Goal: Task Accomplishment & Management: Manage account settings

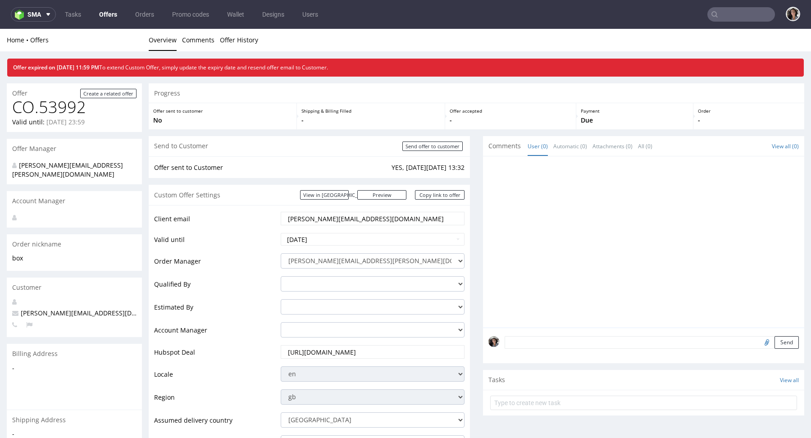
click at [102, 4] on nav "sma Tasks Offers Orders Promo codes Wallet Designs Users" at bounding box center [405, 14] width 811 height 29
click at [105, 15] on link "Offers" at bounding box center [108, 14] width 29 height 14
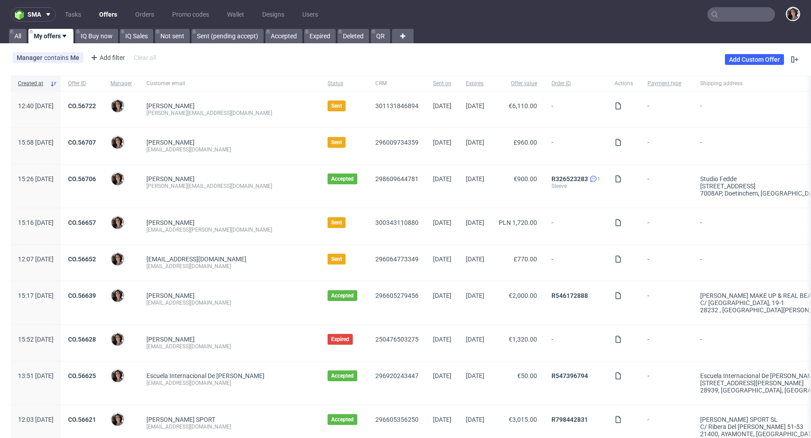
click at [734, 10] on input "text" at bounding box center [741, 14] width 68 height 14
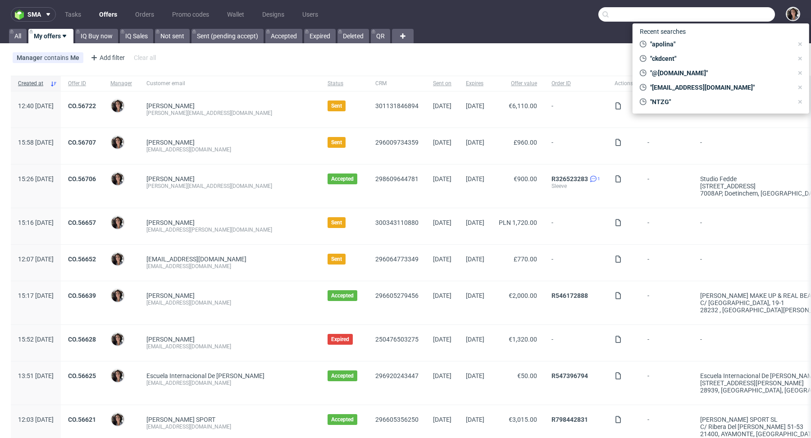
paste input "maria.martone@giftpoint.com"
type input "maria.martone@giftpoint.com"
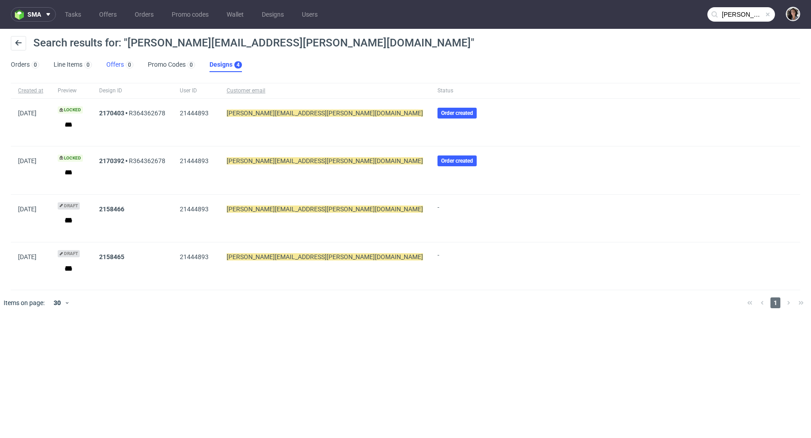
click at [117, 65] on link "Offers 0" at bounding box center [119, 65] width 27 height 14
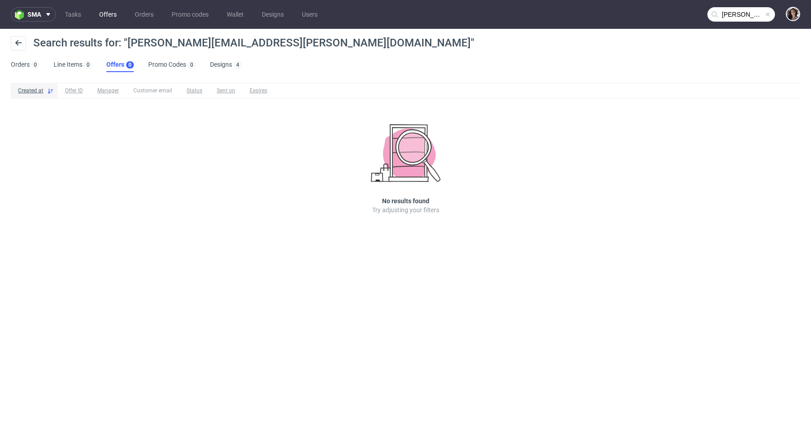
click at [106, 14] on link "Offers" at bounding box center [108, 14] width 28 height 14
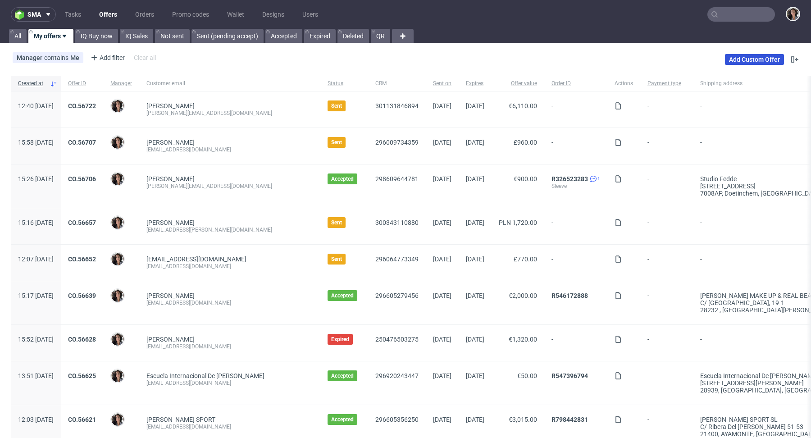
click at [752, 61] on link "Add Custom Offer" at bounding box center [754, 59] width 59 height 11
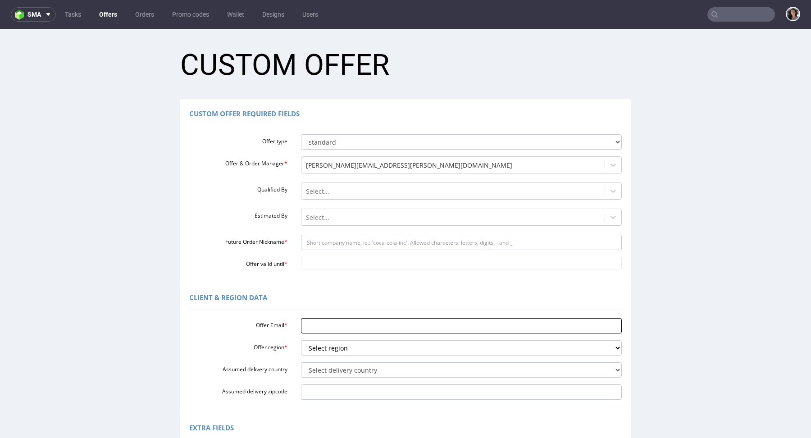
click at [323, 328] on input "Offer Email *" at bounding box center [461, 325] width 321 height 15
paste input "maria.martone@giftpoint.com"
type input "maria.martone@giftpoint.com"
click at [336, 349] on select "Select region eu gb de pl fr it es" at bounding box center [461, 347] width 321 height 15
click at [374, 332] on input "maria.martone@giftpoint.com" at bounding box center [461, 325] width 321 height 15
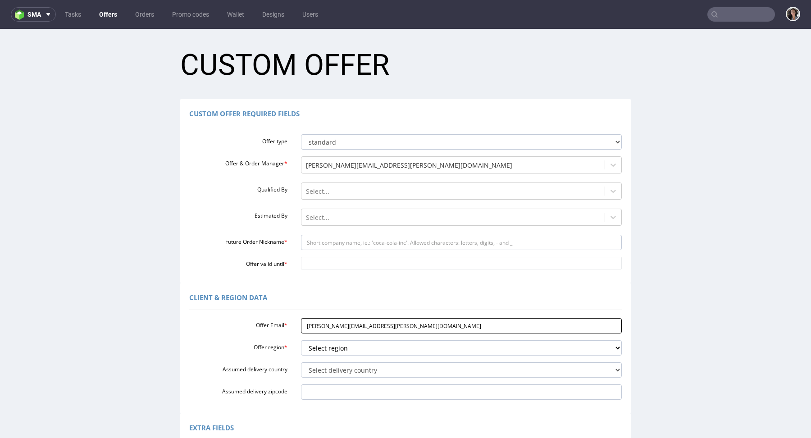
click at [374, 332] on input "maria.martone@giftpoint.com" at bounding box center [461, 325] width 321 height 15
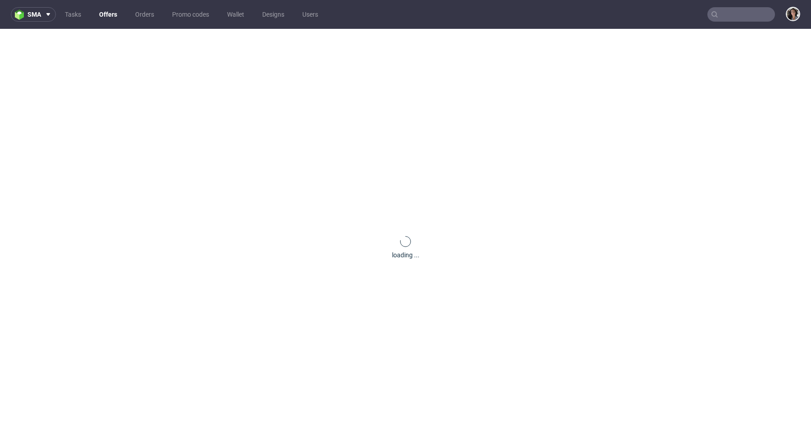
click at [733, 14] on input "text" at bounding box center [741, 14] width 68 height 14
paste input "maria.martone@giftpoint.com"
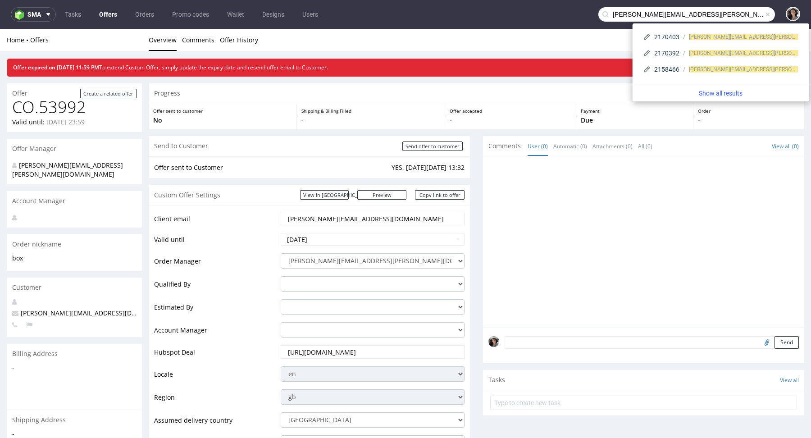
drag, startPoint x: 647, startPoint y: 15, endPoint x: 582, endPoint y: 15, distance: 65.3
click at [582, 15] on nav "sma Tasks Offers Orders Promo codes Wallet Designs Users maria.martone@giftpoin…" at bounding box center [405, 14] width 811 height 29
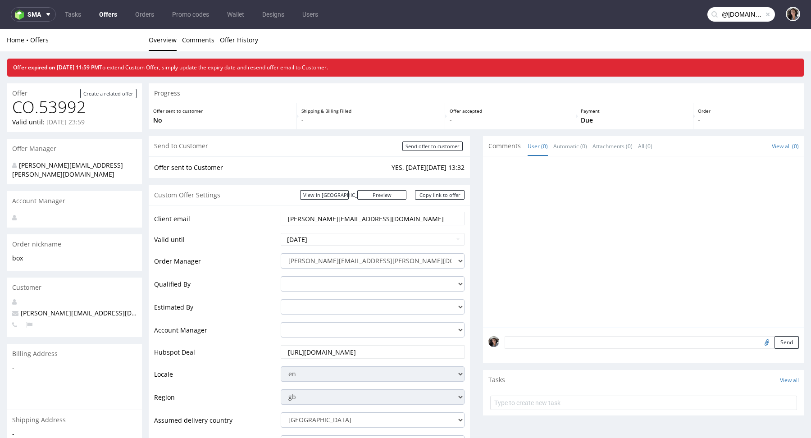
type input "@giftpoint.com"
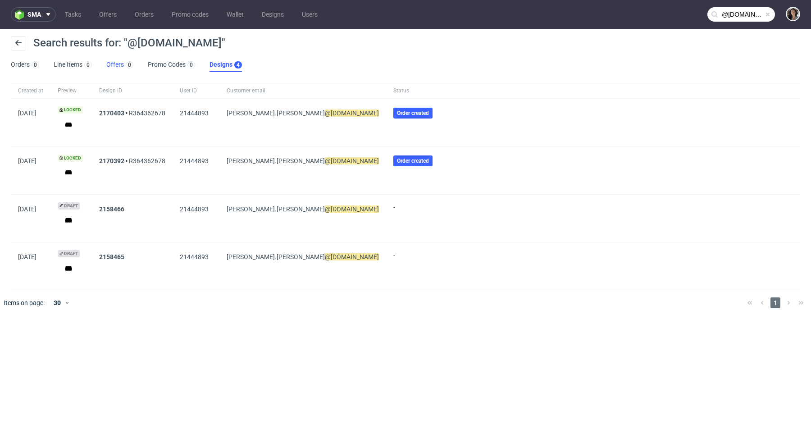
click at [114, 68] on link "Offers 0" at bounding box center [119, 65] width 27 height 14
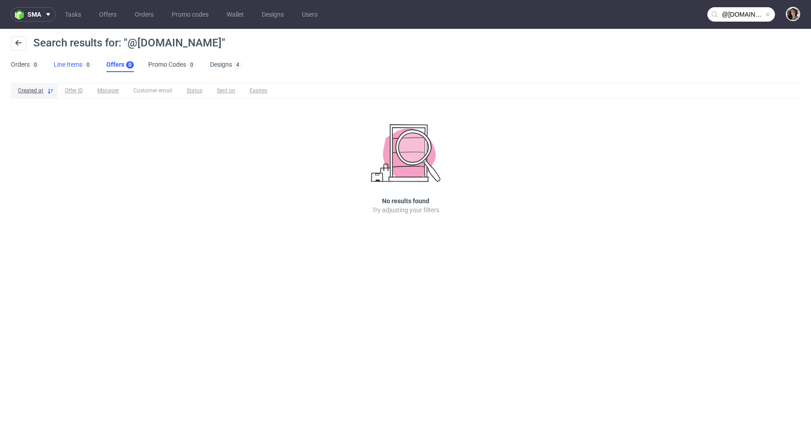
click at [69, 66] on link "Line Items 0" at bounding box center [73, 65] width 38 height 14
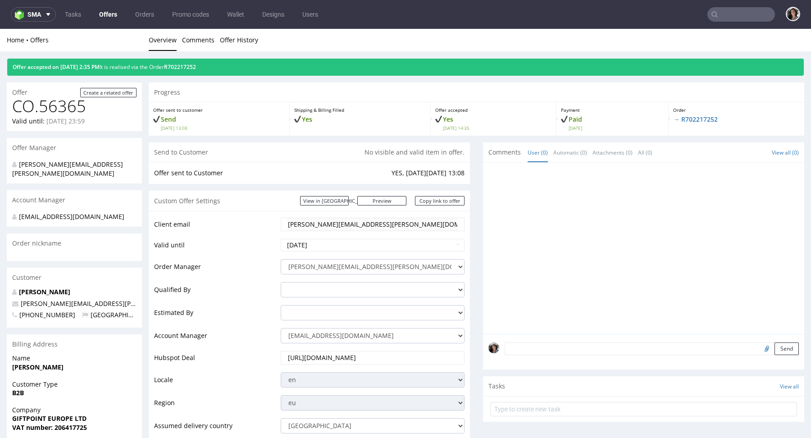
scroll to position [178, 0]
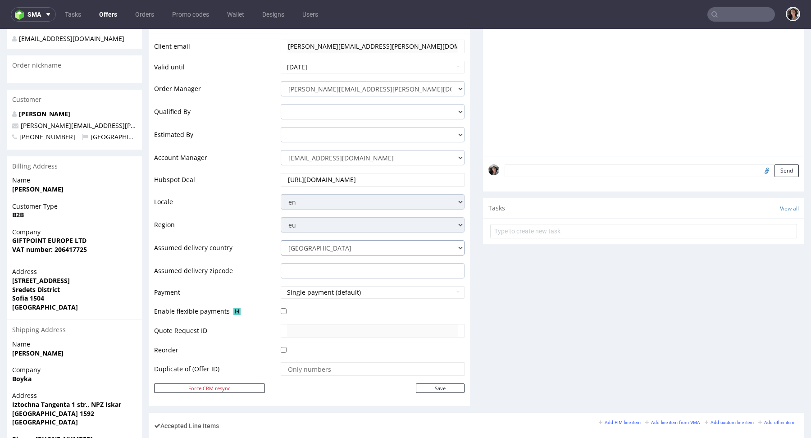
click at [328, 245] on select "[GEOGRAPHIC_DATA] [GEOGRAPHIC_DATA] [GEOGRAPHIC_DATA] [GEOGRAPHIC_DATA] [GEOGRA…" at bounding box center [373, 247] width 184 height 15
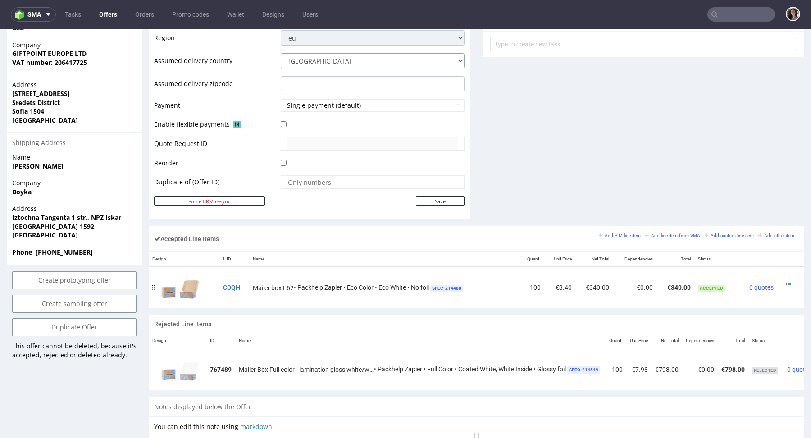
scroll to position [321, 0]
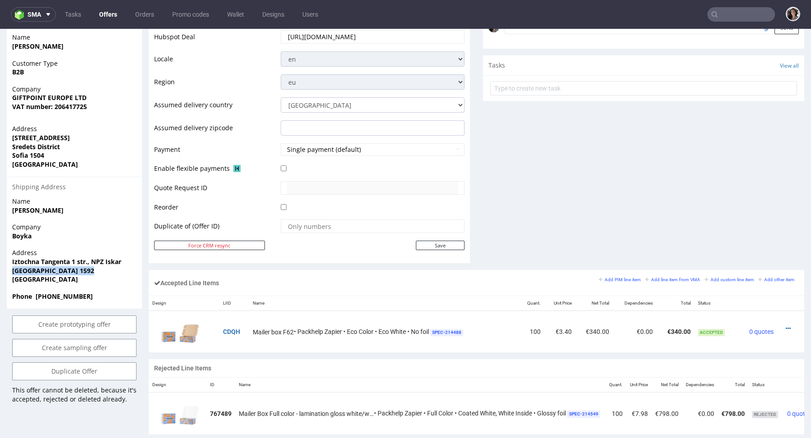
drag, startPoint x: 62, startPoint y: 265, endPoint x: 5, endPoint y: 260, distance: 57.4
click at [5, 260] on div "Offer Create a related offer CO.56365 Valid until: [DATE] 23:59 Offer Manager […" at bounding box center [405, 210] width 811 height 910
copy strong "Sofia 1592"
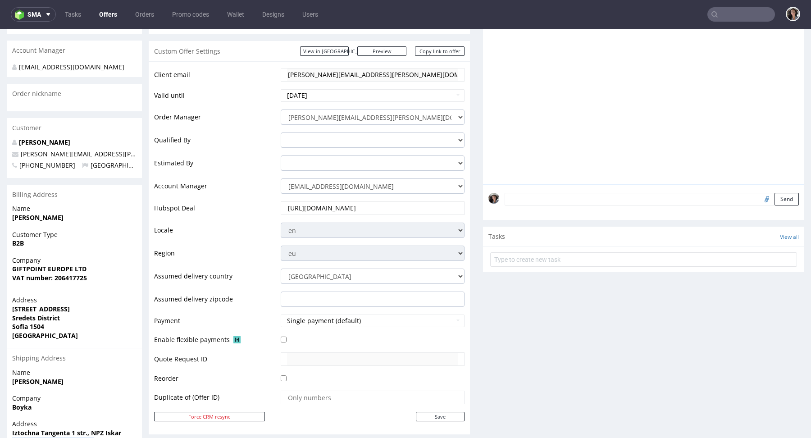
scroll to position [149, 0]
drag, startPoint x: 112, startPoint y: 147, endPoint x: 64, endPoint y: 147, distance: 48.2
click at [64, 150] on p "maria.martone@giftpoint.co.uk" at bounding box center [74, 154] width 124 height 9
copy span "@giftpoint.co.uk"
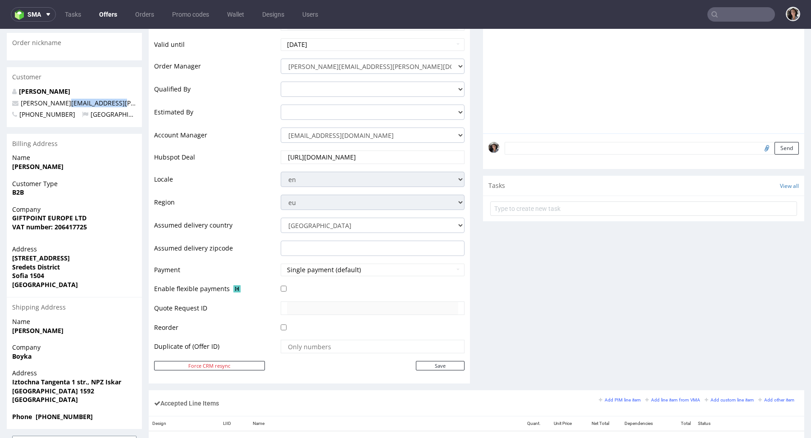
scroll to position [0, 0]
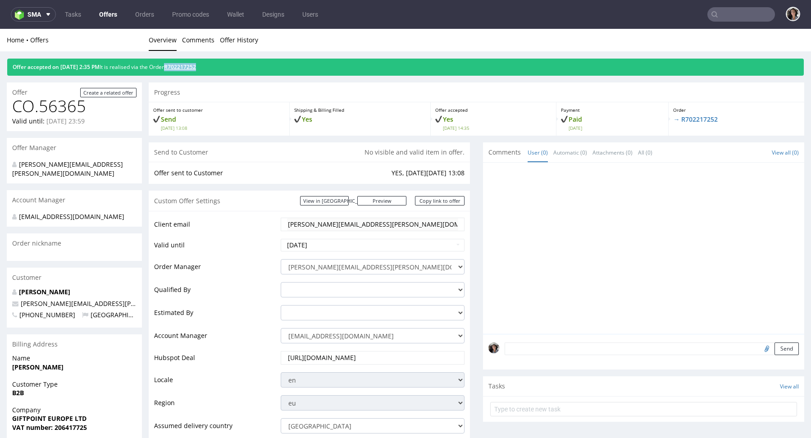
drag, startPoint x: 231, startPoint y: 66, endPoint x: 185, endPoint y: 68, distance: 46.0
click at [185, 68] on div "Offer accepted on 06.08.2025 2:35 PM It is realised via the Order R702217252" at bounding box center [405, 67] width 797 height 17
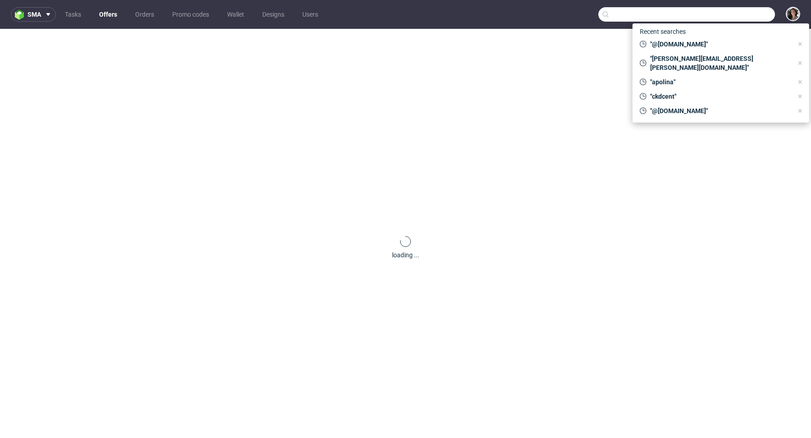
click at [733, 15] on input "text" at bounding box center [686, 14] width 177 height 14
paste input "@[DOMAIN_NAME]"
type input "@giftpoint.co.uk"
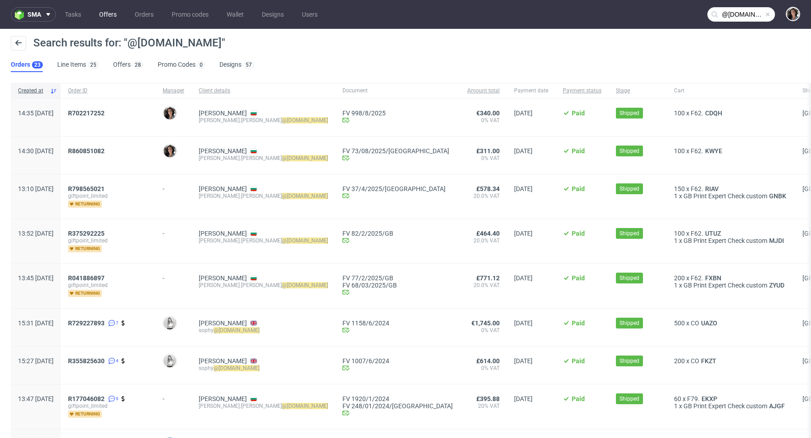
click at [105, 18] on link "Offers" at bounding box center [108, 14] width 28 height 14
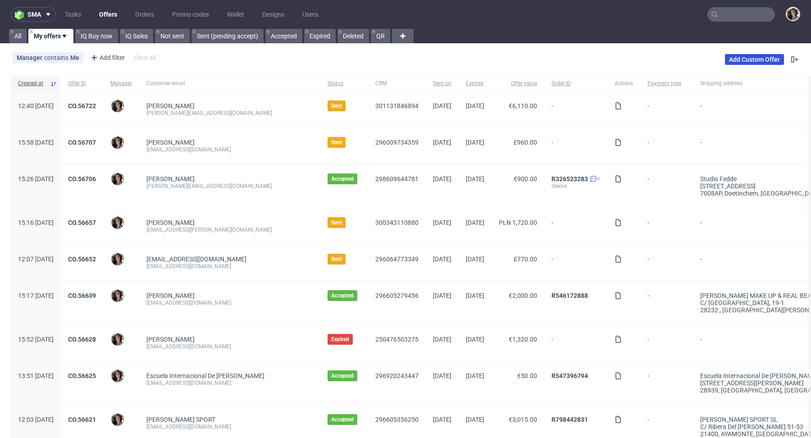
click at [746, 55] on link "Add Custom Offer" at bounding box center [754, 59] width 59 height 11
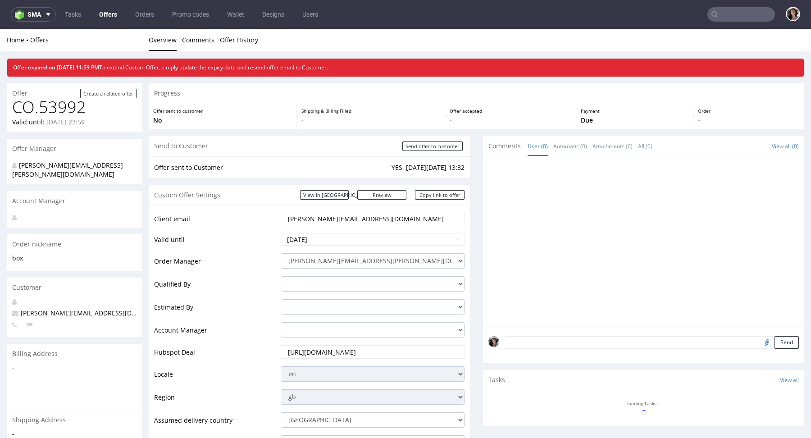
click at [727, 16] on input "text" at bounding box center [741, 14] width 68 height 14
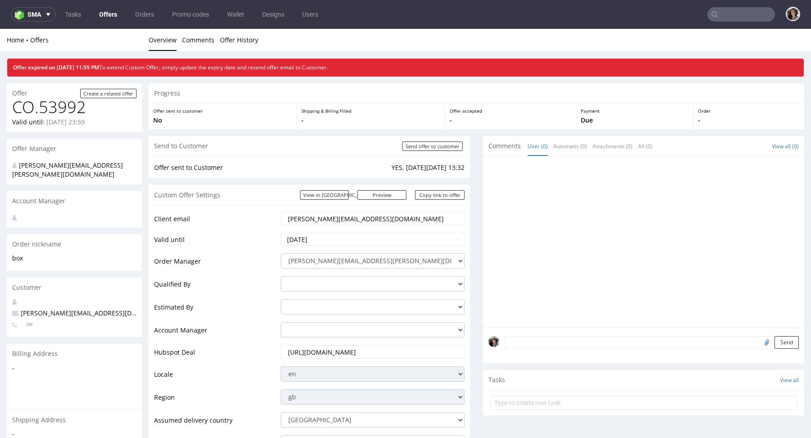
paste input "R355825630"
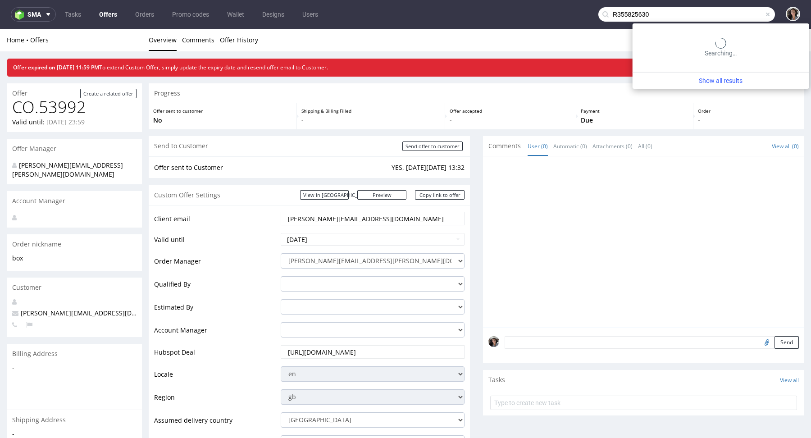
type input "R355825630"
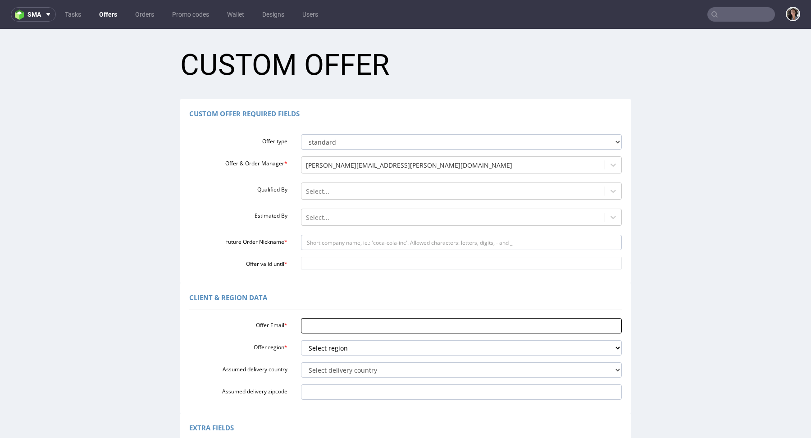
click at [318, 331] on input "Offer Email *" at bounding box center [461, 325] width 321 height 15
paste input "R355825630"
type input "R355825630"
click at [325, 325] on input "R355825630" at bounding box center [461, 325] width 321 height 15
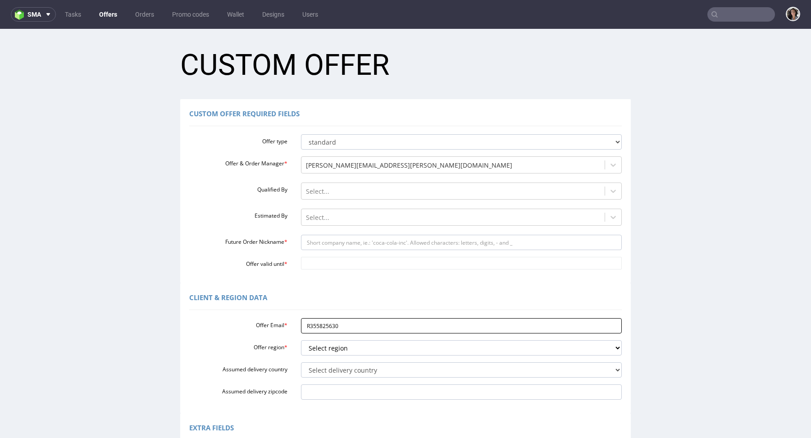
click at [325, 325] on input "R355825630" at bounding box center [461, 325] width 321 height 15
click at [330, 349] on select "Select region eu gb de pl fr it es" at bounding box center [461, 347] width 321 height 15
select select "gb"
drag, startPoint x: 330, startPoint y: 349, endPoint x: 326, endPoint y: 369, distance: 20.7
click at [326, 369] on select "Select delivery country Andorra Afghanistan Anguilla Albania Armenia Antarctica…" at bounding box center [461, 369] width 321 height 15
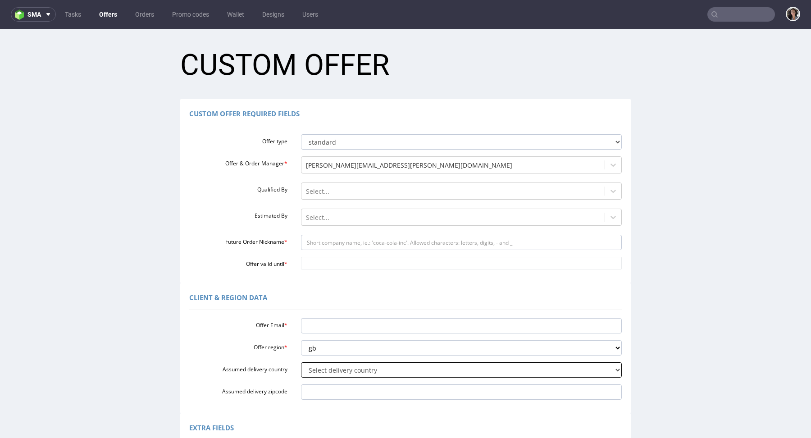
select select "77"
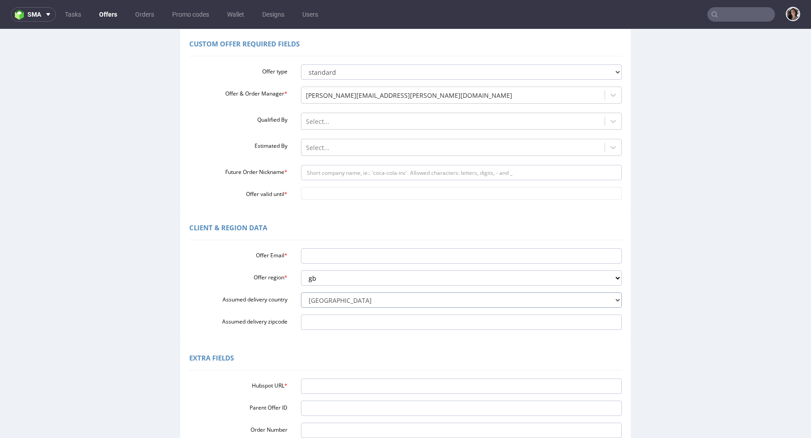
scroll to position [87, 0]
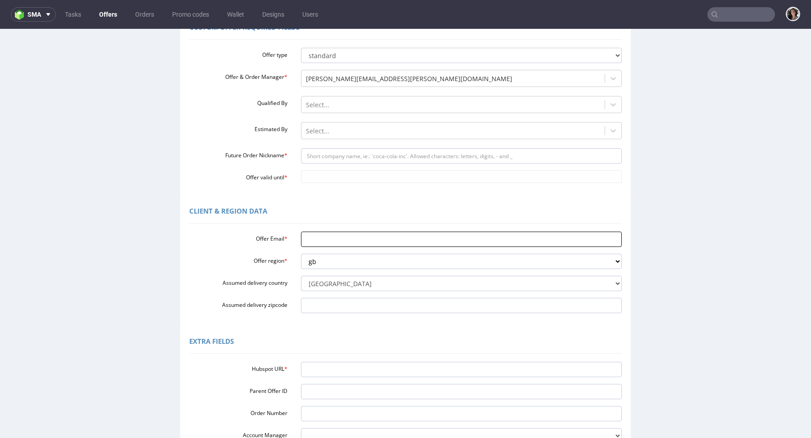
click at [323, 242] on input "Offer Email *" at bounding box center [461, 239] width 321 height 15
paste input "maria.martone@giftpoint.com"
type input "maria.martone@giftpoint.com"
click at [325, 164] on div "Offer type standard prototyping sampling Offer & Order Manager * cristina.marti…" at bounding box center [405, 113] width 433 height 139
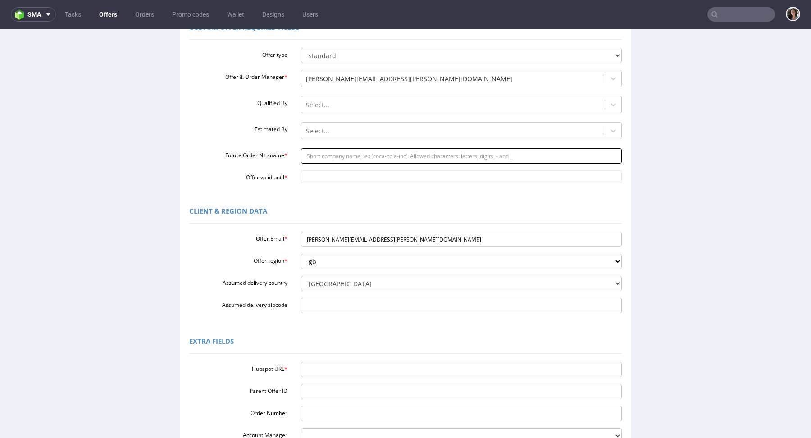
click at [325, 161] on input "Future Order Nickname *" at bounding box center [461, 155] width 321 height 15
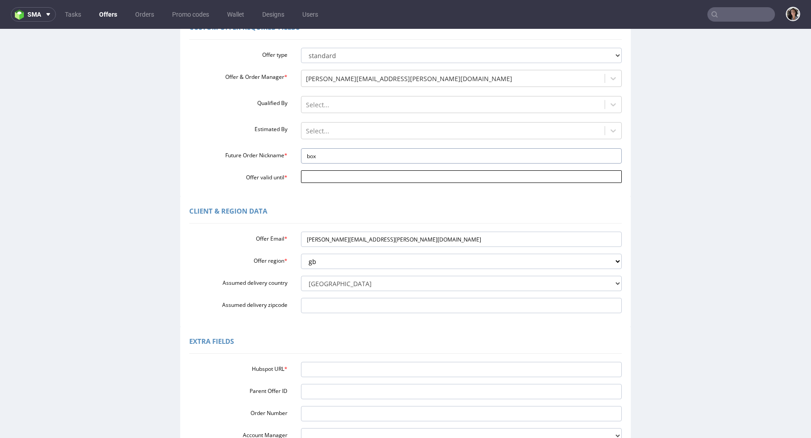
type input "box"
click at [307, 180] on input "Offer valid until *" at bounding box center [461, 176] width 321 height 13
click at [359, 106] on td "11" at bounding box center [361, 110] width 14 height 14
type input "2025-09-11"
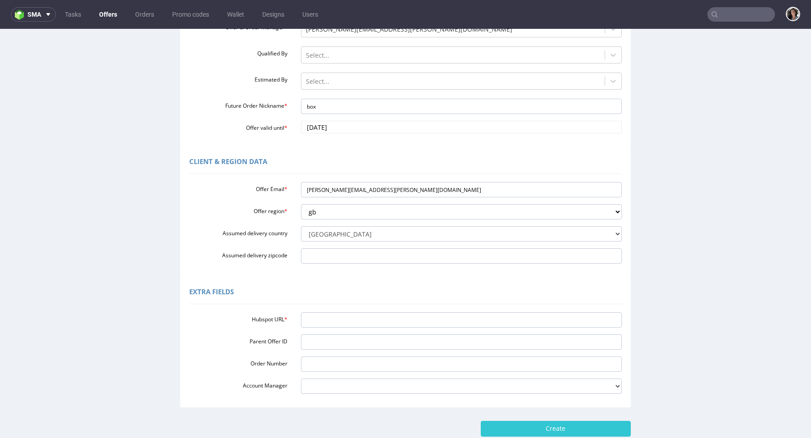
scroll to position [158, 0]
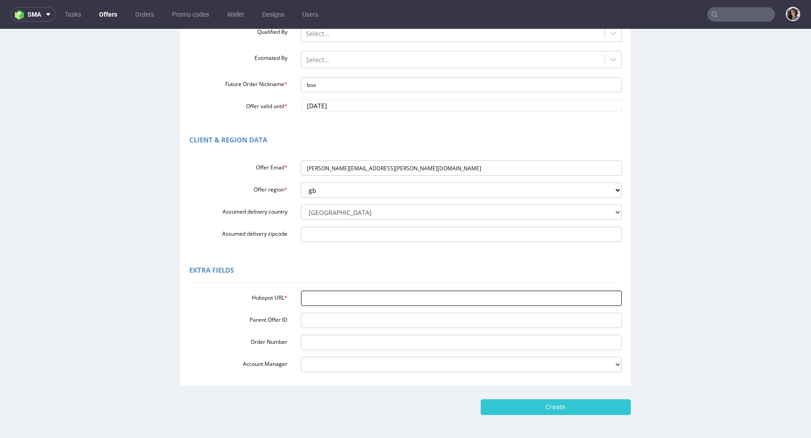
click at [317, 295] on input "Hubspot URL *" at bounding box center [461, 298] width 321 height 15
paste input "https://app-eu1.hubspot.com/contacts/25600958/record/0-3/302527742141"
type input "https://app-eu1.hubspot.com/contacts/25600958/record/0-3/302527742141"
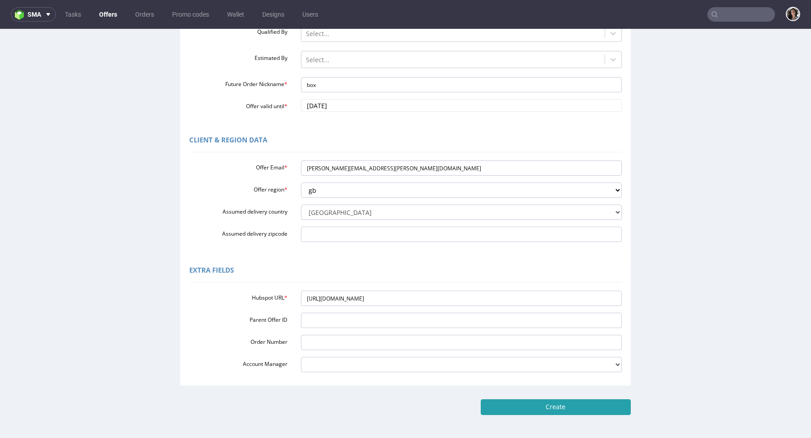
click at [587, 414] on input "Create" at bounding box center [556, 406] width 150 height 15
type input "Please wait..."
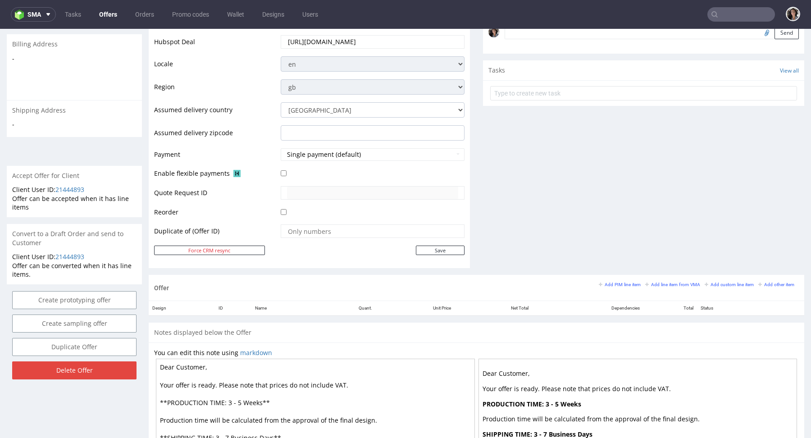
scroll to position [311, 0]
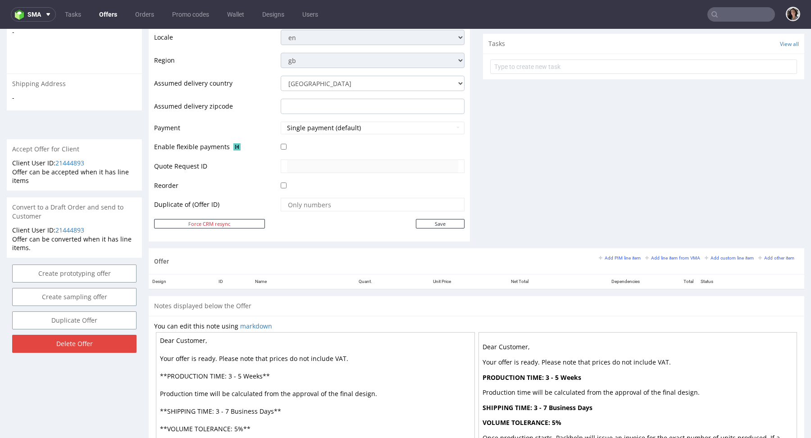
click at [675, 261] on div "Add PIM line item Add line item from VMA Add custom line item Add other item" at bounding box center [699, 261] width 200 height 15
click at [671, 257] on small "Add line item from VMA" at bounding box center [672, 257] width 55 height 5
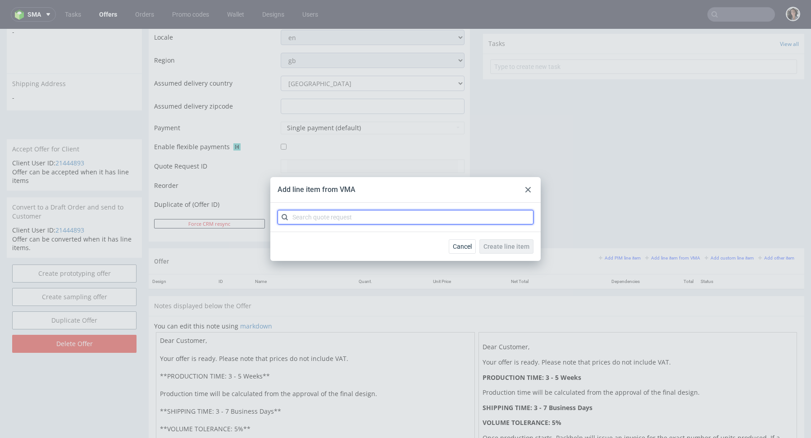
click at [349, 213] on input "text" at bounding box center [406, 217] width 256 height 14
paste input "CBHG"
type input "CBHG"
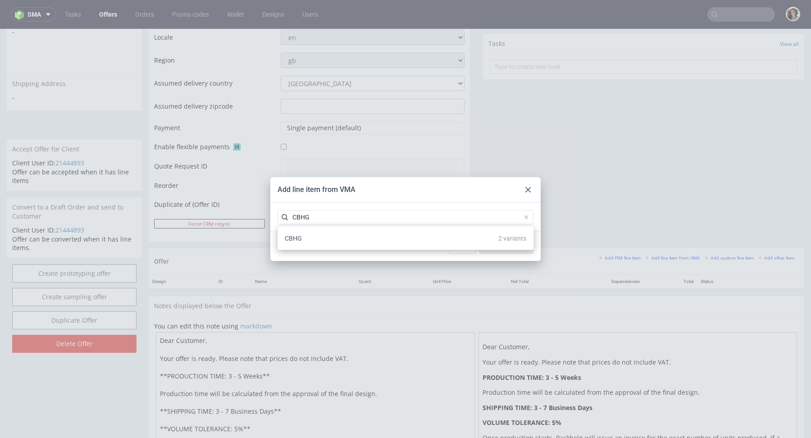
click at [301, 238] on span "CBHG" at bounding box center [293, 238] width 17 height 7
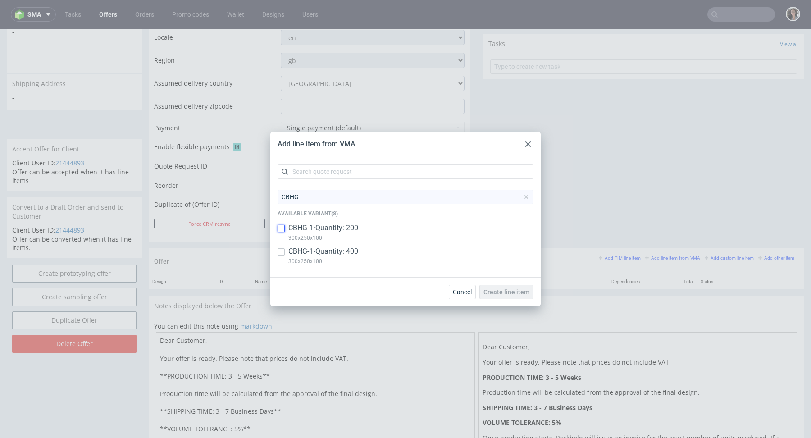
click at [284, 230] on input "checkbox" at bounding box center [281, 228] width 7 height 7
checkbox input "true"
click at [279, 251] on input "checkbox" at bounding box center [281, 251] width 7 height 7
checkbox input "true"
click at [492, 292] on span "Create line item" at bounding box center [506, 292] width 46 height 6
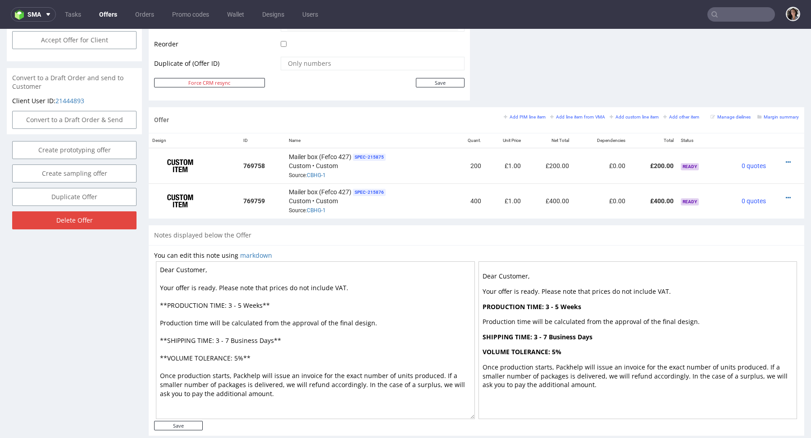
scroll to position [467, 0]
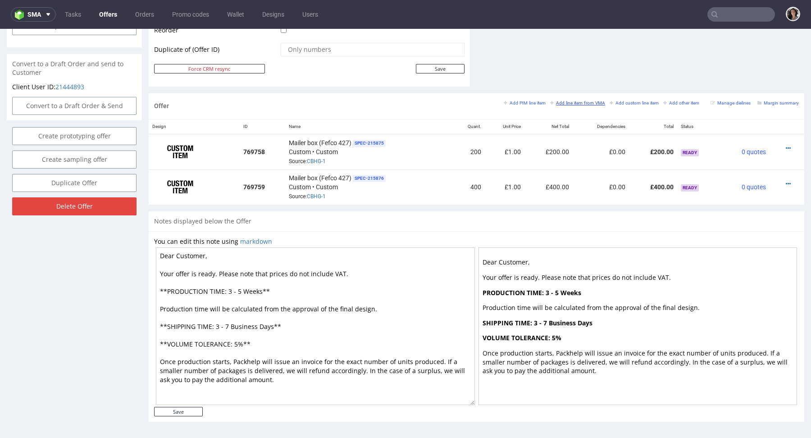
click at [578, 101] on small "Add line item from VMA" at bounding box center [577, 102] width 55 height 5
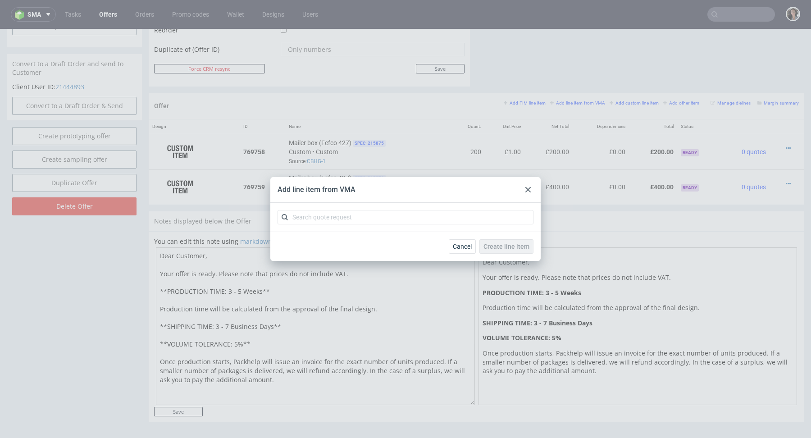
click at [528, 189] on use at bounding box center [527, 189] width 5 height 5
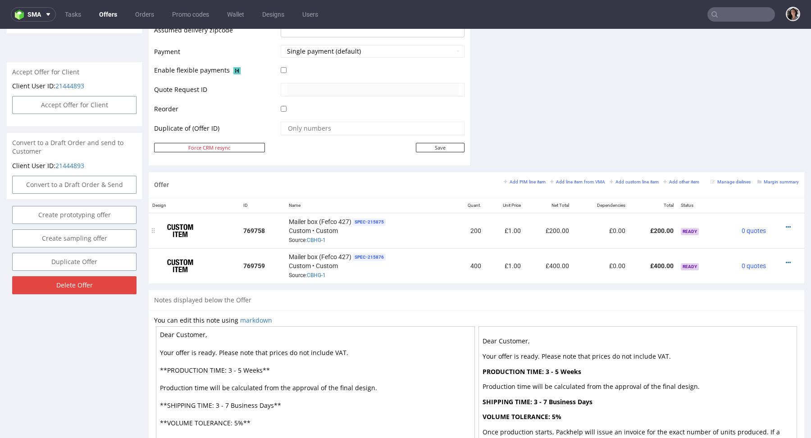
scroll to position [344, 0]
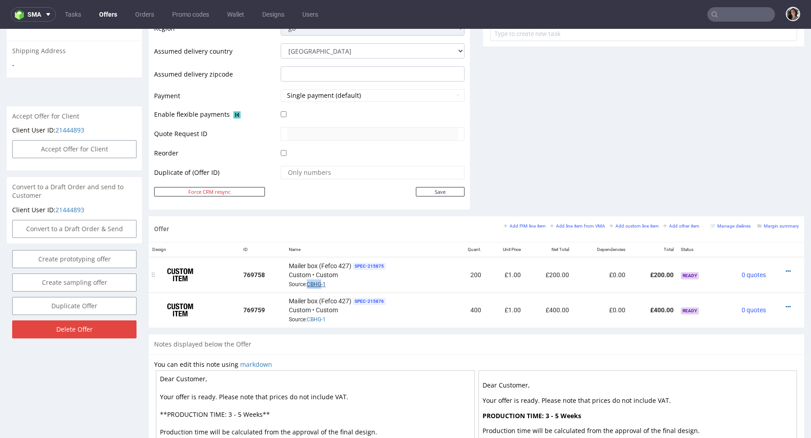
drag, startPoint x: 305, startPoint y: 282, endPoint x: 320, endPoint y: 282, distance: 14.4
click at [320, 282] on span "Source: CBHG-1" at bounding box center [307, 284] width 37 height 6
copy link "CBHG"
click at [578, 225] on small "Add line item from VMA" at bounding box center [577, 225] width 55 height 5
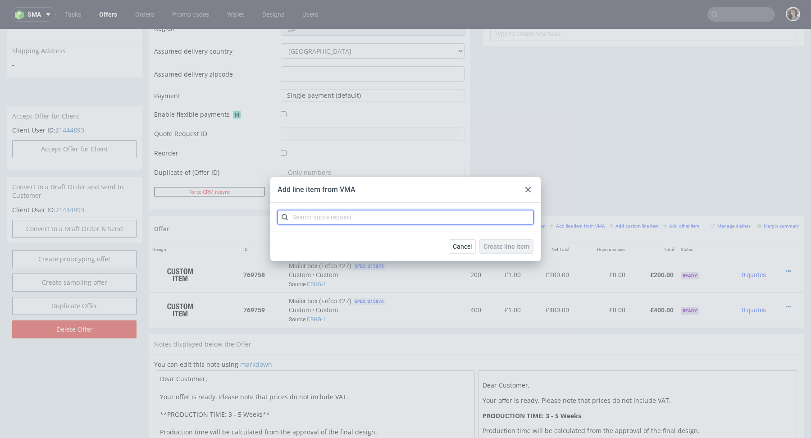
click at [363, 216] on input "text" at bounding box center [406, 217] width 256 height 14
paste input "CBHG"
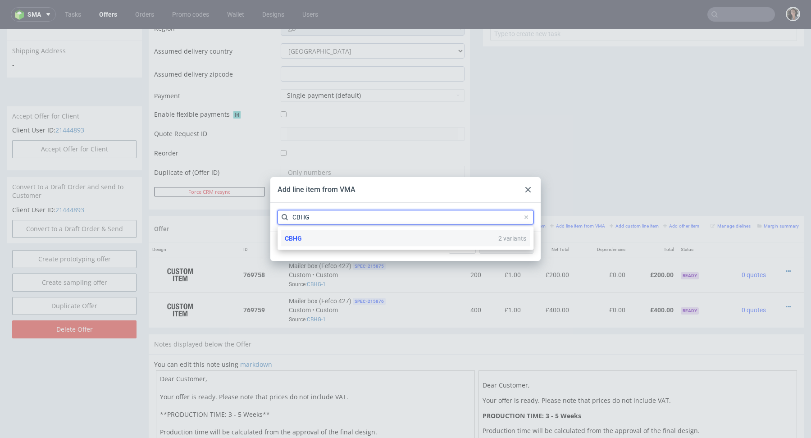
type input "CBHG"
click at [310, 237] on div "CBHG 2 variants" at bounding box center [405, 238] width 249 height 16
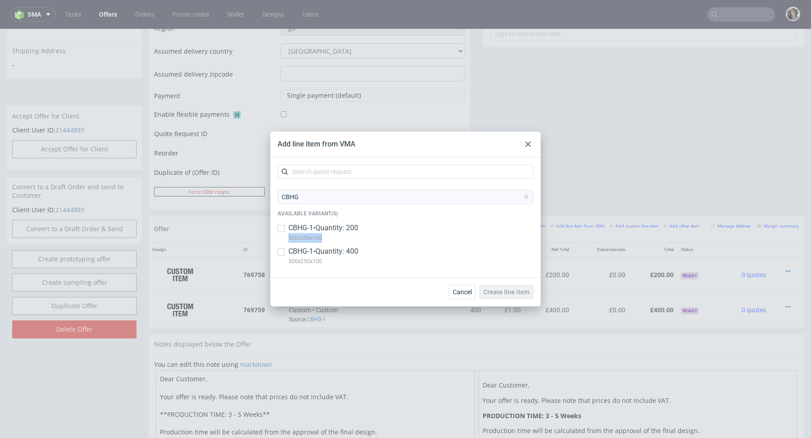
copy p "300x250x100"
drag, startPoint x: 336, startPoint y: 238, endPoint x: 288, endPoint y: 241, distance: 47.9
click at [288, 241] on p "300x250x100" at bounding box center [323, 238] width 70 height 10
checkbox input "true"
click at [525, 148] on div at bounding box center [528, 144] width 11 height 11
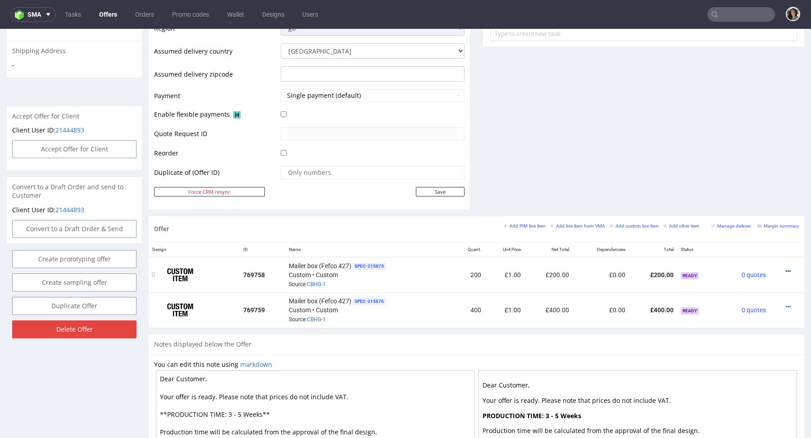
click at [786, 268] on icon at bounding box center [788, 271] width 5 height 6
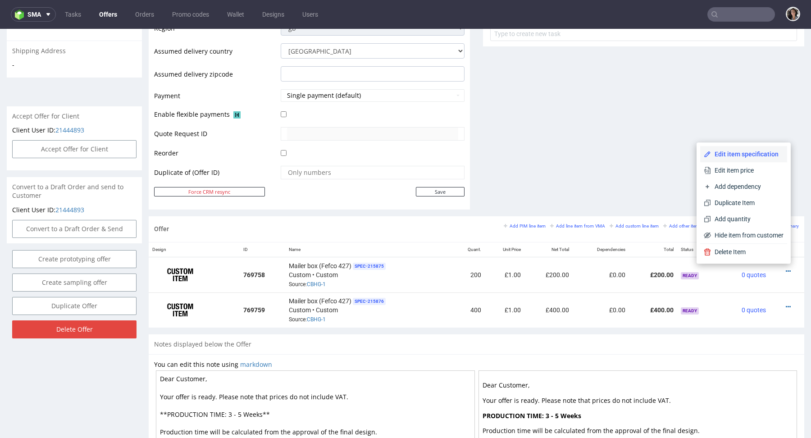
click at [725, 151] on span "Edit item specification" at bounding box center [747, 154] width 73 height 9
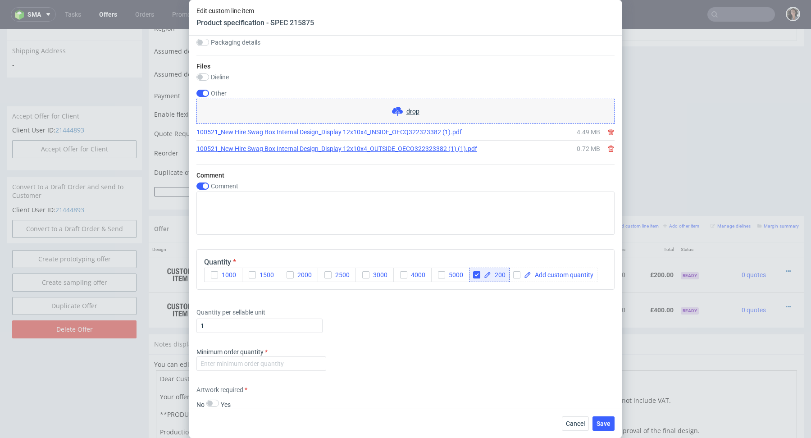
scroll to position [1098, 0]
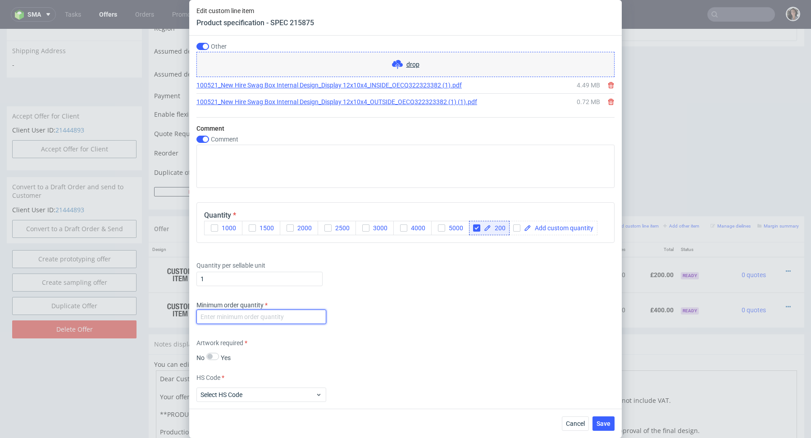
click at [268, 313] on input "number" at bounding box center [261, 317] width 130 height 14
type input "1"
click at [343, 312] on div "Minimum order quantity 1" at bounding box center [405, 314] width 418 height 27
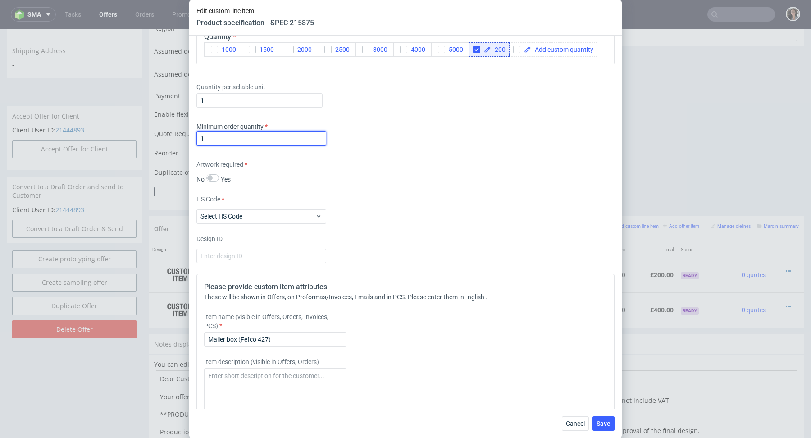
scroll to position [1376, 0]
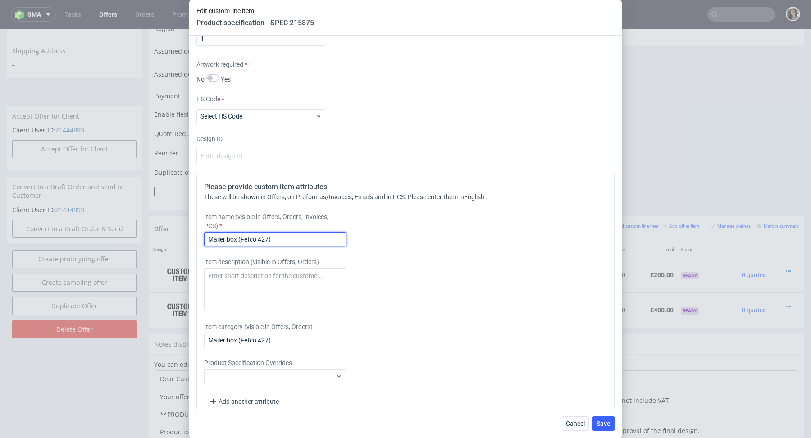
click at [261, 235] on input "Mailer box (Fefco 427)" at bounding box center [275, 239] width 142 height 14
paste input "300x250x100"
click at [222, 237] on input "MAiker box 300x250x100" at bounding box center [275, 239] width 142 height 14
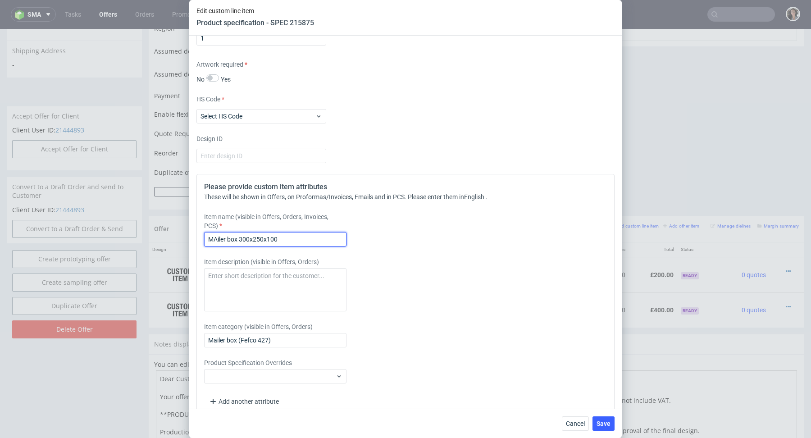
click at [218, 235] on input "MAiler box 300x250x100" at bounding box center [275, 239] width 142 height 14
click at [216, 236] on input "MAiler box 300x250x100" at bounding box center [275, 239] width 142 height 14
click at [284, 234] on input "Mailer box 300x250x100" at bounding box center [275, 239] width 142 height 14
click at [291, 232] on input "Mailer box 300x250x100 mm" at bounding box center [275, 239] width 142 height 14
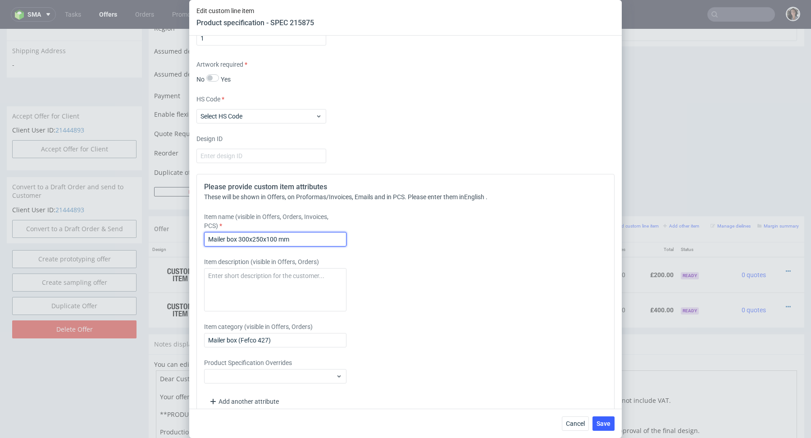
click at [291, 232] on input "Mailer box 300x250x100 mm" at bounding box center [275, 239] width 142 height 14
type input "Mailer box 300x250x100 mm"
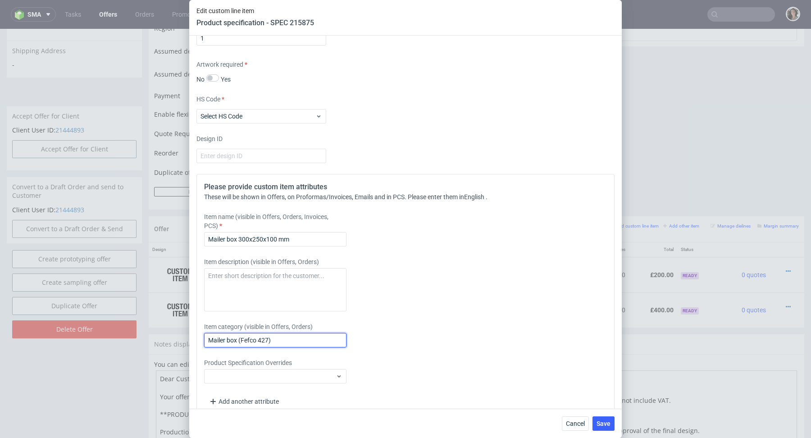
click at [283, 342] on input "Mailer box (Fefco 427)" at bounding box center [275, 340] width 142 height 14
paste input "300x250x100 mm"
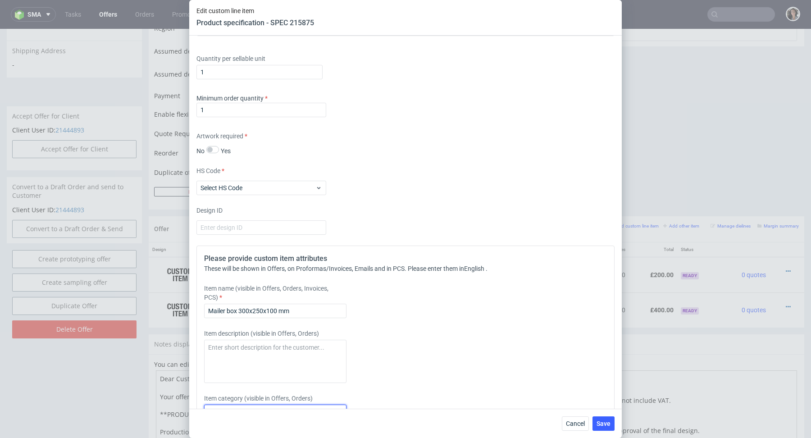
scroll to position [1388, 0]
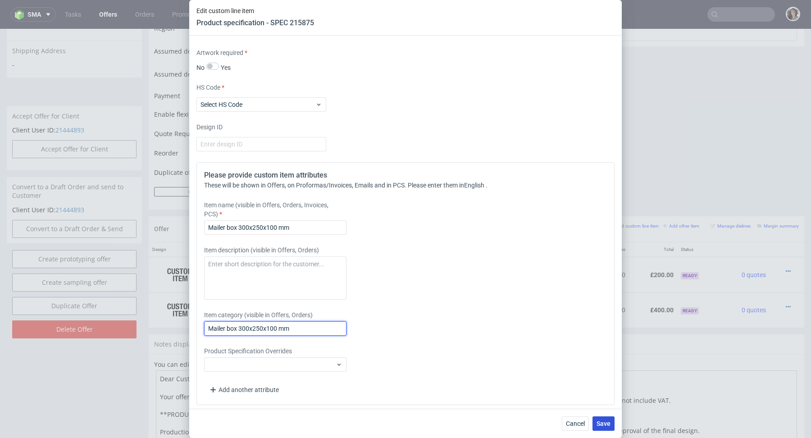
type input "Mailer box 300x250x100 mm"
click at [606, 424] on span "Save" at bounding box center [604, 423] width 14 height 6
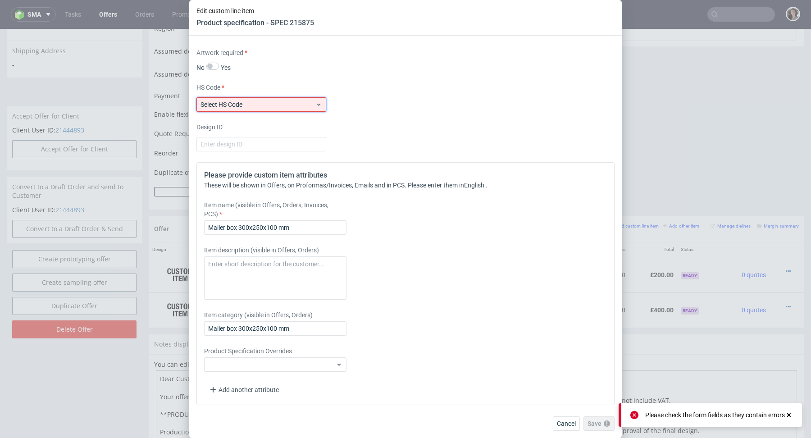
click at [319, 104] on use at bounding box center [319, 105] width 4 height 2
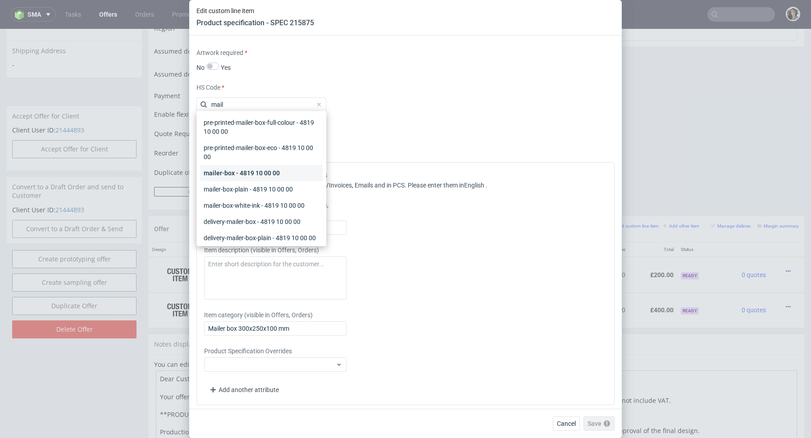
type input "mail"
click at [260, 178] on div "mailer-box - 4819 10 00 00" at bounding box center [261, 173] width 123 height 16
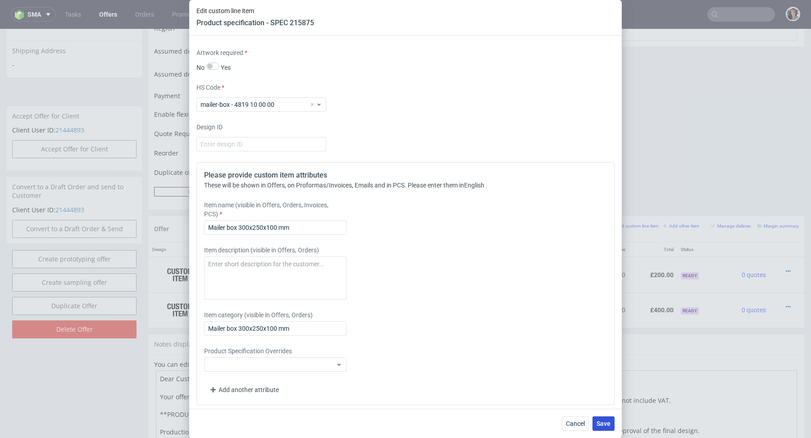
click at [601, 428] on button "Save" at bounding box center [603, 423] width 22 height 14
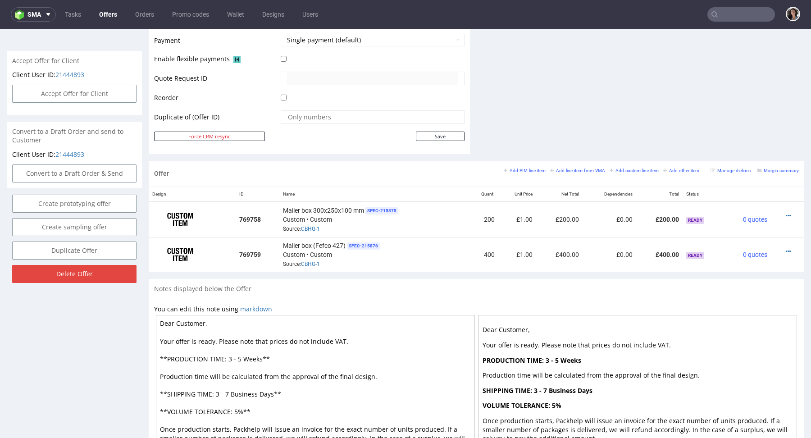
scroll to position [467, 0]
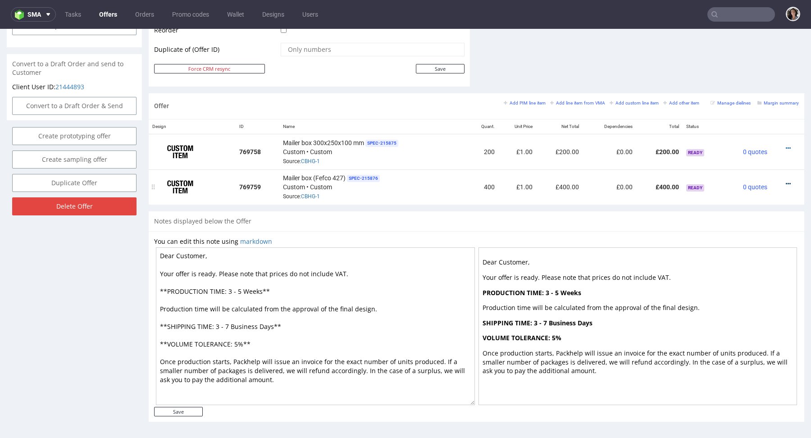
click at [786, 182] on icon at bounding box center [788, 184] width 5 height 6
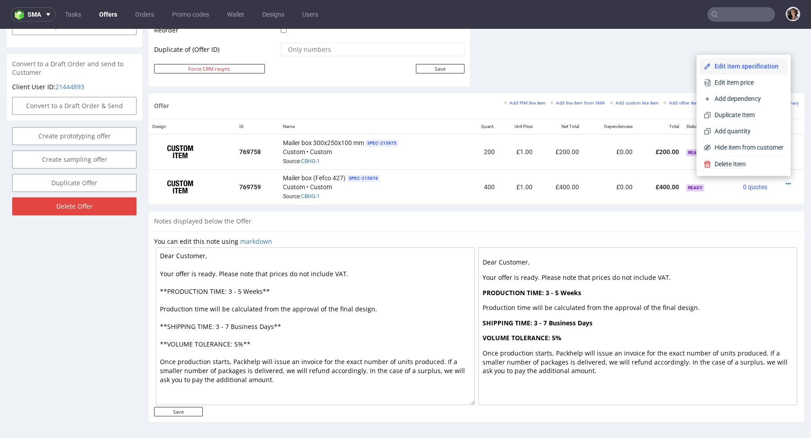
click at [723, 64] on span "Edit item specification" at bounding box center [747, 66] width 73 height 9
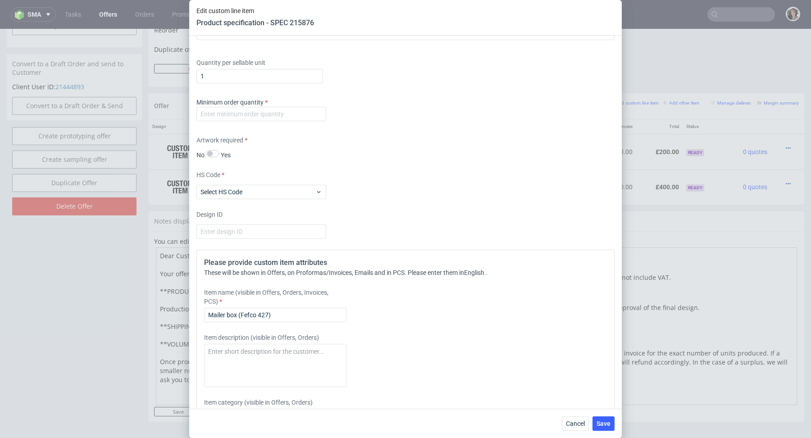
scroll to position [1289, 0]
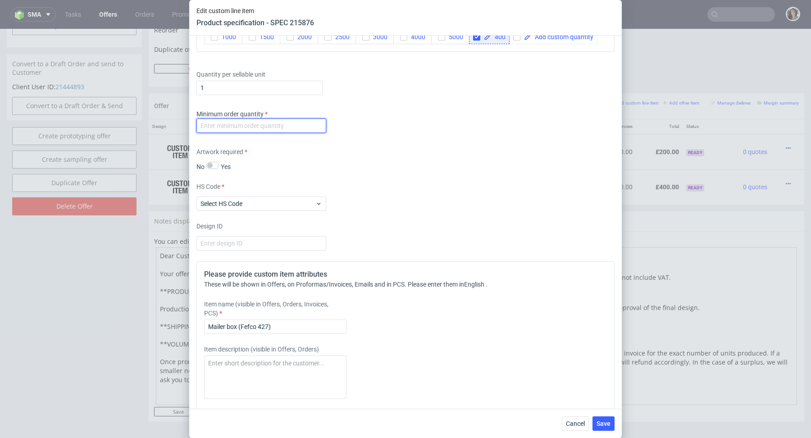
click at [257, 125] on input "number" at bounding box center [261, 125] width 130 height 14
type input "1"
click at [362, 177] on div "Supplier Marex Technical specification Instant price RFQ Type Product category …" at bounding box center [405, 222] width 433 height 373
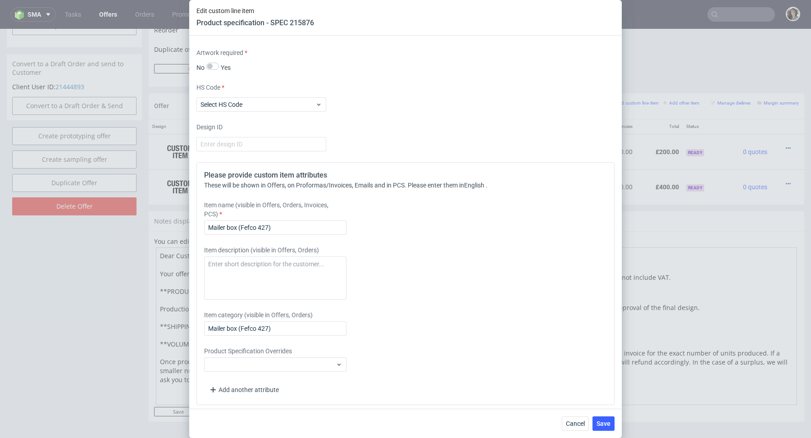
click at [276, 238] on div "Please provide custom item attributes These will be shown in Offers, on Proform…" at bounding box center [405, 283] width 418 height 243
click at [276, 230] on input "Mailer box (Fefco 427)" at bounding box center [275, 227] width 142 height 14
paste input "300x250x100 mm"
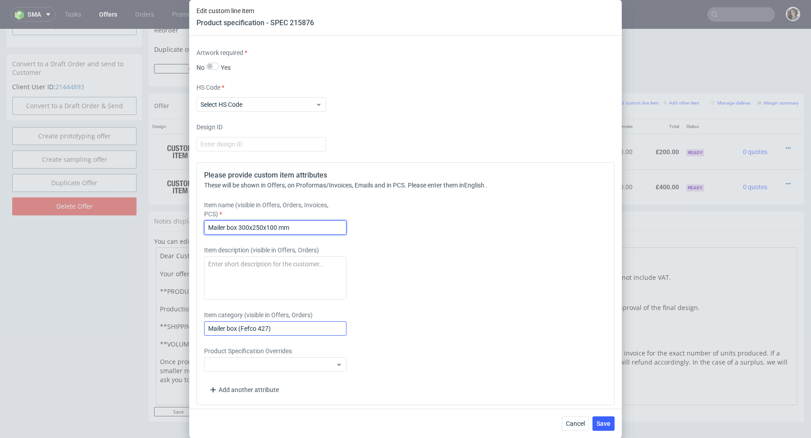
type input "Mailer box 300x250x100 mm"
click at [280, 332] on input "Mailer box (Fefco 427)" at bounding box center [275, 328] width 142 height 14
paste input "300x250x100 mm"
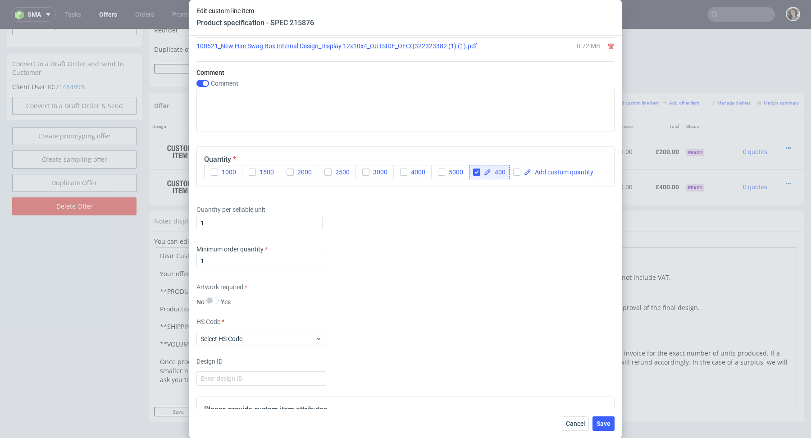
scroll to position [1044, 0]
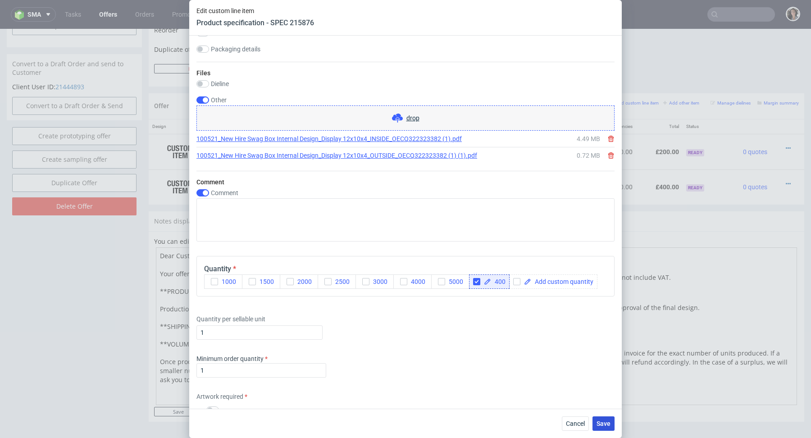
type input "Mailer box 300x250x100 mm"
click at [600, 417] on button "Save" at bounding box center [603, 423] width 22 height 14
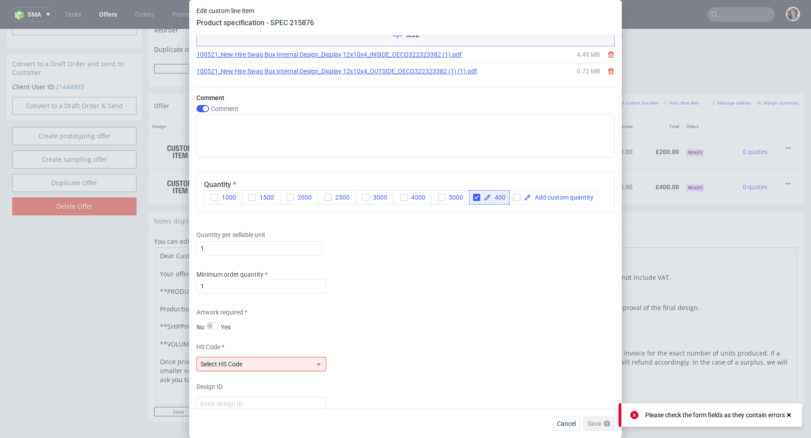
scroll to position [1345, 0]
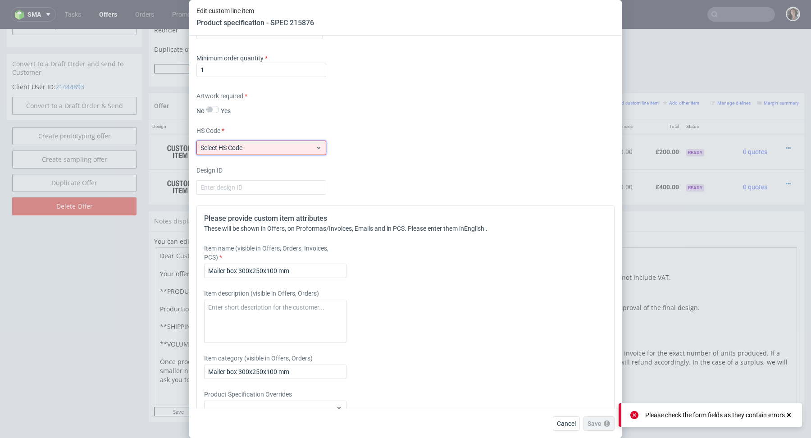
click at [254, 148] on span "Select HS Code" at bounding box center [257, 147] width 115 height 9
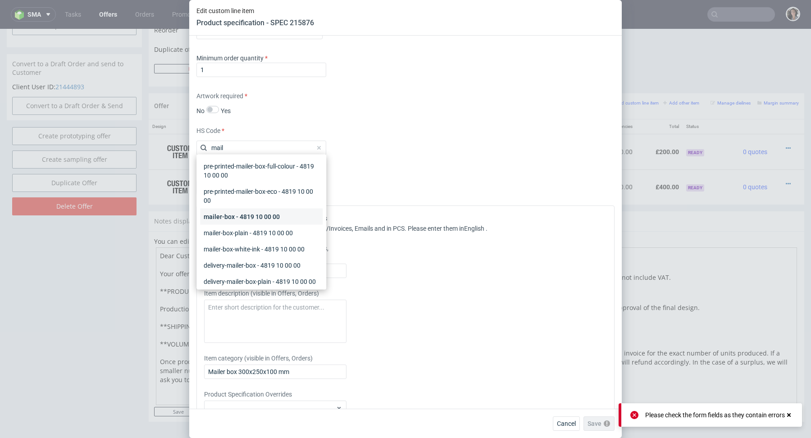
type input "mail"
click at [254, 213] on div "mailer-box - 4819 10 00 00" at bounding box center [261, 217] width 123 height 16
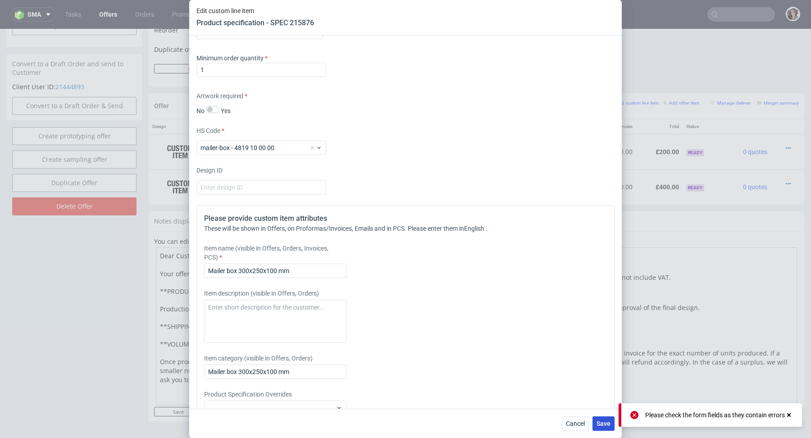
click at [610, 425] on span "Save" at bounding box center [604, 423] width 14 height 6
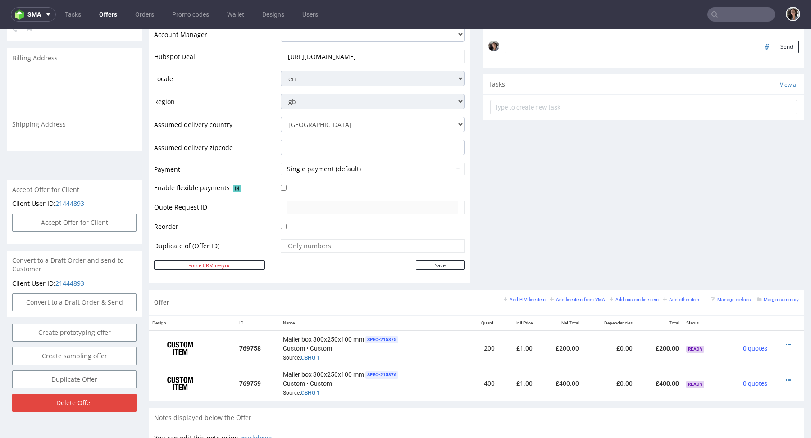
scroll to position [426, 0]
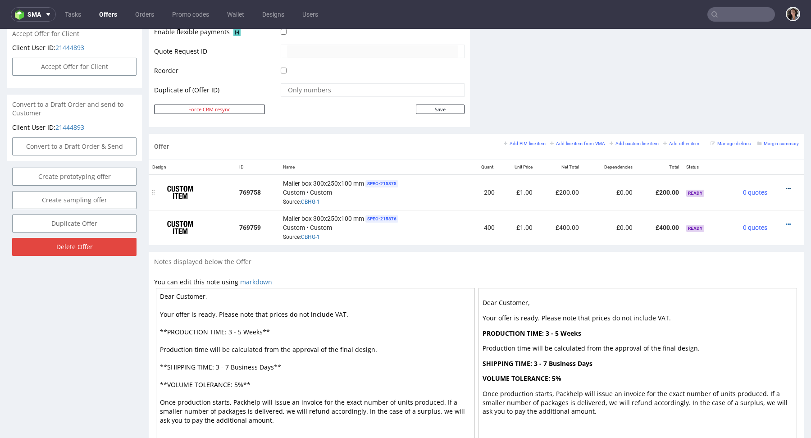
click at [786, 186] on icon at bounding box center [788, 189] width 5 height 6
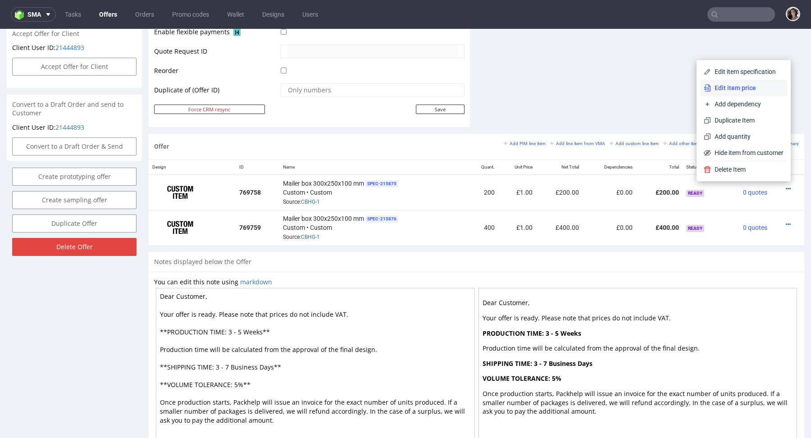
click at [724, 87] on span "Edit item price" at bounding box center [747, 87] width 73 height 9
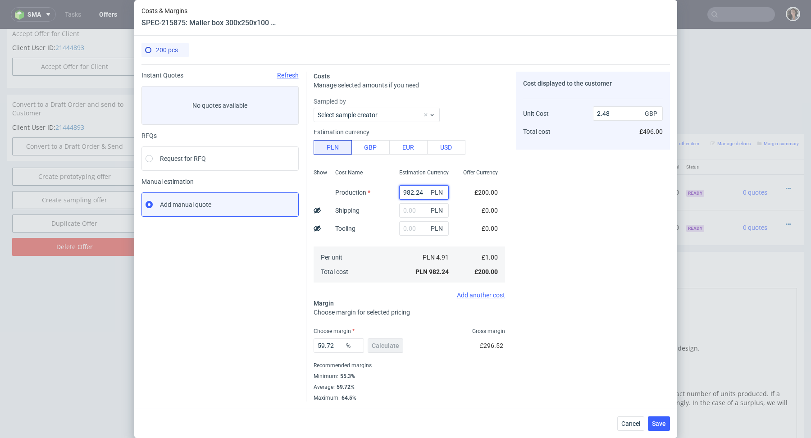
click at [406, 189] on input "982.24" at bounding box center [424, 192] width 50 height 14
paste input "4856"
type input "4856"
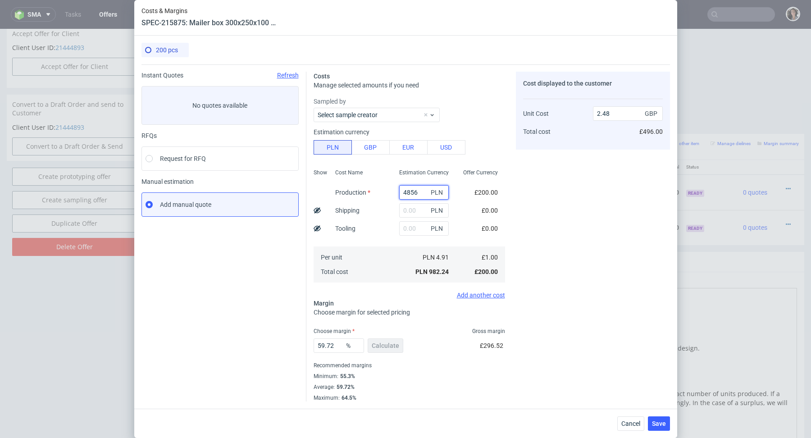
type input "12.27"
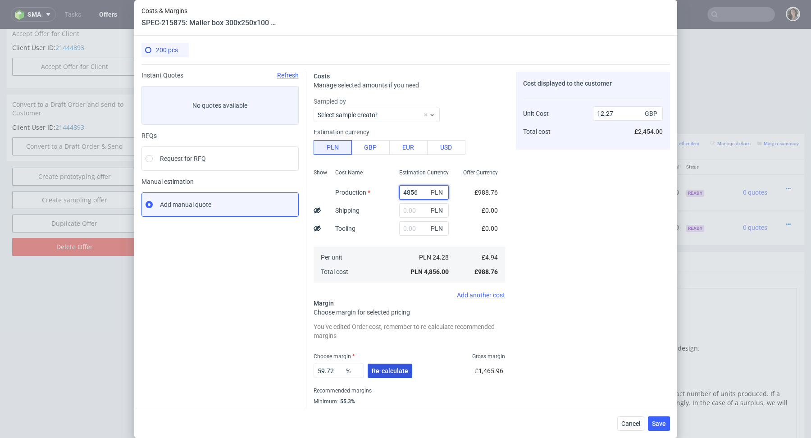
type input "4856"
click at [387, 371] on span "Re-calculate" at bounding box center [390, 371] width 36 height 6
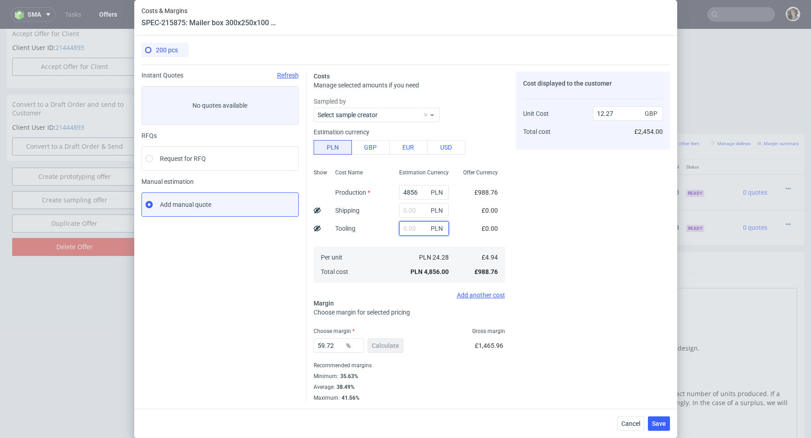
click at [419, 225] on input "text" at bounding box center [424, 228] width 50 height 14
type input "800"
type input "14.29"
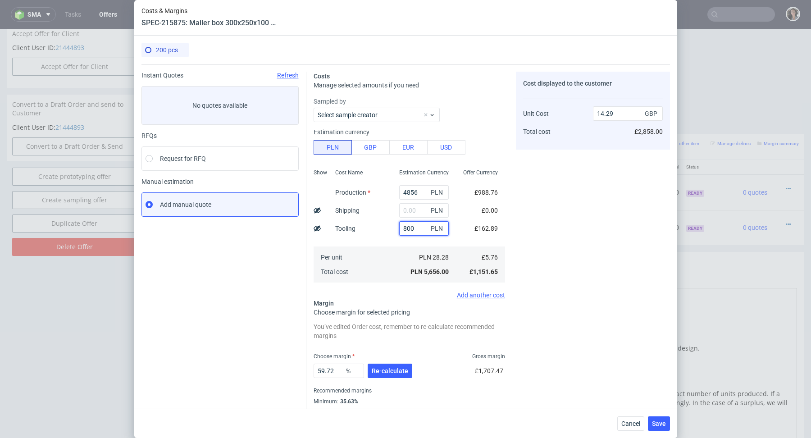
type input "800"
click at [633, 242] on div "Cost displayed to the customer Unit Cost Total cost 14.29 GBP £2,858.00" at bounding box center [593, 249] width 154 height 355
click at [383, 365] on button "Re-calculate" at bounding box center [390, 371] width 45 height 14
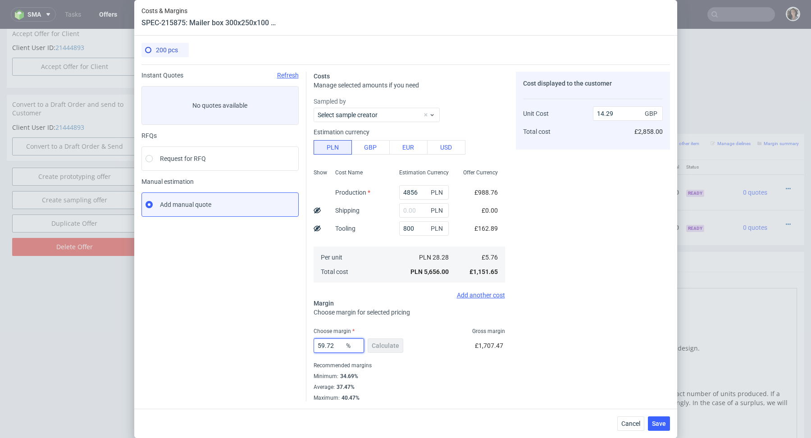
drag, startPoint x: 336, startPoint y: 346, endPoint x: 291, endPoint y: 346, distance: 44.6
click at [291, 346] on div "Instant Quotes Refresh No quotes available RFQs Request for RFQ Manual estimati…" at bounding box center [405, 232] width 528 height 337
type input "35"
type input "8.85"
type input "35"
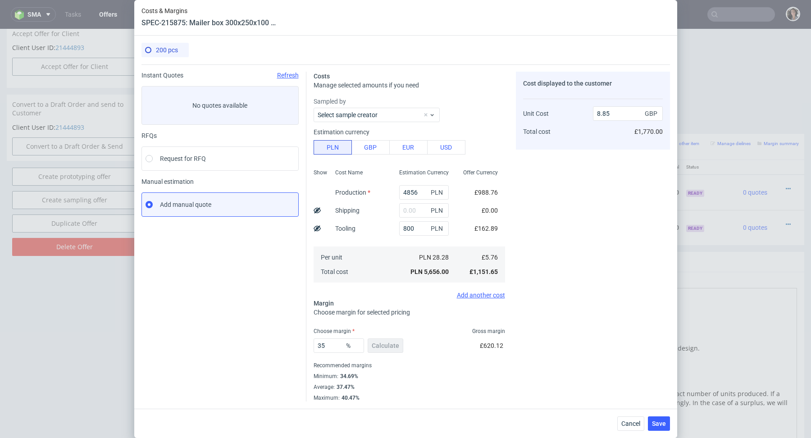
click at [385, 376] on div "Minimum : 34.69%" at bounding box center [409, 376] width 191 height 11
click at [658, 424] on span "Save" at bounding box center [659, 423] width 14 height 6
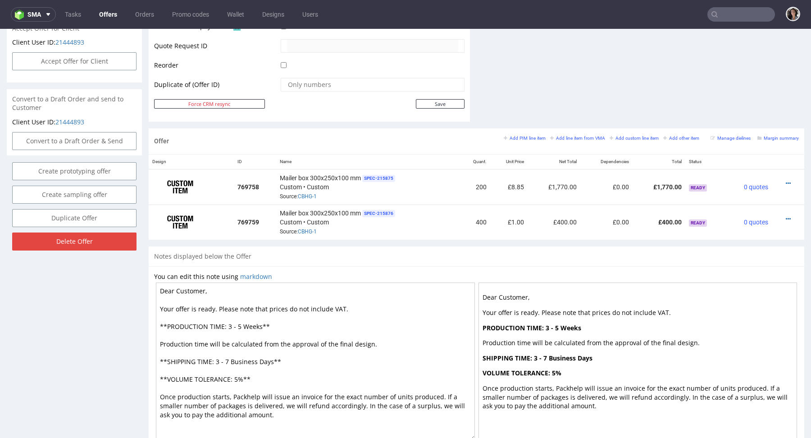
scroll to position [404, 0]
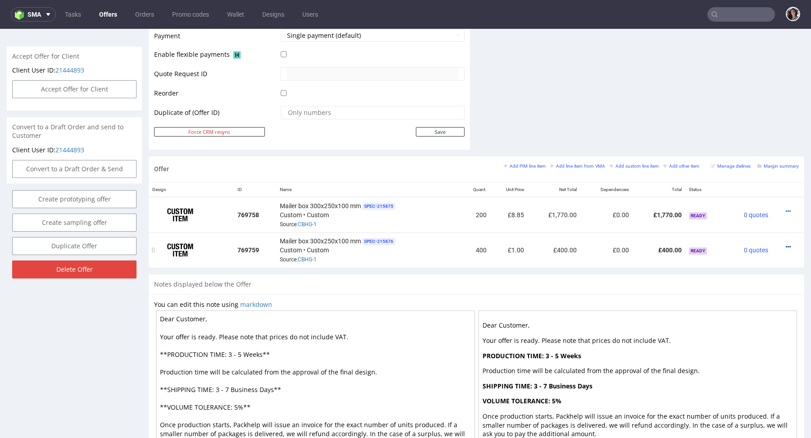
click at [786, 245] on icon at bounding box center [788, 247] width 5 height 6
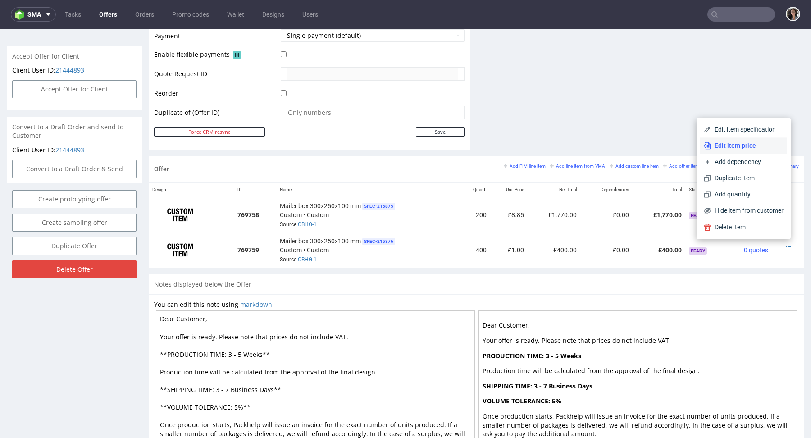
click at [742, 144] on span "Edit item price" at bounding box center [747, 145] width 73 height 9
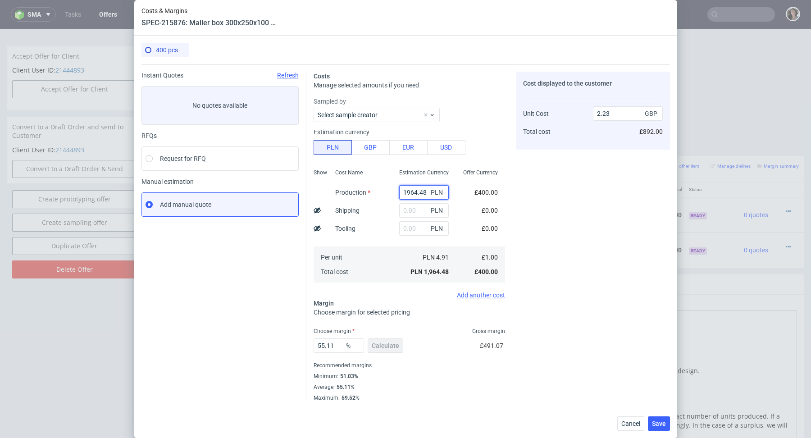
click at [416, 195] on input "1964.48" at bounding box center [424, 192] width 50 height 14
paste input "6312"
type input "6312"
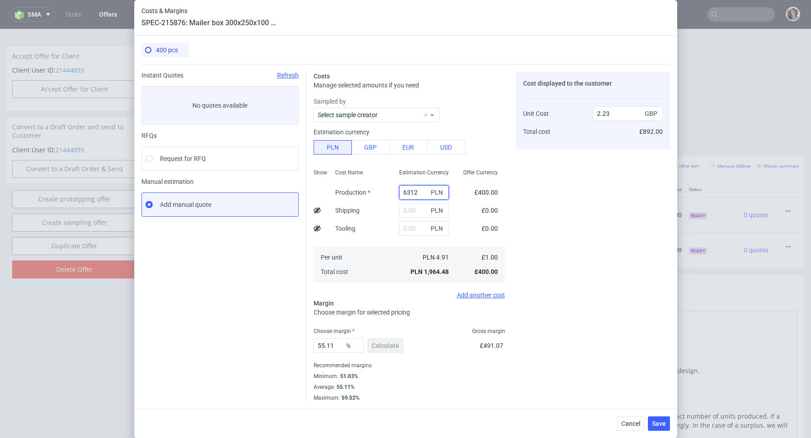
type input "7.16"
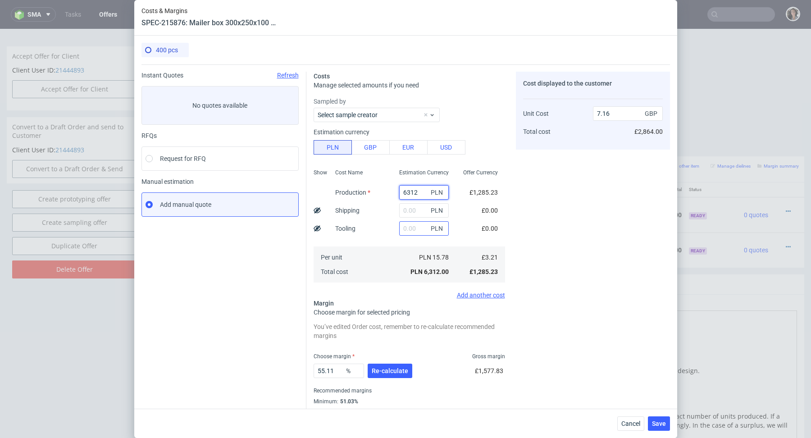
type input "6312"
click at [402, 223] on input "text" at bounding box center [424, 228] width 50 height 14
type input "800"
type input "8.07"
type input "800"
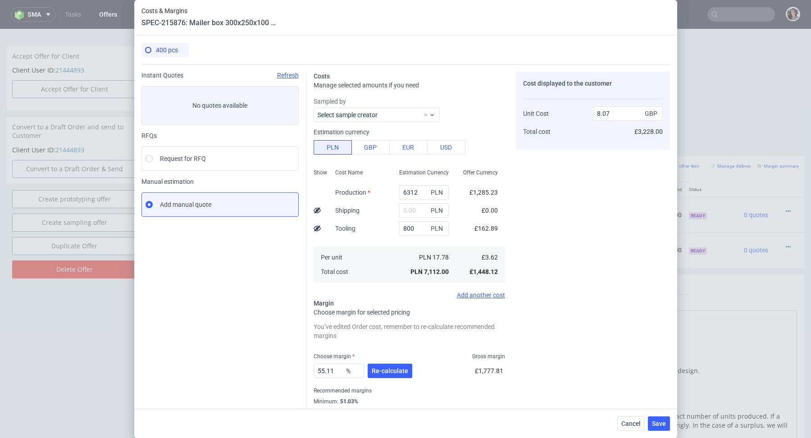
click at [602, 218] on div "Cost displayed to the customer Unit Cost Total cost 8.07 GBP £3,228.00" at bounding box center [593, 249] width 154 height 355
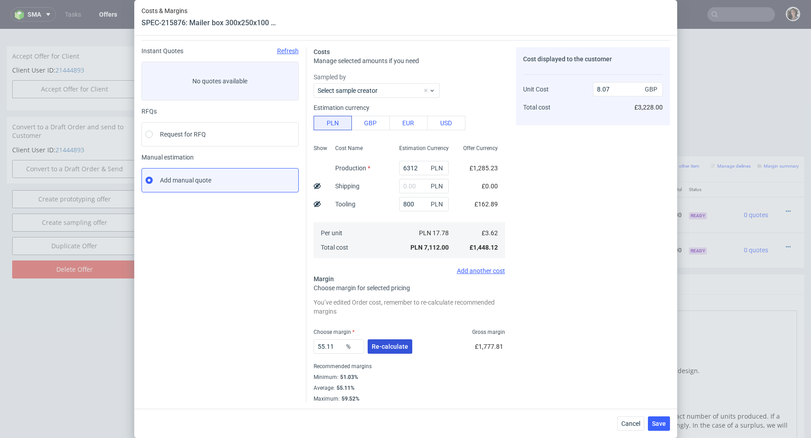
click at [385, 339] on button "Re-calculate" at bounding box center [390, 346] width 45 height 14
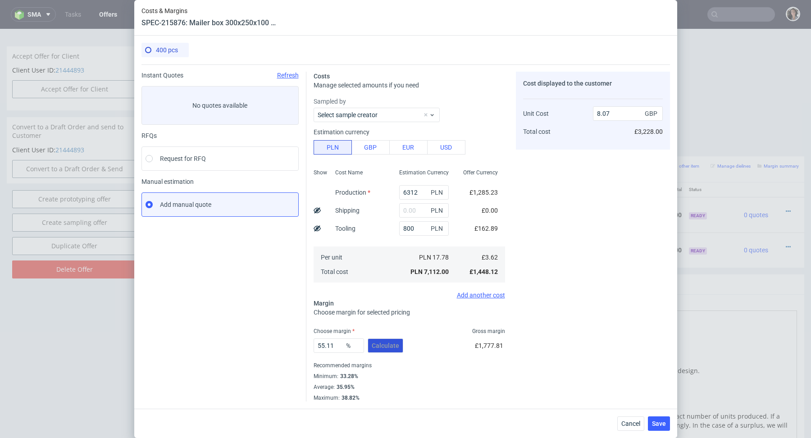
scroll to position [0, 0]
drag, startPoint x: 334, startPoint y: 347, endPoint x: 287, endPoint y: 347, distance: 47.3
click at [287, 347] on div "Instant Quotes Refresh No quotes available RFQs Request for RFQ Manual estimati…" at bounding box center [405, 232] width 528 height 337
type input "34"
type input "5.49"
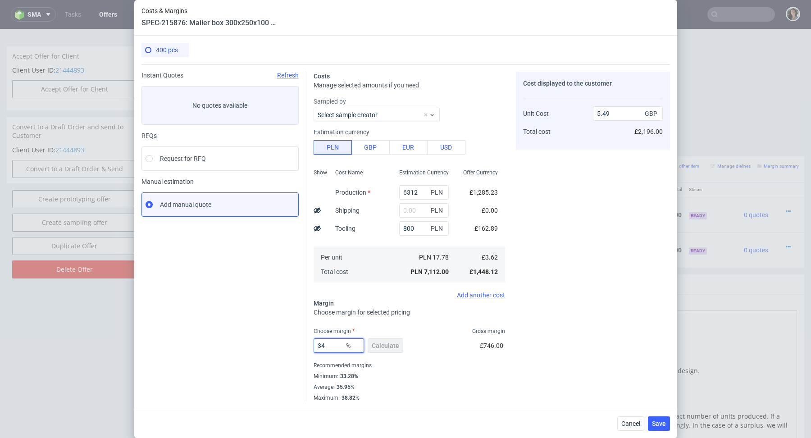
type input "34"
click at [401, 380] on div "Minimum : 33.28%" at bounding box center [409, 376] width 191 height 11
click at [422, 210] on input "text" at bounding box center [424, 210] width 50 height 14
drag, startPoint x: 422, startPoint y: 210, endPoint x: 413, endPoint y: 210, distance: 9.5
click at [413, 210] on input "text" at bounding box center [424, 210] width 50 height 14
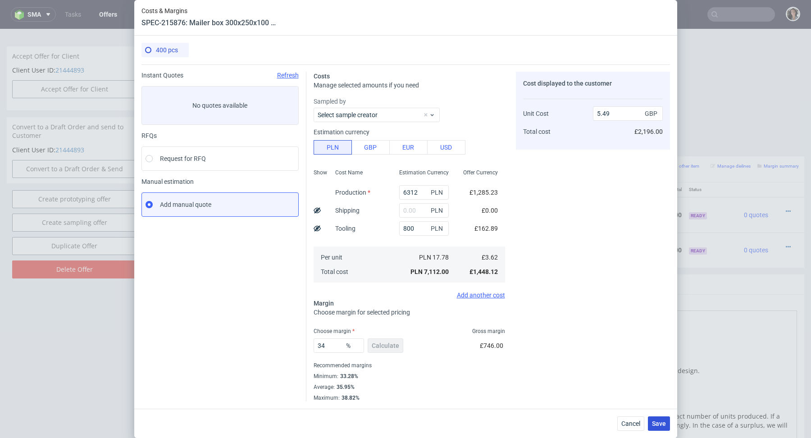
click at [660, 424] on span "Save" at bounding box center [659, 423] width 14 height 6
click at [660, 424] on circle at bounding box center [658, 423] width 11 height 11
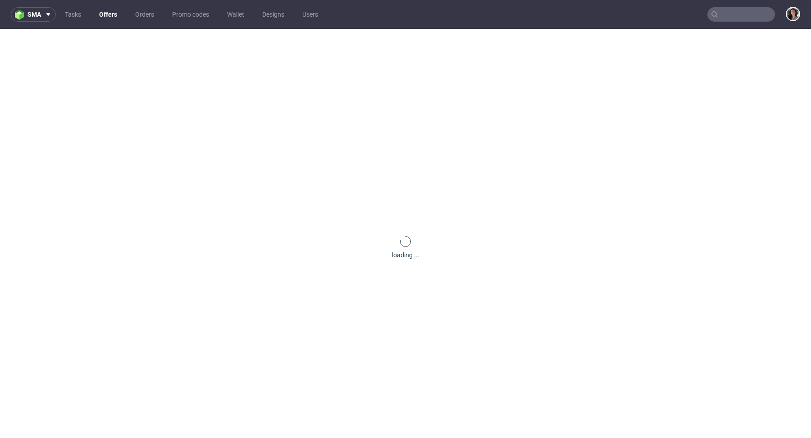
click at [660, 424] on div "loading ..." at bounding box center [405, 248] width 811 height 438
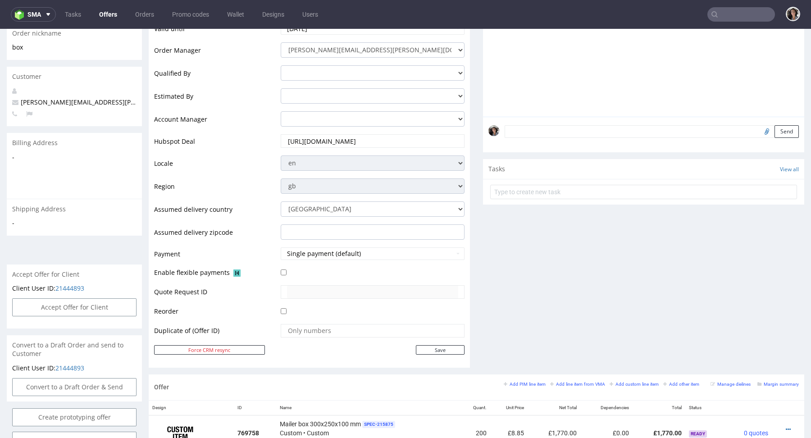
scroll to position [467, 0]
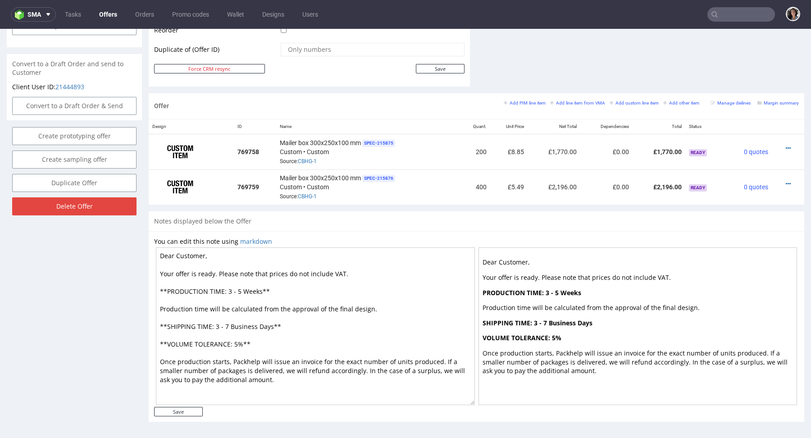
click at [262, 287] on textarea "Dear Customer, Your offer is ready. Please note that prices do not include VAT.…" at bounding box center [315, 326] width 319 height 158
click at [786, 145] on icon at bounding box center [788, 148] width 5 height 6
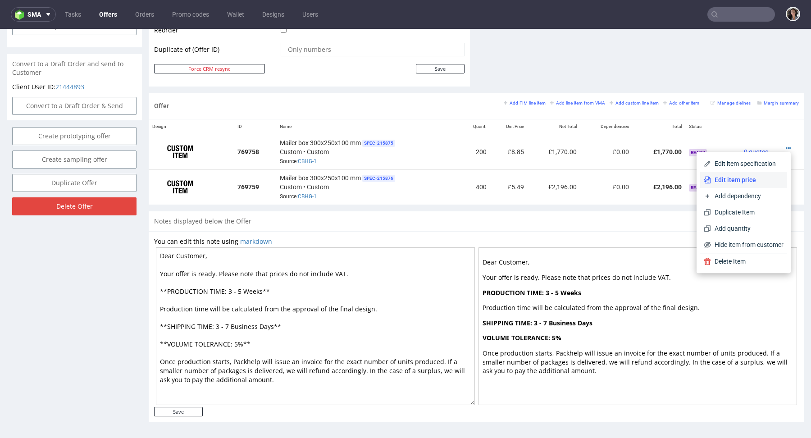
click at [721, 174] on li "Edit item price" at bounding box center [743, 180] width 87 height 16
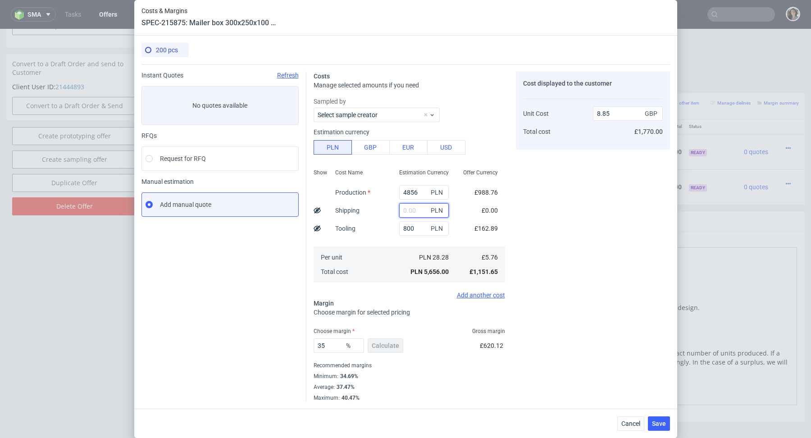
click at [422, 206] on input "text" at bounding box center [424, 210] width 50 height 14
paste input "672,41"
type input "672.41"
type input "9.9"
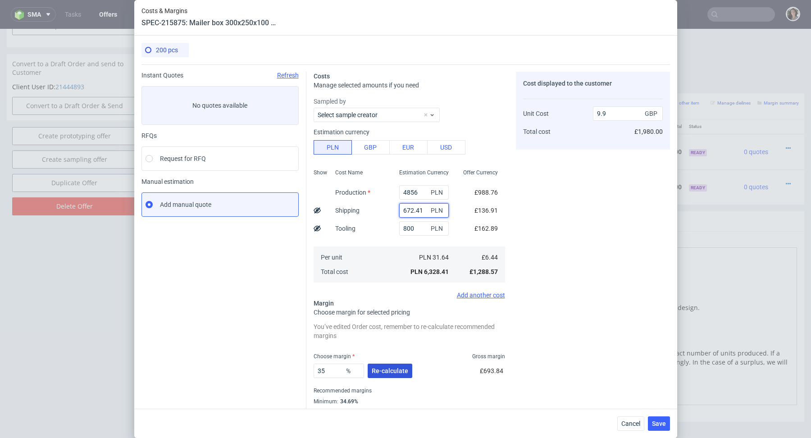
type input "672.41"
click at [392, 370] on span "Re-calculate" at bounding box center [390, 371] width 36 height 6
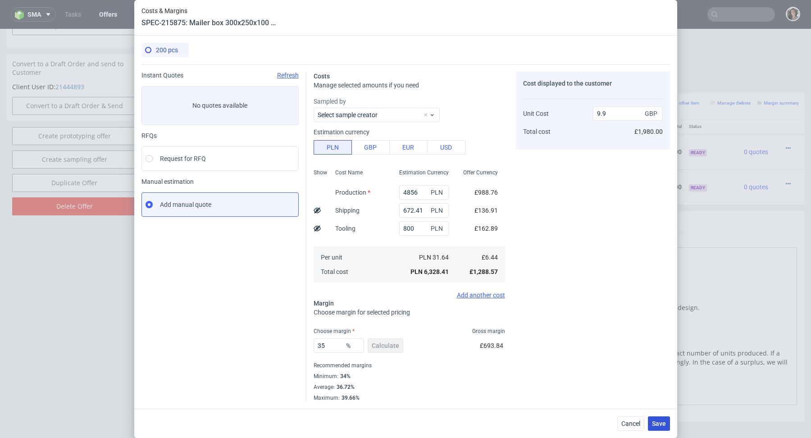
click at [663, 419] on button "Save" at bounding box center [659, 423] width 22 height 14
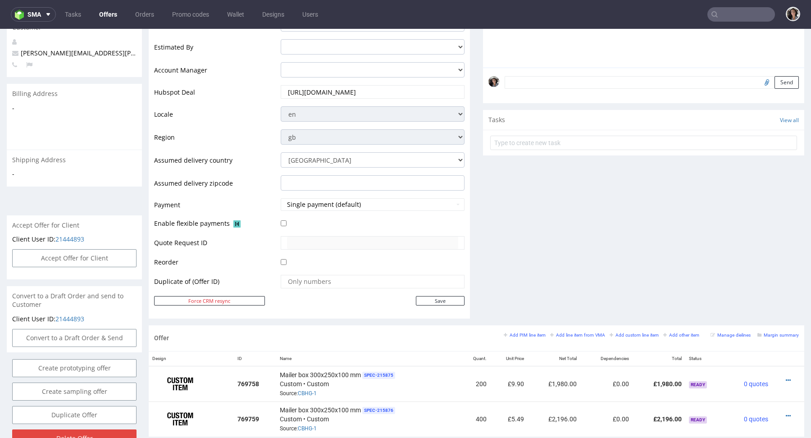
scroll to position [371, 0]
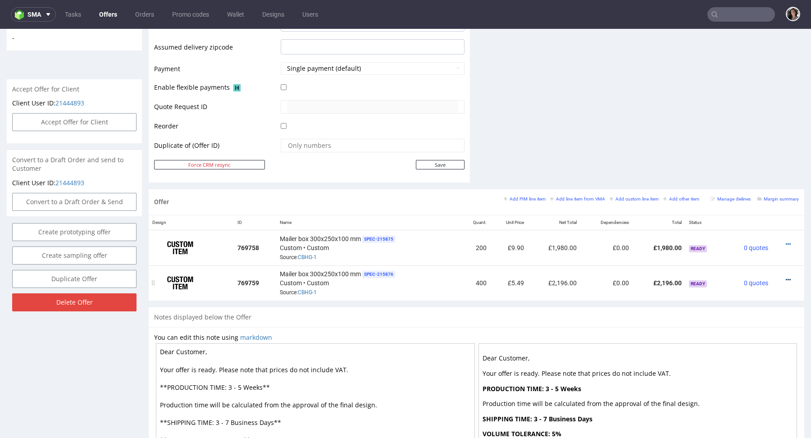
click at [786, 278] on icon at bounding box center [788, 280] width 5 height 6
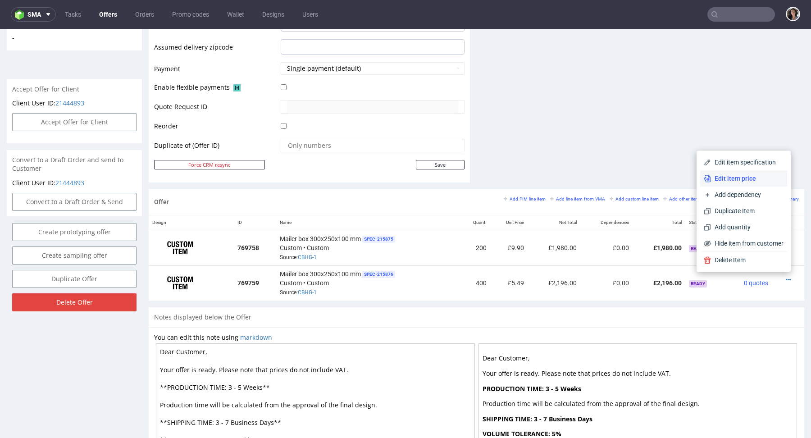
click at [729, 178] on span "Edit item price" at bounding box center [747, 178] width 73 height 9
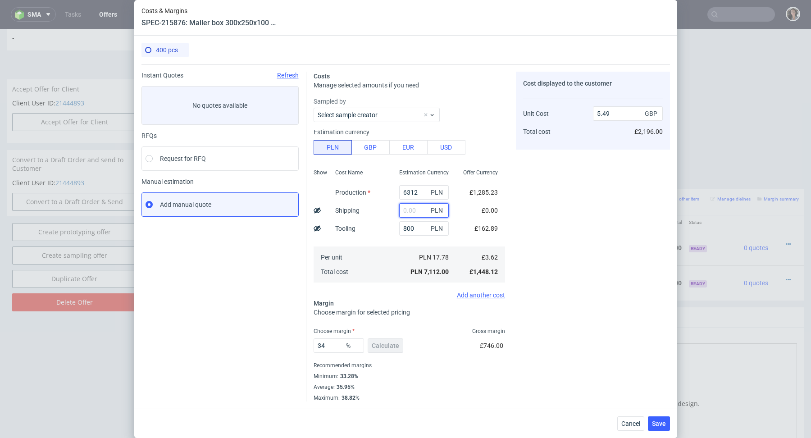
click at [405, 217] on input "text" at bounding box center [424, 210] width 50 height 14
paste input "672,41"
type input "672.41"
type input "6"
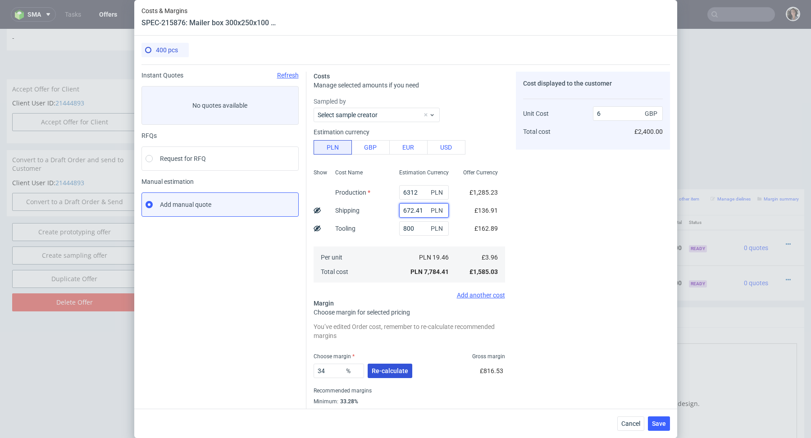
type input "672.41"
click at [383, 364] on button "Re-calculate" at bounding box center [390, 371] width 45 height 14
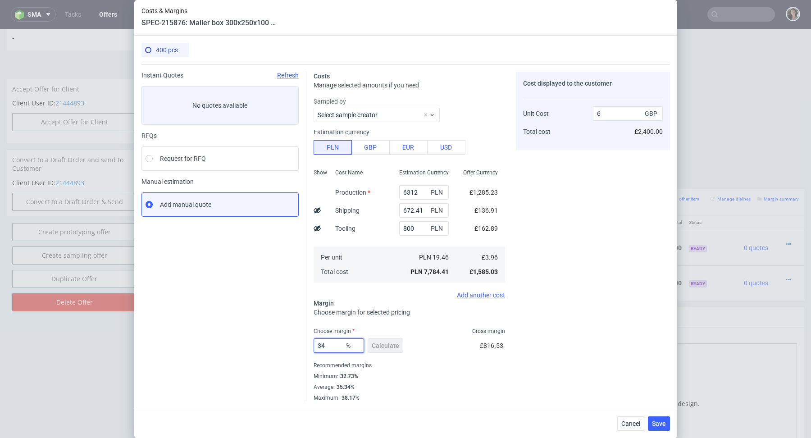
drag, startPoint x: 332, startPoint y: 346, endPoint x: 298, endPoint y: 345, distance: 33.8
click at [298, 345] on div "Instant Quotes Refresh No quotes available RFQs Request for RFQ Manual estimati…" at bounding box center [405, 232] width 528 height 337
type input "33"
click at [443, 366] on div "Recommended margins" at bounding box center [409, 365] width 191 height 11
type input "5.91"
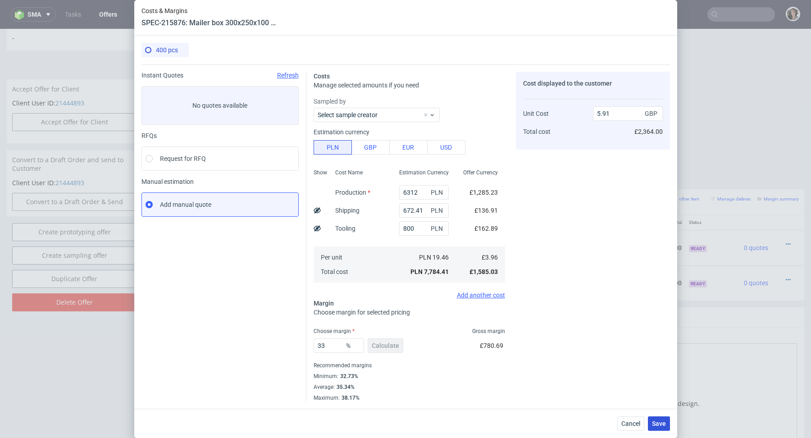
click at [660, 422] on span "Save" at bounding box center [659, 423] width 14 height 6
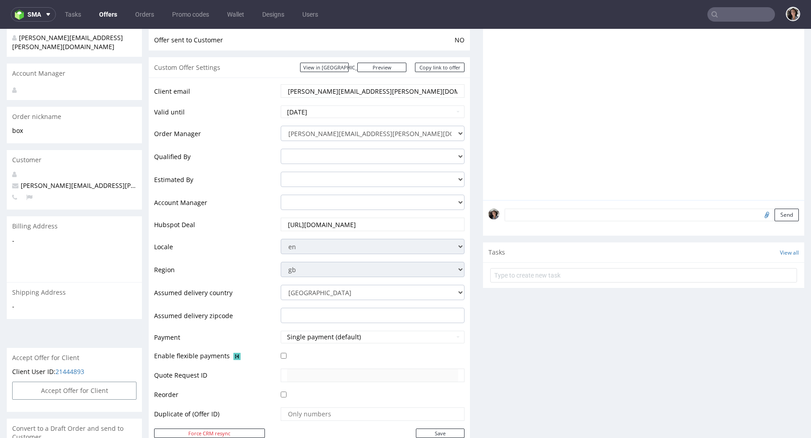
scroll to position [288, 0]
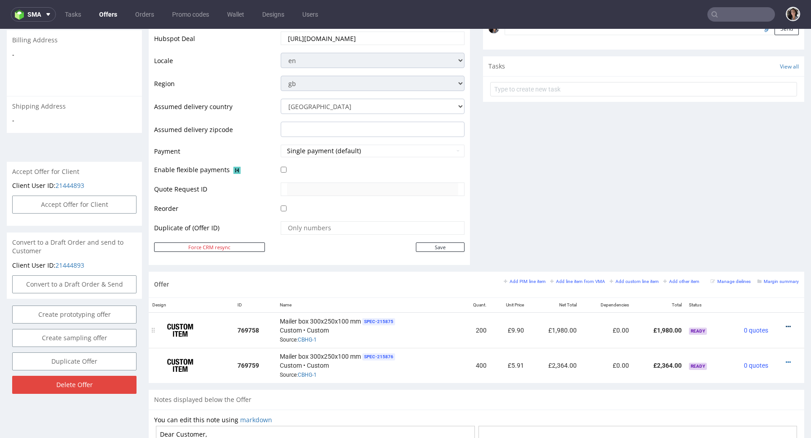
click at [786, 325] on icon at bounding box center [788, 326] width 5 height 6
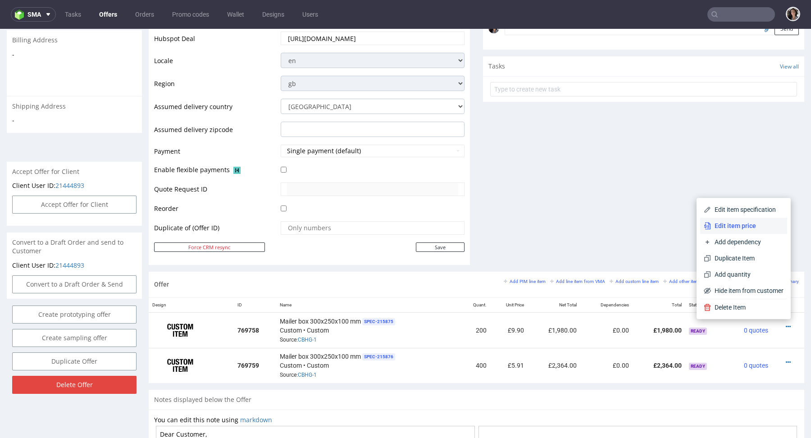
click at [741, 225] on span "Edit item price" at bounding box center [747, 225] width 73 height 9
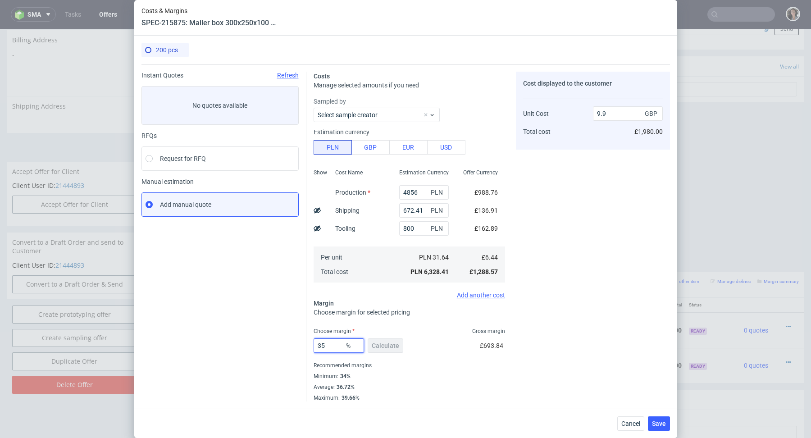
drag, startPoint x: 332, startPoint y: 342, endPoint x: 306, endPoint y: 344, distance: 25.3
click at [306, 344] on div "Costs Manage selected amounts if you need Sampled by Select sample creator Esti…" at bounding box center [488, 232] width 364 height 337
type input "34"
type input "9.75"
type input "34.1"
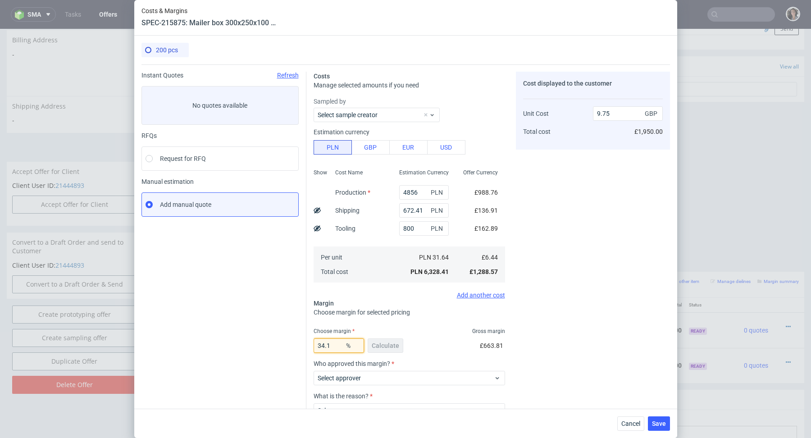
type input "9.77"
type input "34.1"
click at [661, 427] on button "Save" at bounding box center [659, 423] width 22 height 14
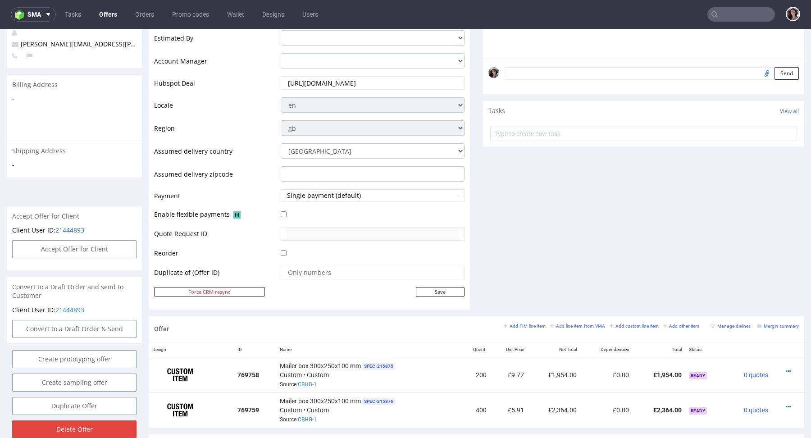
scroll to position [361, 0]
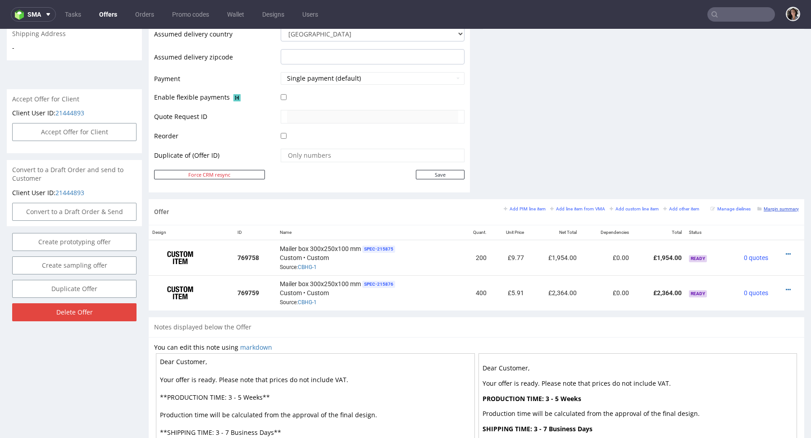
click at [775, 208] on small "Margin summary" at bounding box center [777, 208] width 41 height 5
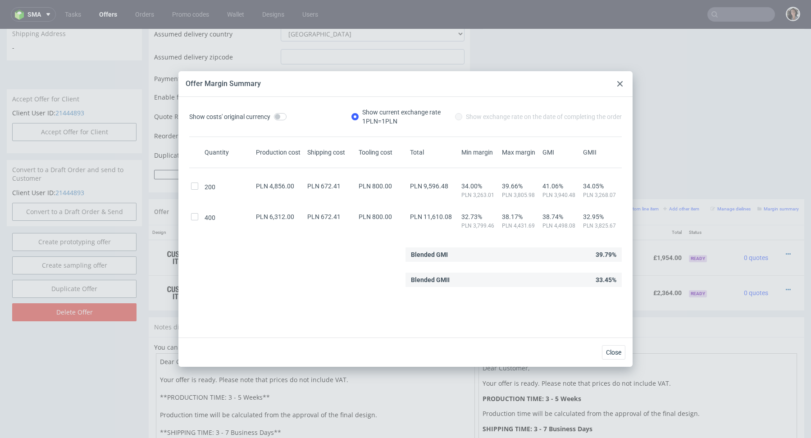
click at [619, 82] on use at bounding box center [619, 83] width 5 height 5
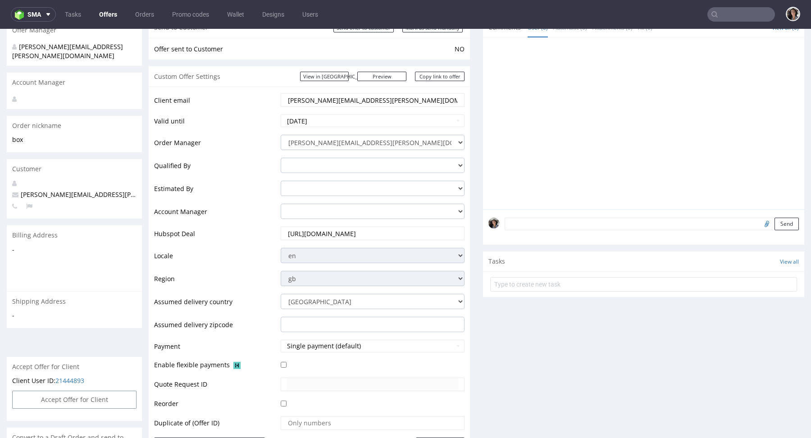
scroll to position [0, 0]
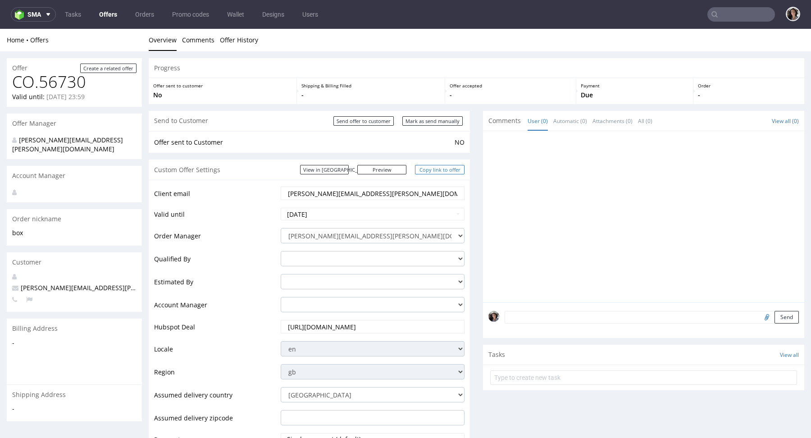
click at [441, 172] on link "Copy link to offer" at bounding box center [440, 169] width 50 height 9
click at [422, 120] on input "Mark as send manually" at bounding box center [432, 120] width 60 height 9
type input "In progress..."
click at [452, 170] on link "Copy link to offer" at bounding box center [440, 169] width 50 height 9
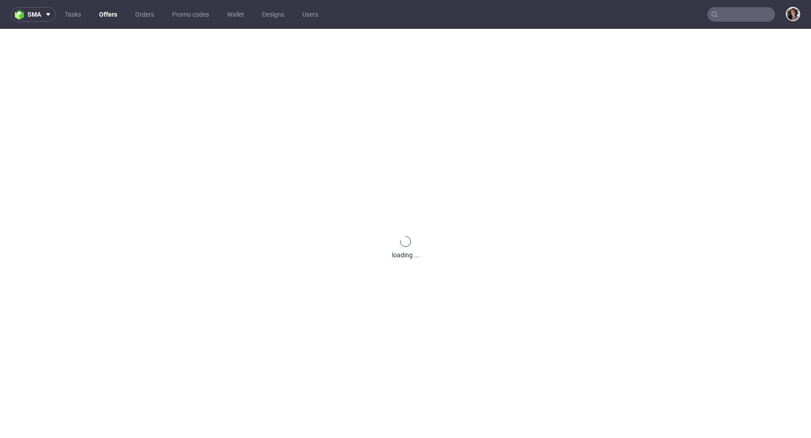
click at [737, 21] on nav "sma Tasks Offers Orders Promo codes Wallet Designs Users" at bounding box center [405, 14] width 811 height 29
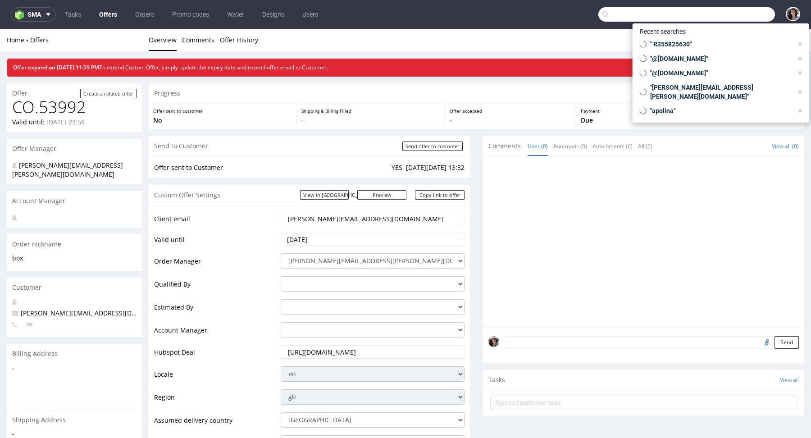
click at [727, 16] on input "text" at bounding box center [686, 14] width 177 height 14
paste input "R355825630"
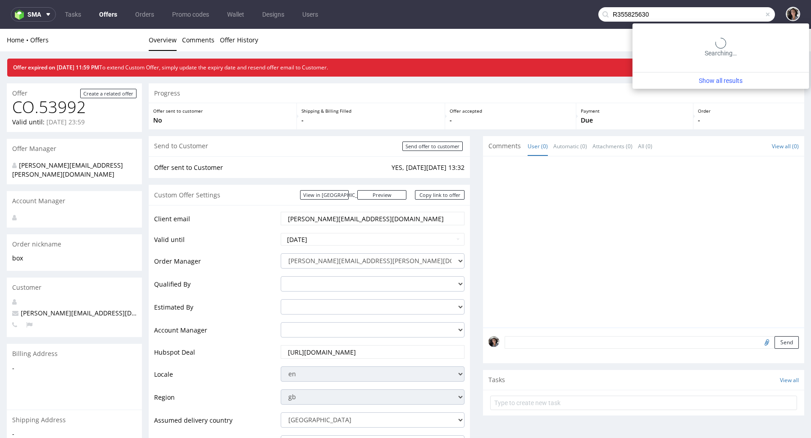
type input "R355825630"
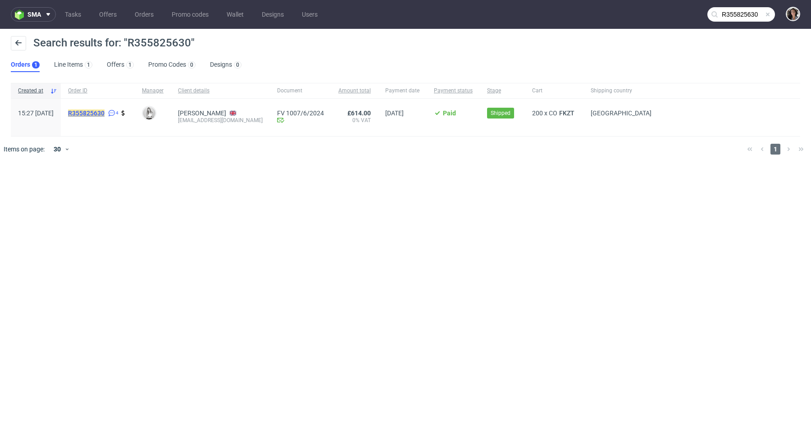
click at [101, 112] on mark "R355825630" at bounding box center [86, 112] width 36 height 7
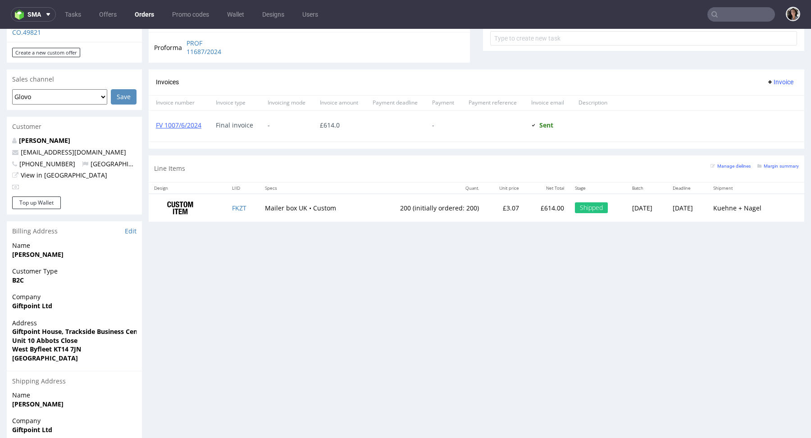
scroll to position [292, 0]
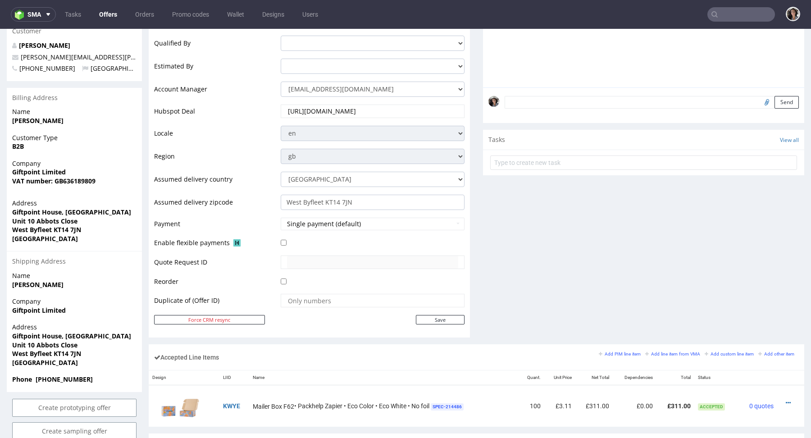
scroll to position [251, 0]
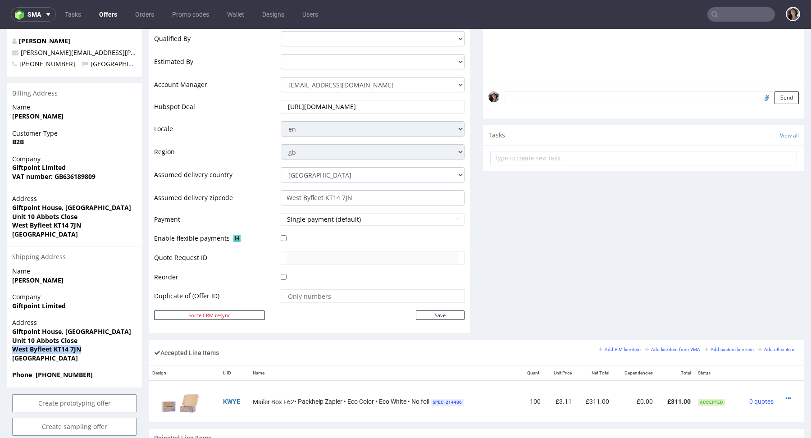
drag, startPoint x: 87, startPoint y: 340, endPoint x: 8, endPoint y: 343, distance: 79.3
click at [8, 343] on div "Address [STREET_ADDRESS]" at bounding box center [74, 344] width 135 height 52
copy strong "West Byfleet KT14 7JN"
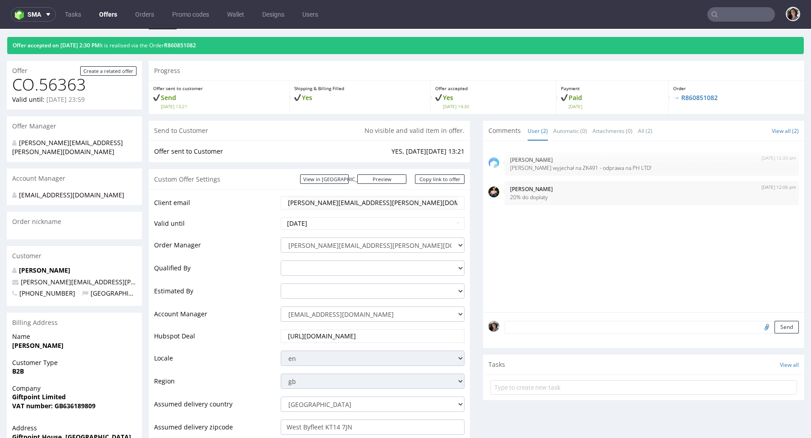
scroll to position [20, 0]
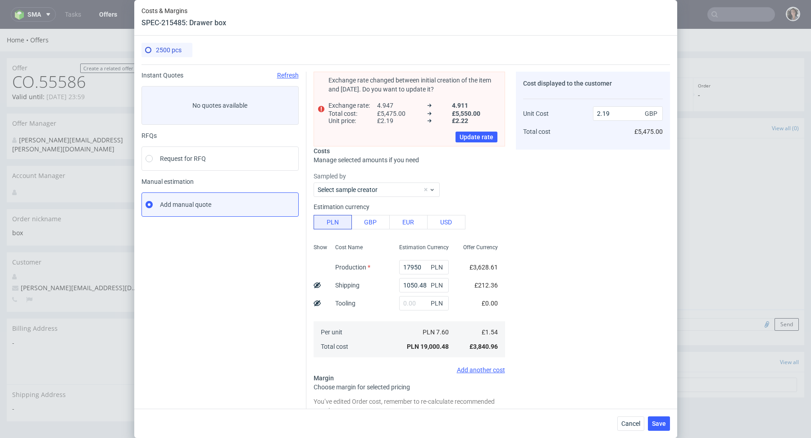
scroll to position [52, 0]
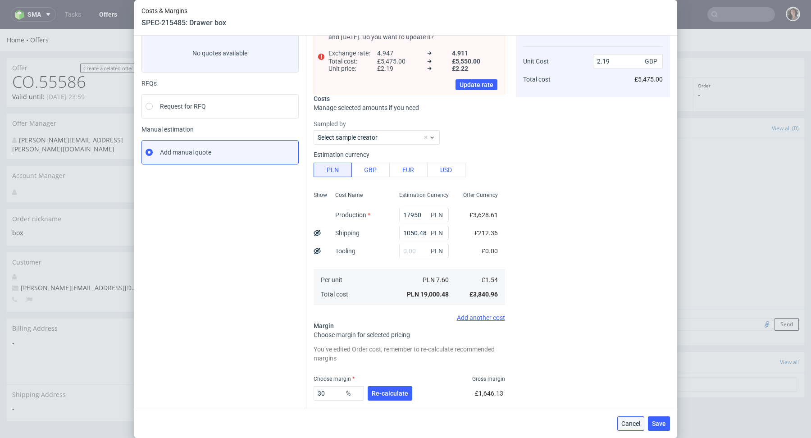
click at [629, 424] on span "Cancel" at bounding box center [630, 423] width 19 height 6
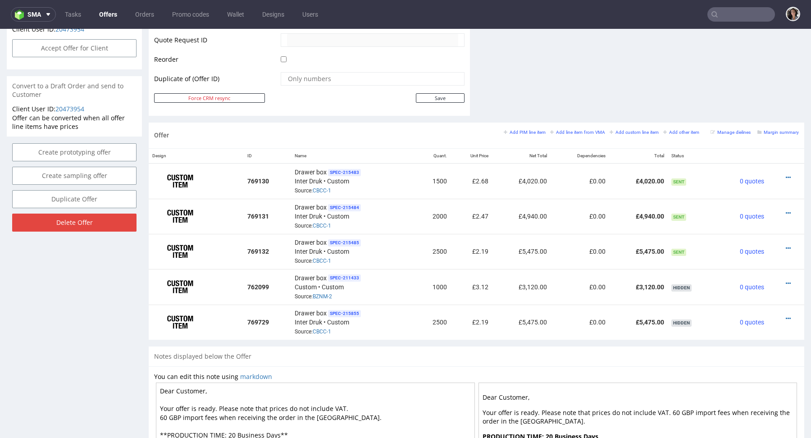
scroll to position [0, 0]
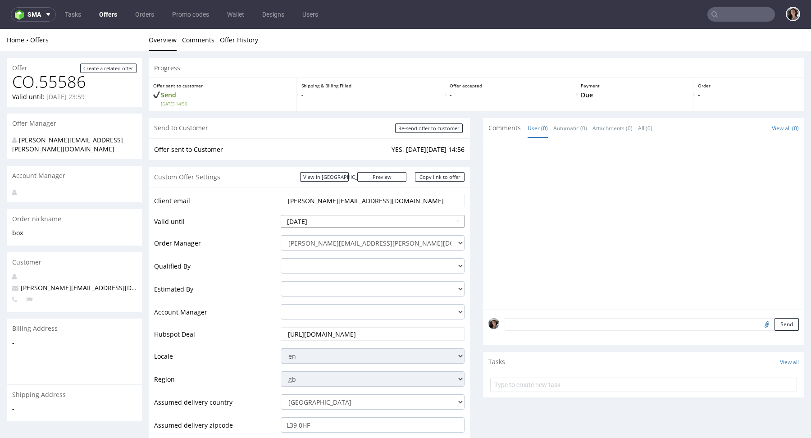
click at [350, 221] on input "2025-09-05" at bounding box center [373, 221] width 184 height 13
click at [344, 154] on td "11" at bounding box center [344, 154] width 14 height 14
type input "2025-09-11"
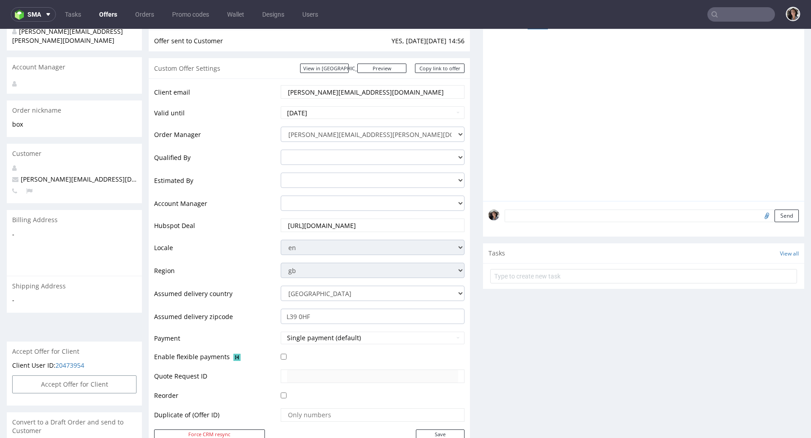
scroll to position [383, 0]
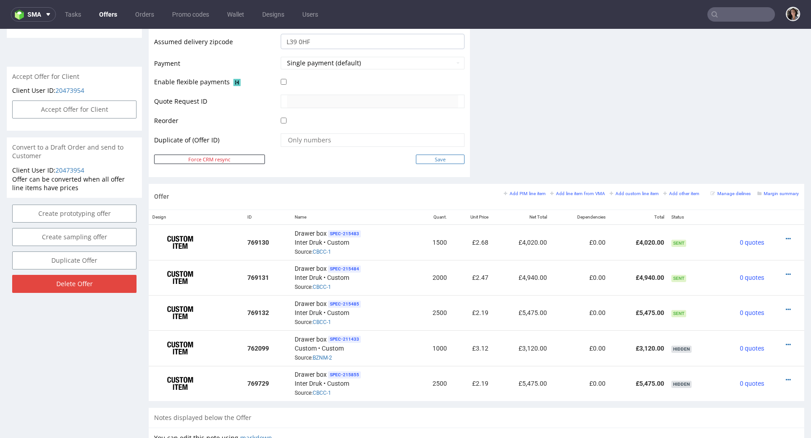
click at [449, 160] on input "Save" at bounding box center [440, 159] width 49 height 9
type input "In progress..."
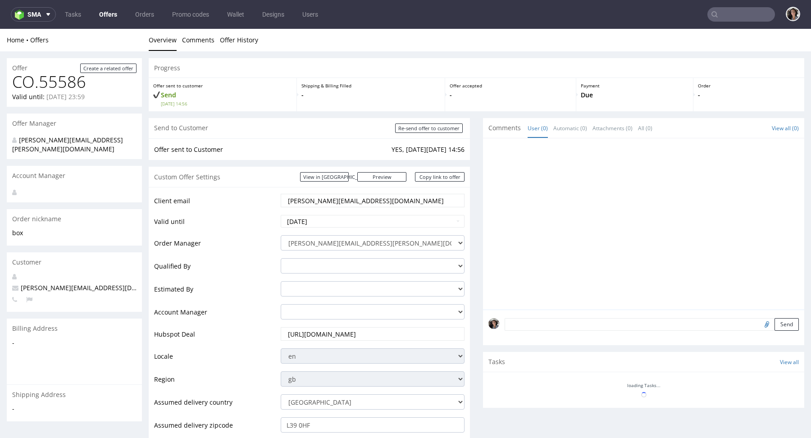
scroll to position [0, 0]
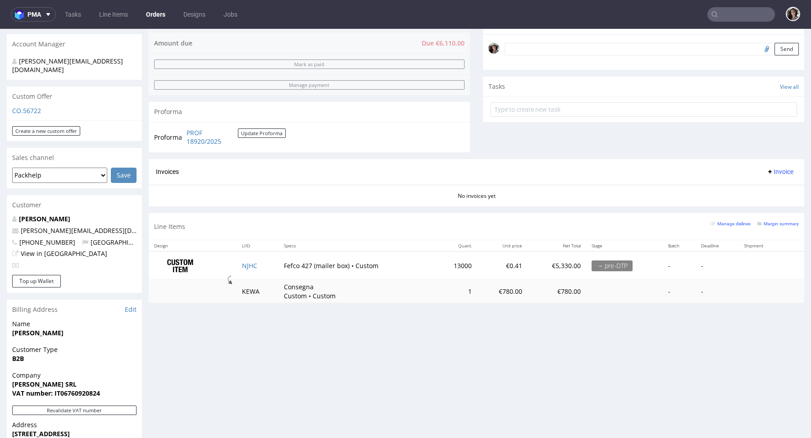
scroll to position [419, 0]
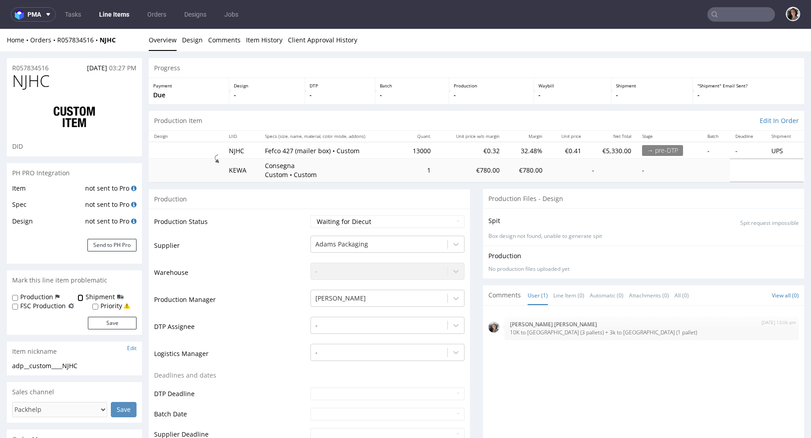
click at [80, 296] on input "Shipment" at bounding box center [80, 297] width 6 height 7
checkbox input "true"
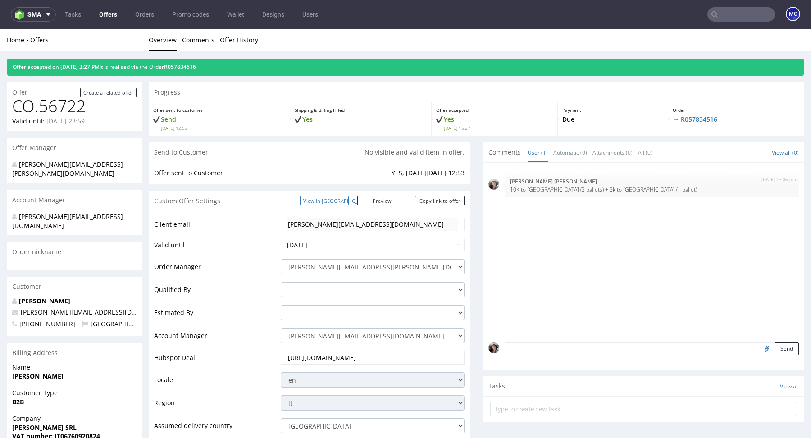
click at [344, 198] on link "View in [GEOGRAPHIC_DATA]" at bounding box center [324, 200] width 49 height 9
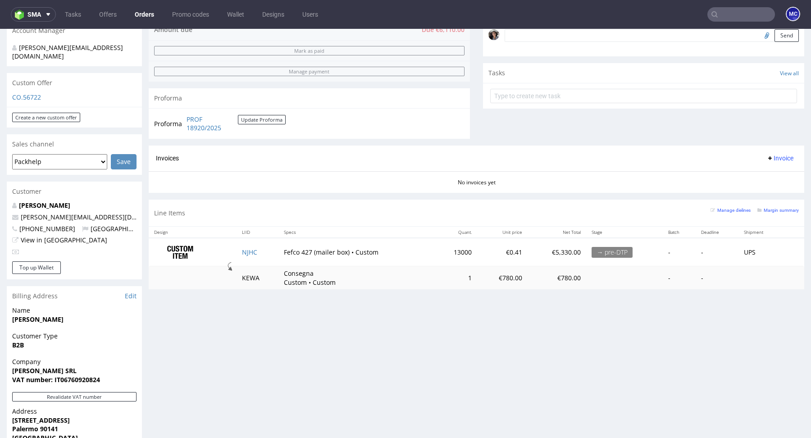
scroll to position [280, 0]
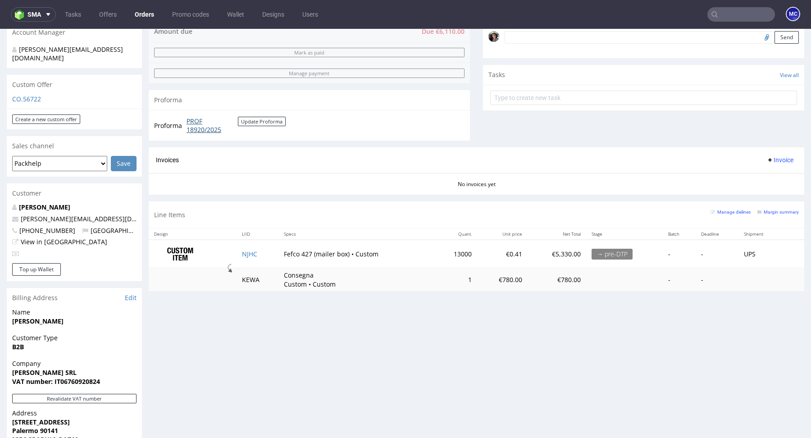
click at [197, 124] on link "PROF 18920/2025" at bounding box center [212, 126] width 51 height 18
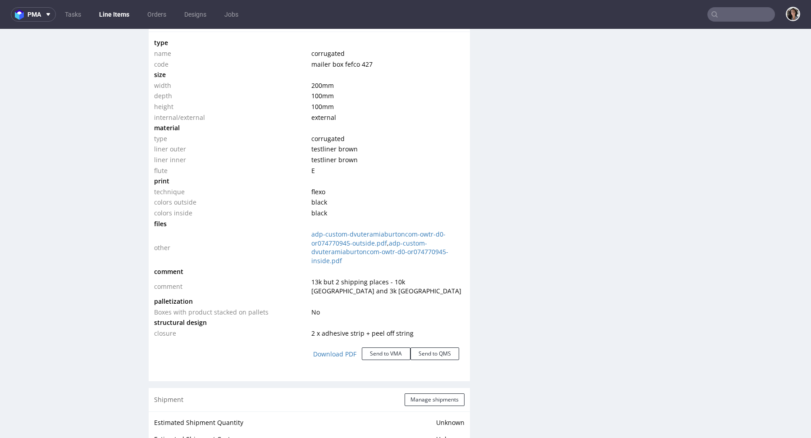
scroll to position [932, 0]
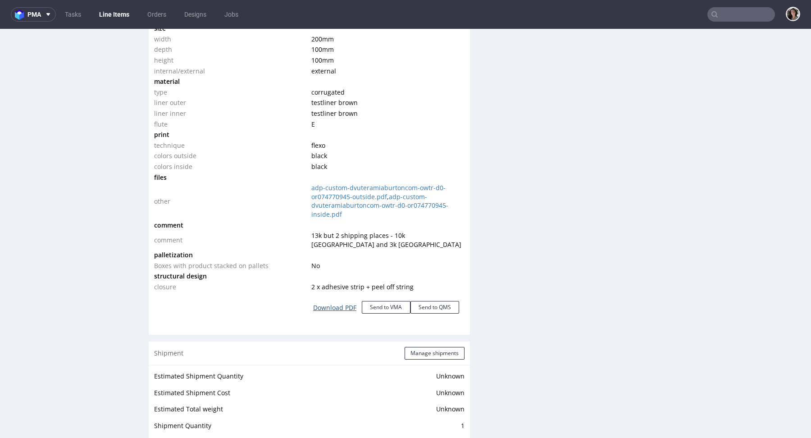
click at [335, 305] on link "Download PDF" at bounding box center [335, 308] width 54 height 20
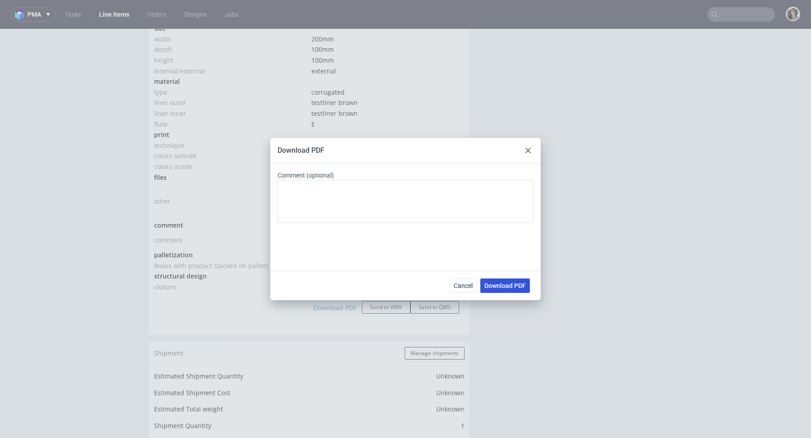
click at [512, 291] on button "Download PDF" at bounding box center [505, 285] width 50 height 14
click at [519, 62] on div "Download PDF Comment (optional) Cancel Download PDF" at bounding box center [405, 219] width 811 height 438
click at [525, 154] on div at bounding box center [528, 150] width 11 height 11
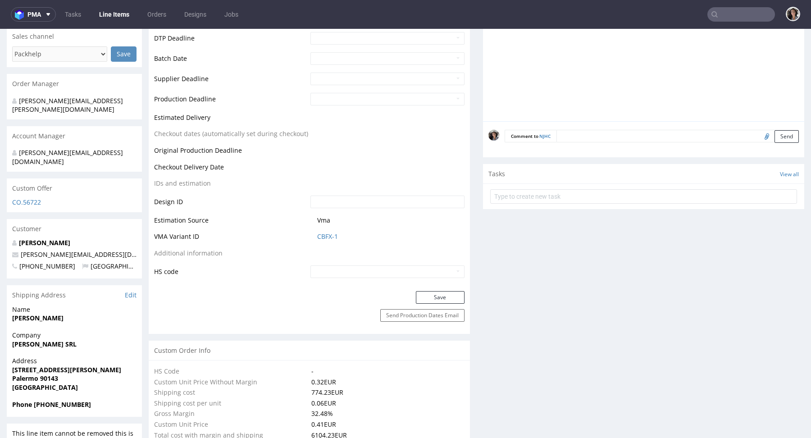
scroll to position [338, 0]
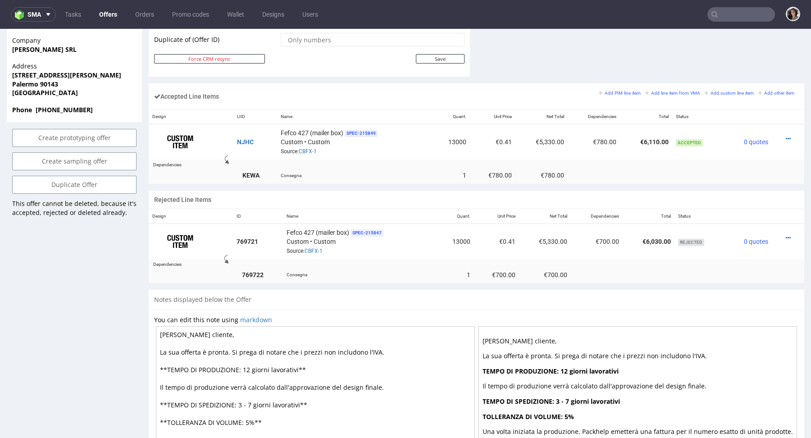
scroll to position [420, 0]
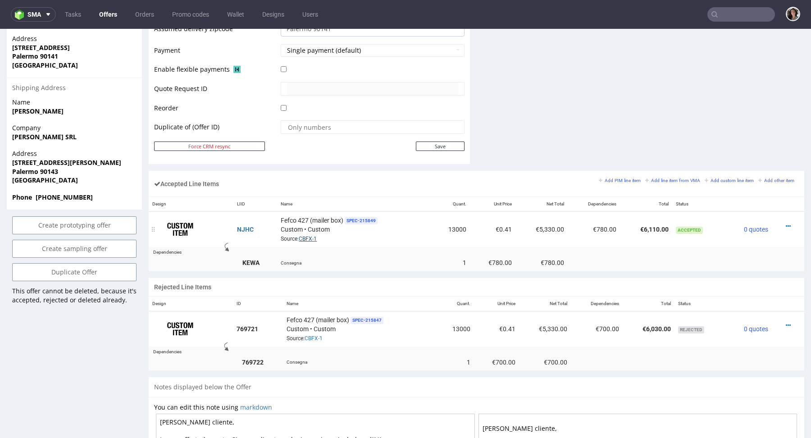
click at [309, 237] on link "CBFX-1" at bounding box center [308, 239] width 18 height 6
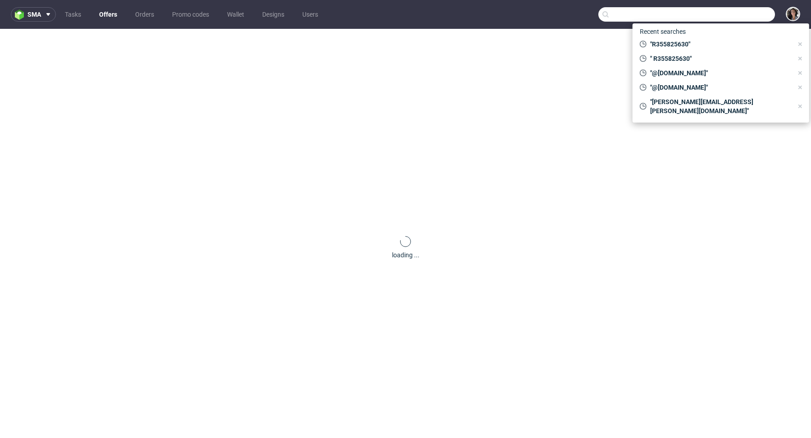
click at [736, 16] on input "text" at bounding box center [686, 14] width 177 height 14
paste input "JNDP"
type input "JNDP"
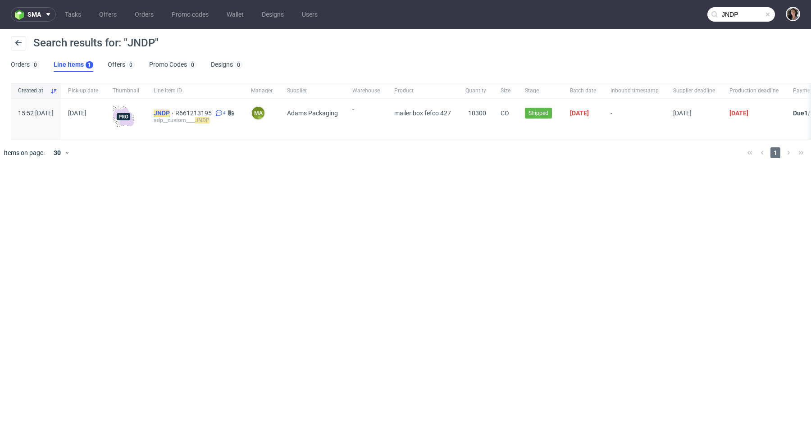
click at [170, 111] on mark "JNDP" at bounding box center [162, 112] width 16 height 7
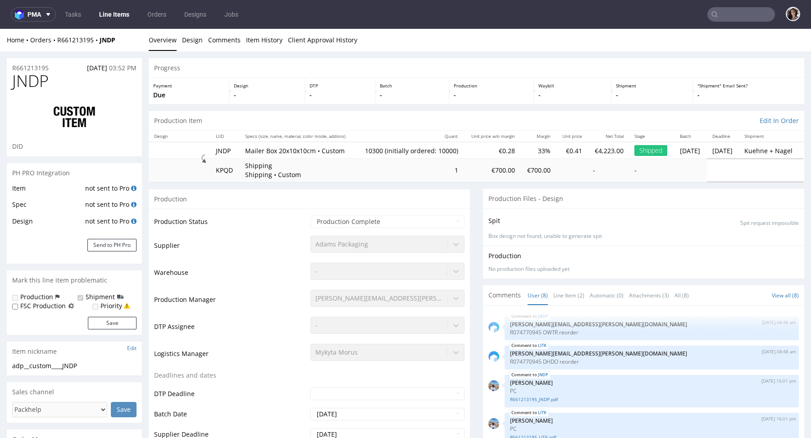
click at [534, 235] on p "Box design not found, unable to generate spit" at bounding box center [643, 236] width 310 height 8
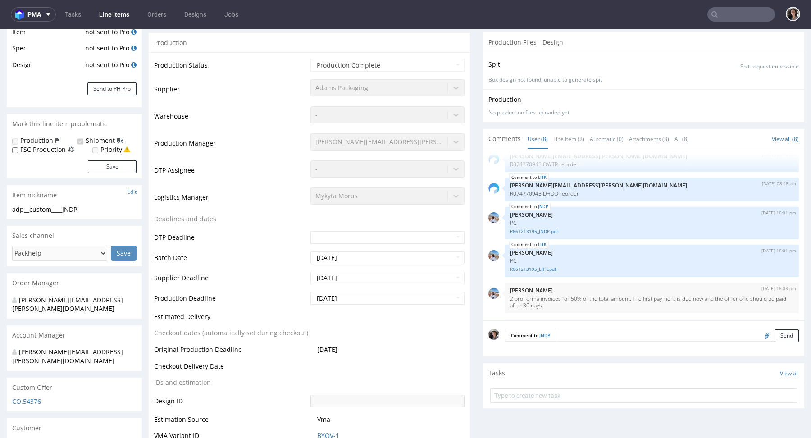
scroll to position [243, 0]
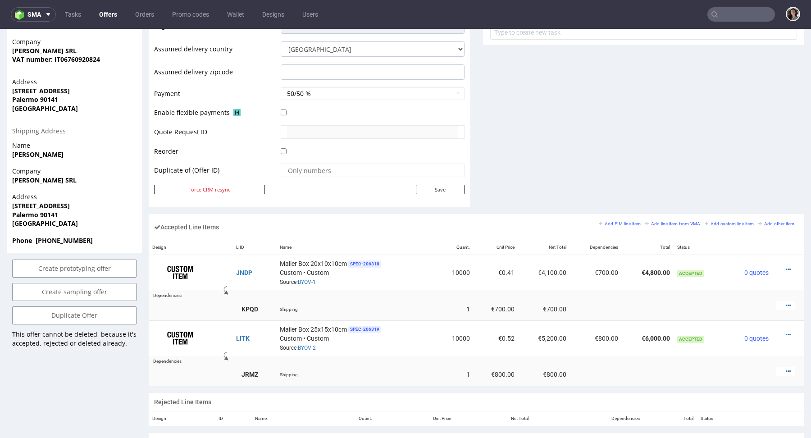
scroll to position [404, 0]
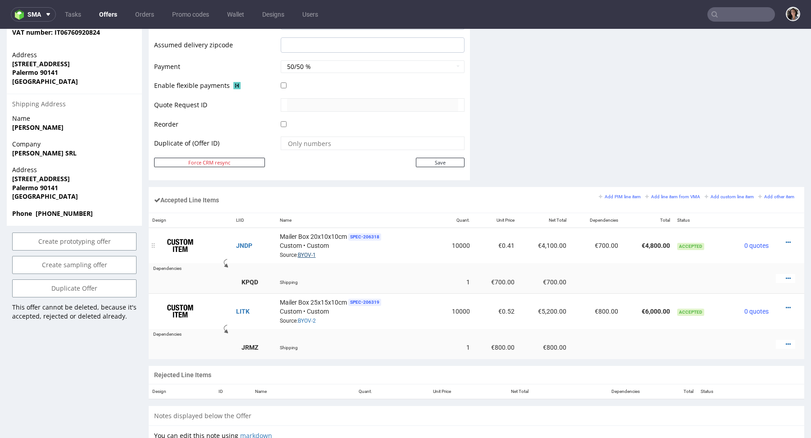
click at [305, 254] on link "BYOV-1" at bounding box center [307, 255] width 18 height 6
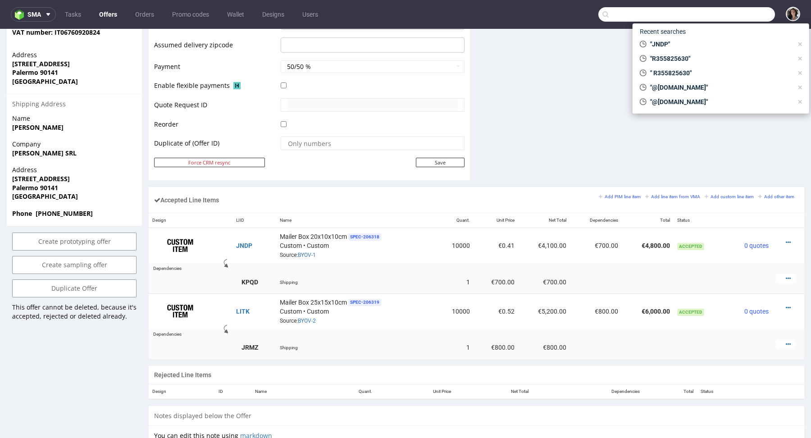
click at [724, 19] on input "text" at bounding box center [686, 14] width 177 height 14
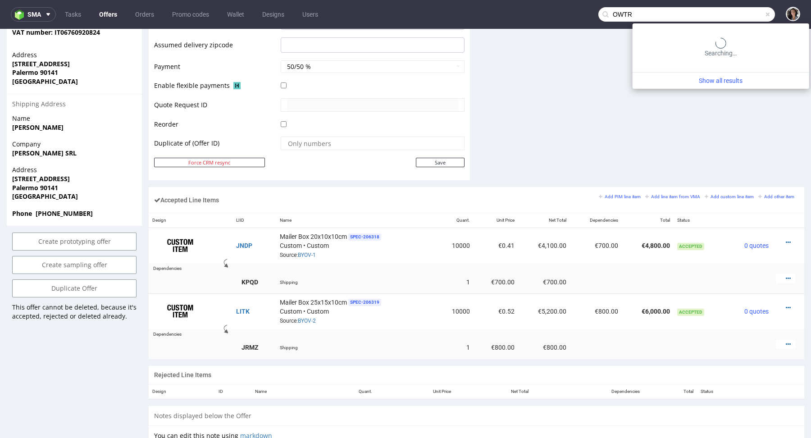
type input "OWTR"
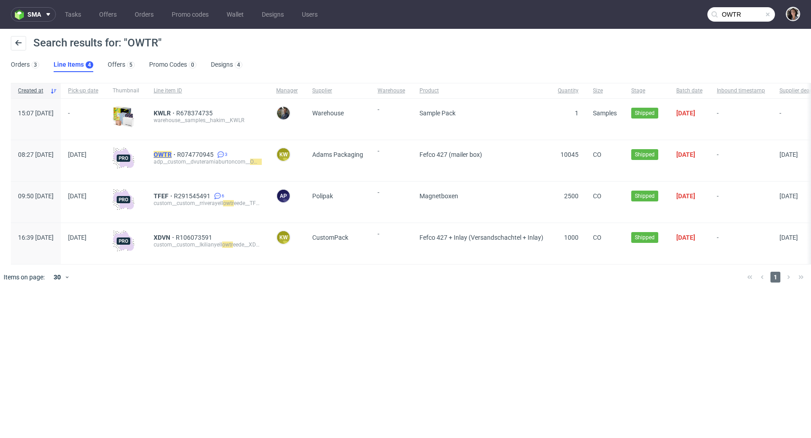
click at [172, 154] on mark "OWTR" at bounding box center [163, 154] width 18 height 7
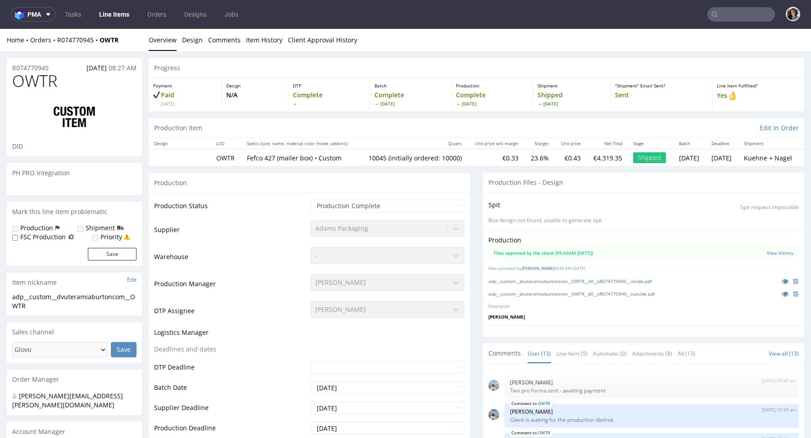
scroll to position [322, 0]
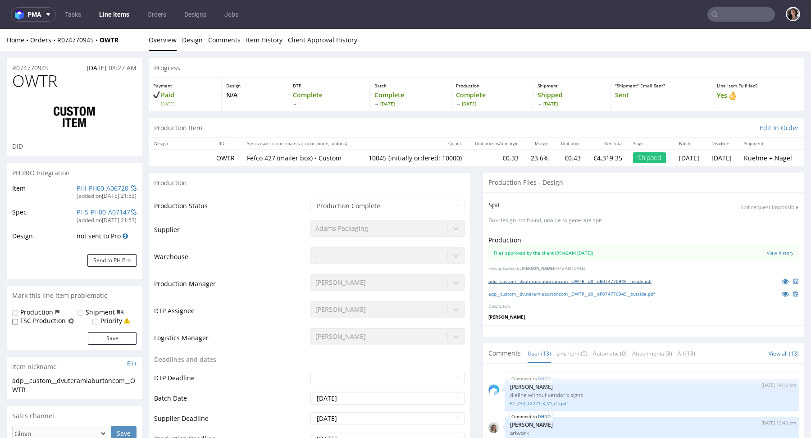
click at [524, 280] on link "adp__custom__dvuteramiaburtoncom__OWTR__d0__oR074770945__inside.pdf" at bounding box center [569, 281] width 163 height 6
click at [601, 294] on link "adp__custom__dvuteramiaburtoncom__OWTR__d0__oR074770945__outside.pdf" at bounding box center [571, 294] width 166 height 6
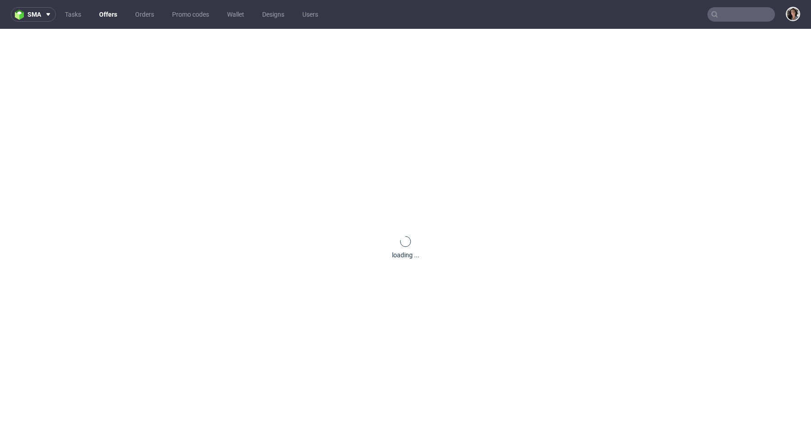
click at [738, 10] on input "text" at bounding box center [741, 14] width 68 height 14
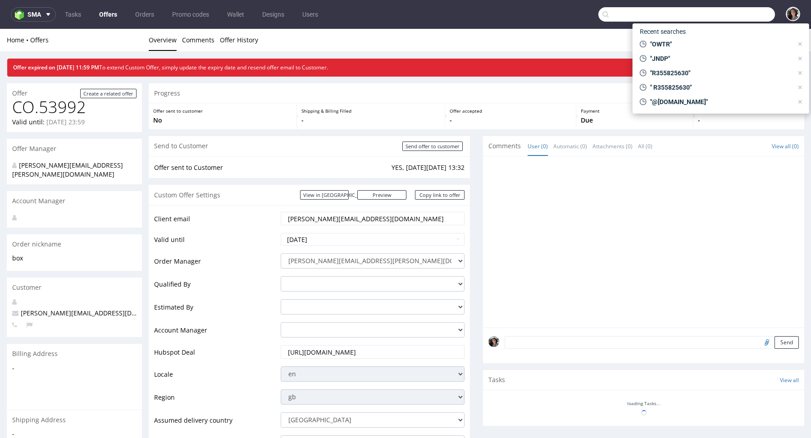
paste input "[PERSON_NAME][EMAIL_ADDRESS][DOMAIN_NAME]"
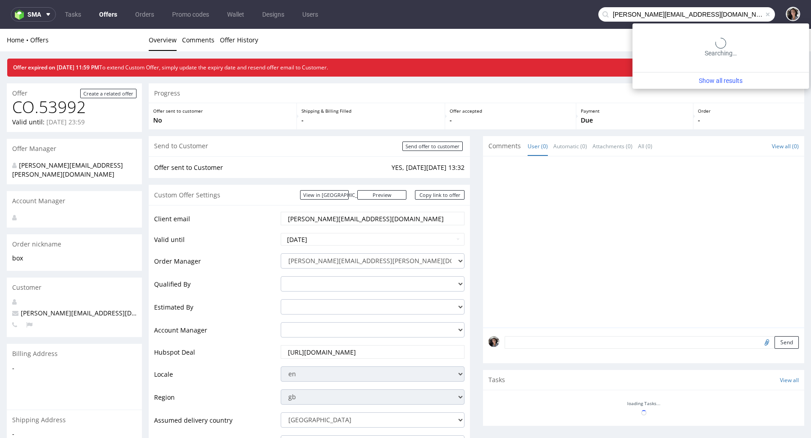
type input "[PERSON_NAME][EMAIL_ADDRESS][DOMAIN_NAME]"
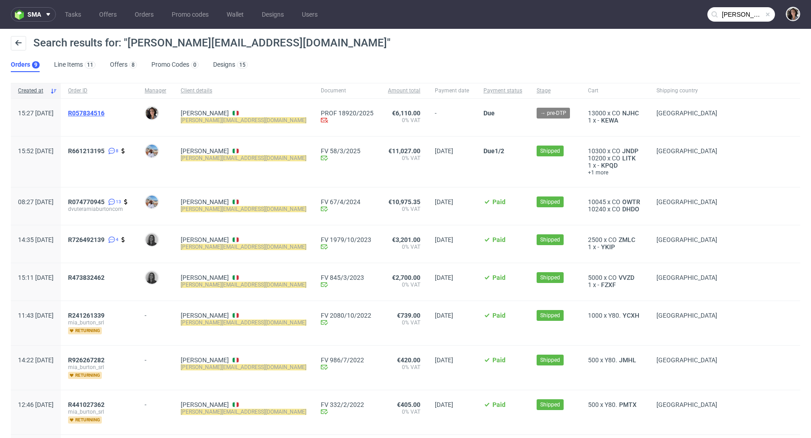
click at [105, 110] on span "R057834516" at bounding box center [86, 112] width 36 height 7
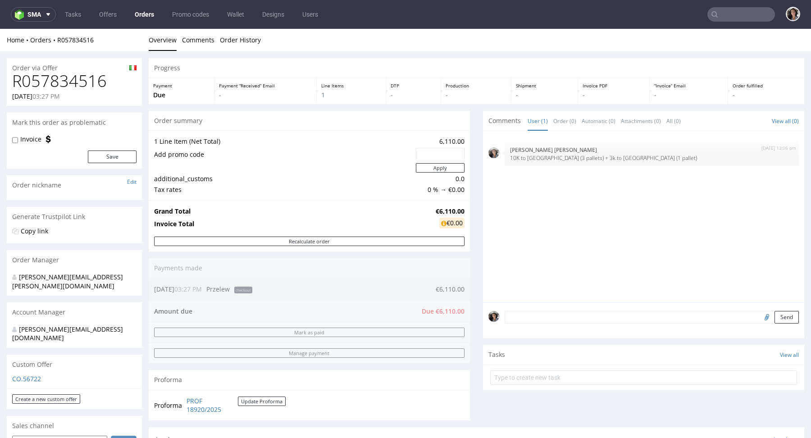
scroll to position [264, 0]
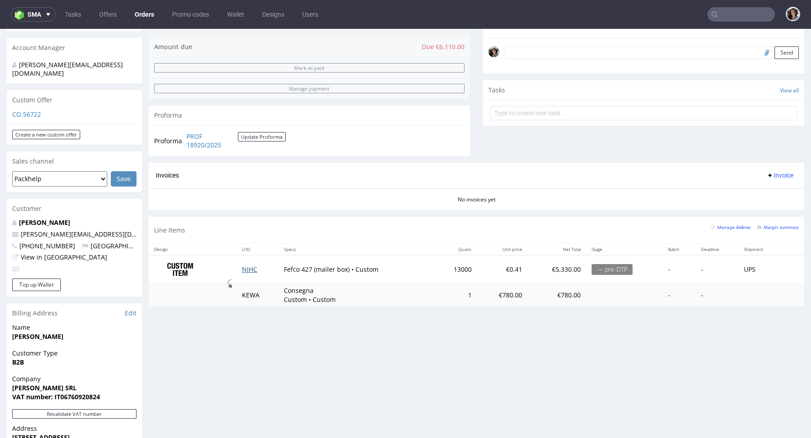
drag, startPoint x: 262, startPoint y: 264, endPoint x: 240, endPoint y: 265, distance: 21.6
click at [240, 264] on td "NJHC" at bounding box center [258, 269] width 42 height 28
copy link "NJHC"
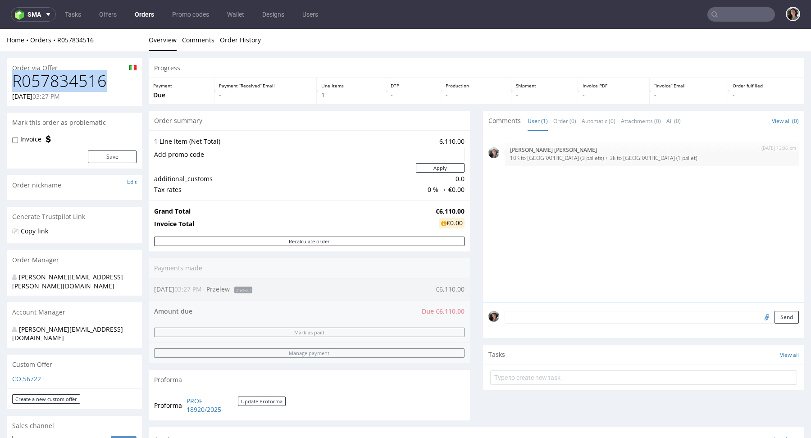
drag, startPoint x: 114, startPoint y: 81, endPoint x: 14, endPoint y: 82, distance: 99.6
click at [14, 82] on h1 "R057834516" at bounding box center [74, 81] width 124 height 18
copy h1 "R057834516"
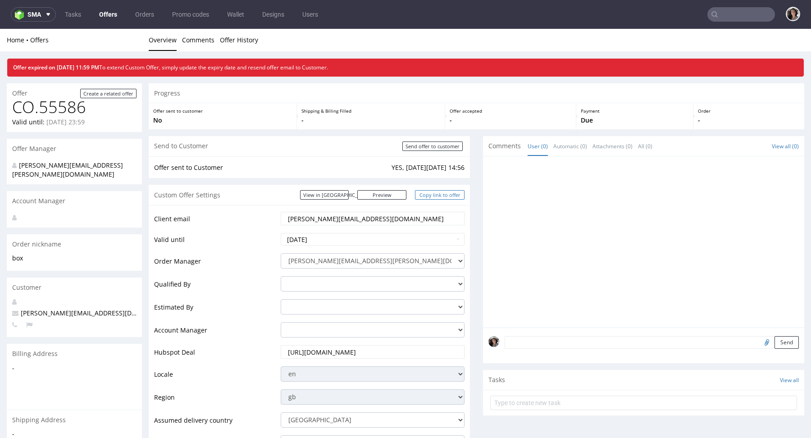
click at [439, 196] on link "Copy link to offer" at bounding box center [440, 194] width 50 height 9
click at [339, 235] on input "[DATE]" at bounding box center [373, 239] width 184 height 13
click at [292, 170] on td "7" at bounding box center [289, 172] width 14 height 14
type input "[DATE]"
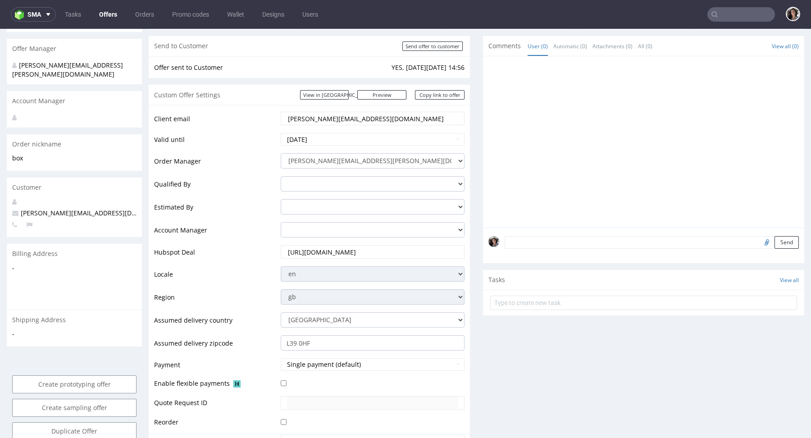
scroll to position [225, 0]
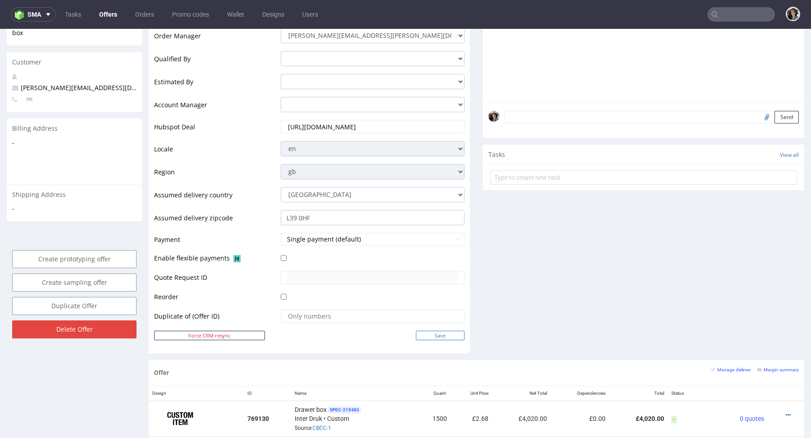
click at [440, 334] on input "Save" at bounding box center [440, 335] width 49 height 9
type input "In progress..."
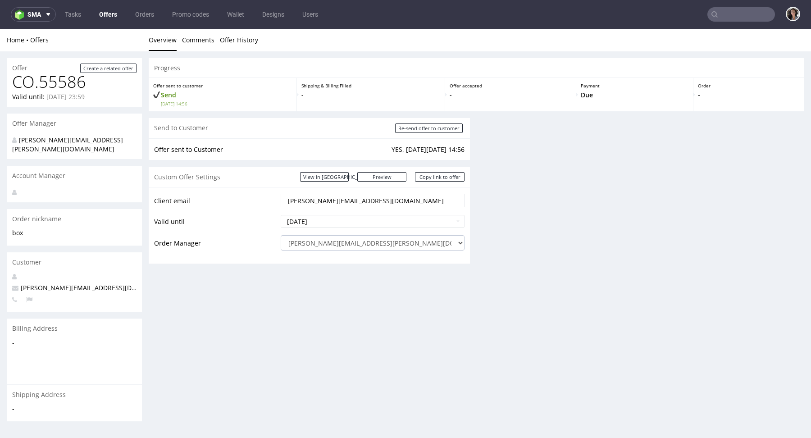
scroll to position [0, 0]
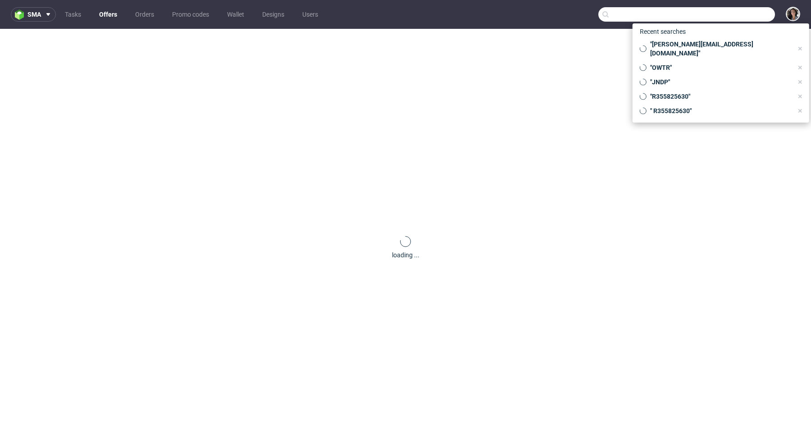
click at [754, 11] on input "text" at bounding box center [686, 14] width 177 height 14
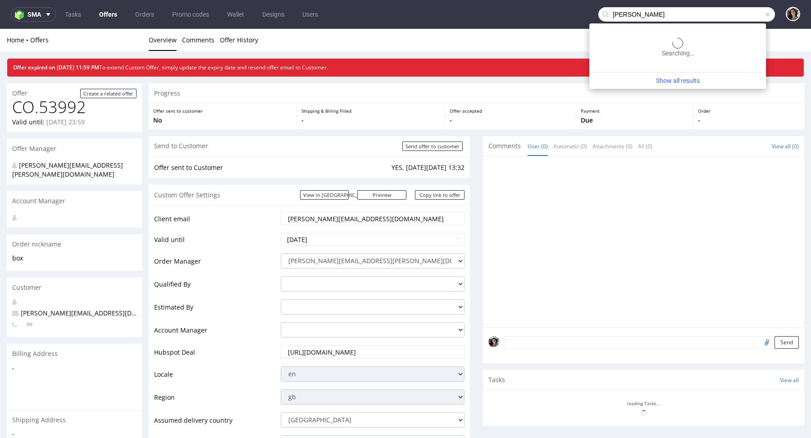
type input "[PERSON_NAME]"
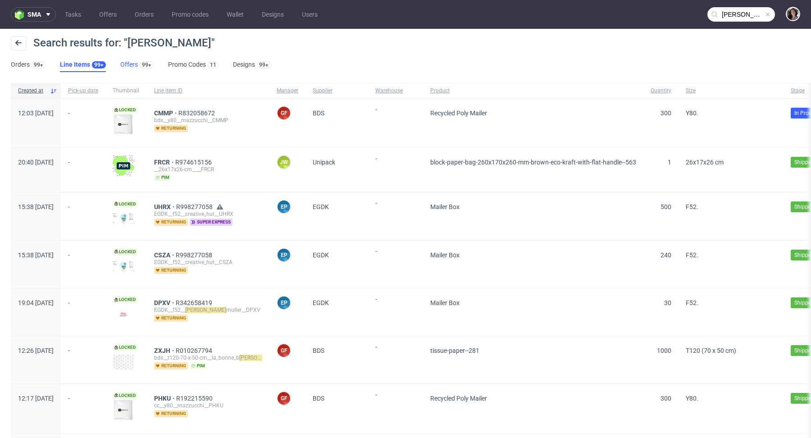
click at [127, 66] on link "Offers 99+" at bounding box center [136, 65] width 33 height 14
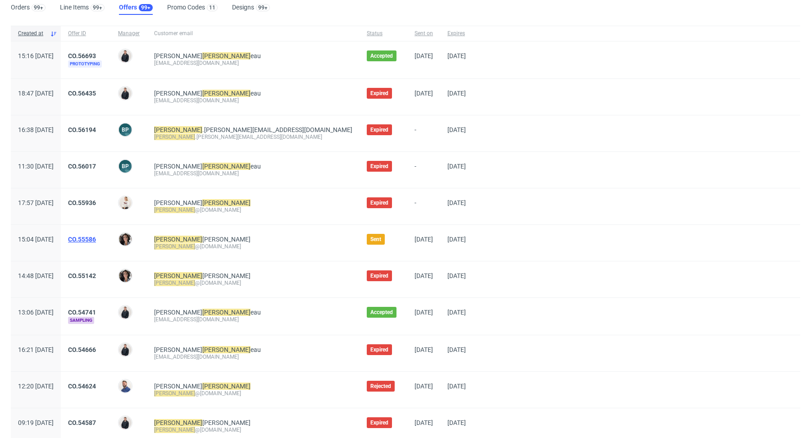
click at [96, 237] on link "CO.55586" at bounding box center [82, 239] width 28 height 7
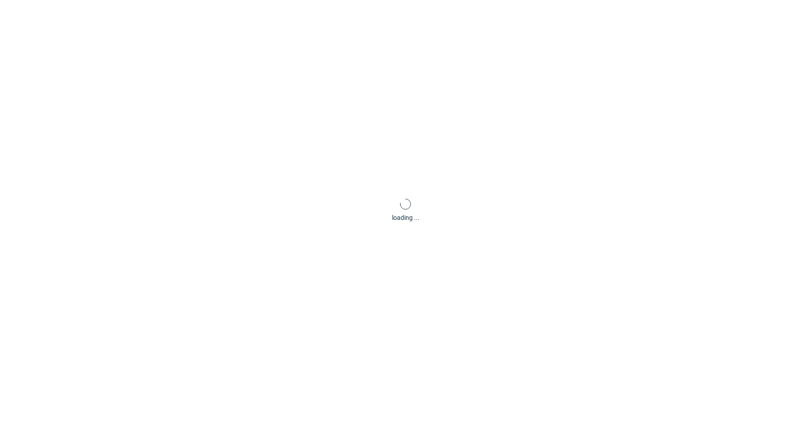
scroll to position [2, 0]
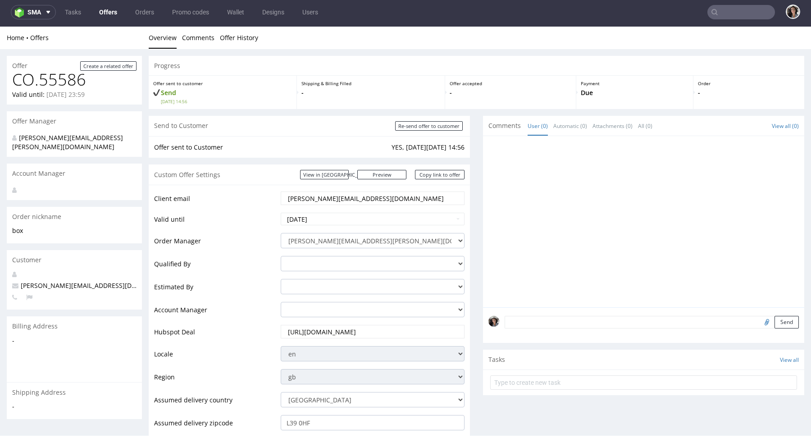
click at [433, 131] on div "Send to Customer Re-send offer to customer" at bounding box center [309, 126] width 321 height 20
click at [433, 127] on input "Re-send offer to customer" at bounding box center [429, 125] width 68 height 9
type input "In progress..."
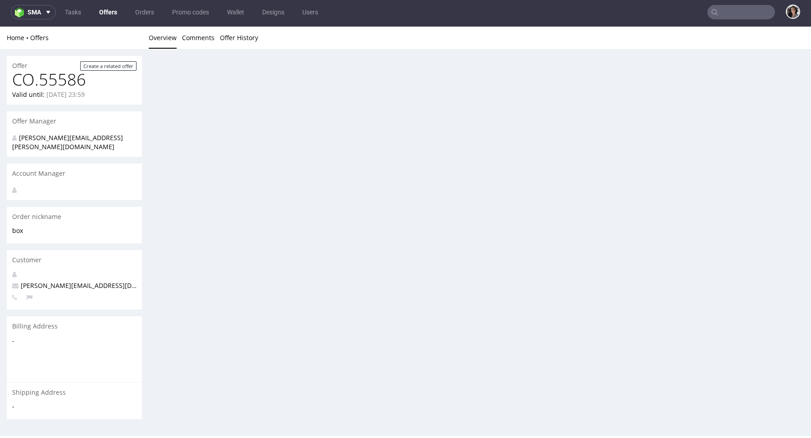
scroll to position [0, 0]
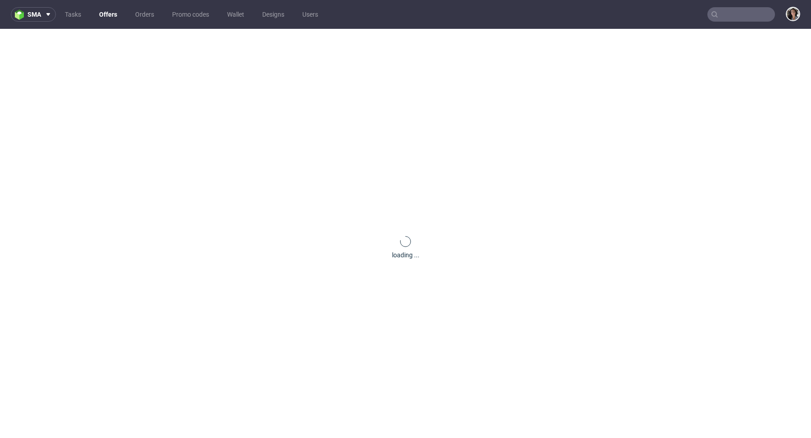
click at [733, 11] on input "text" at bounding box center [741, 14] width 68 height 14
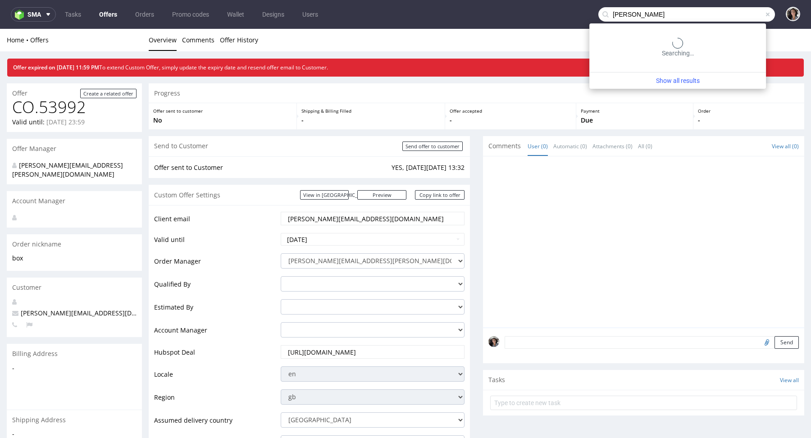
type input "[PERSON_NAME]"
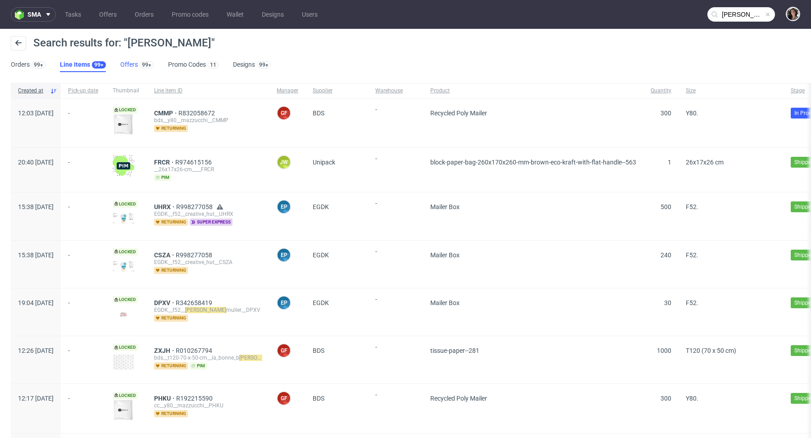
click at [132, 64] on link "Offers 99+" at bounding box center [136, 65] width 33 height 14
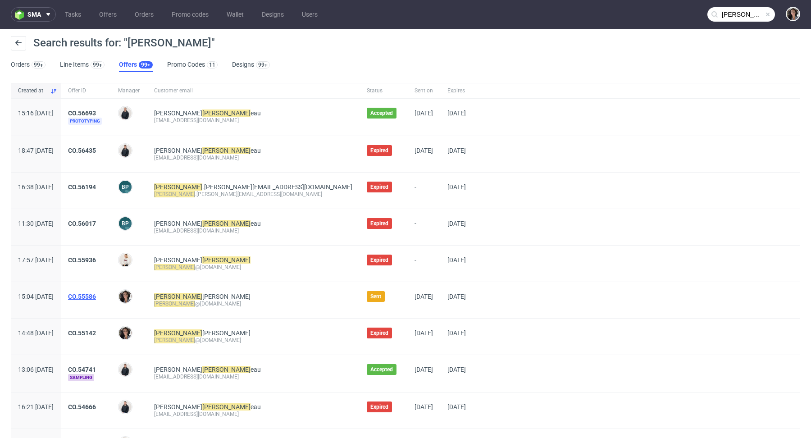
click at [96, 295] on link "CO.55586" at bounding box center [82, 296] width 28 height 7
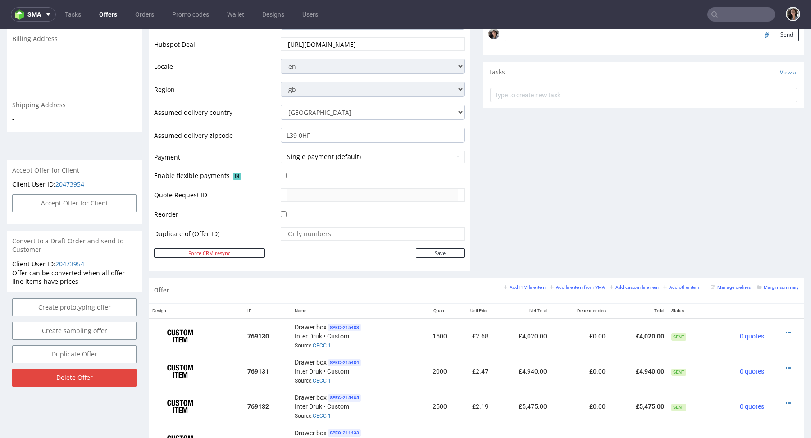
scroll to position [336, 0]
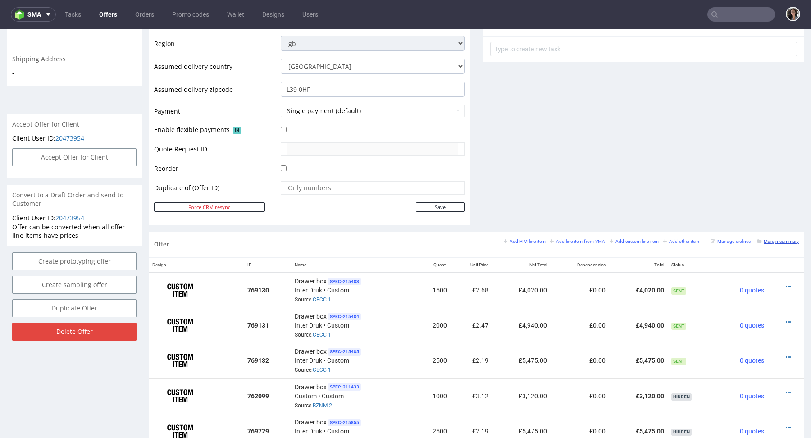
click at [783, 240] on small "Margin summary" at bounding box center [777, 241] width 41 height 5
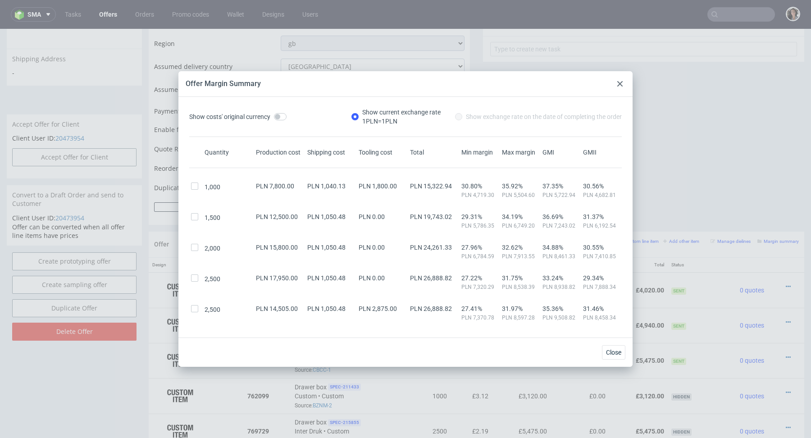
click at [617, 82] on icon at bounding box center [619, 83] width 5 height 5
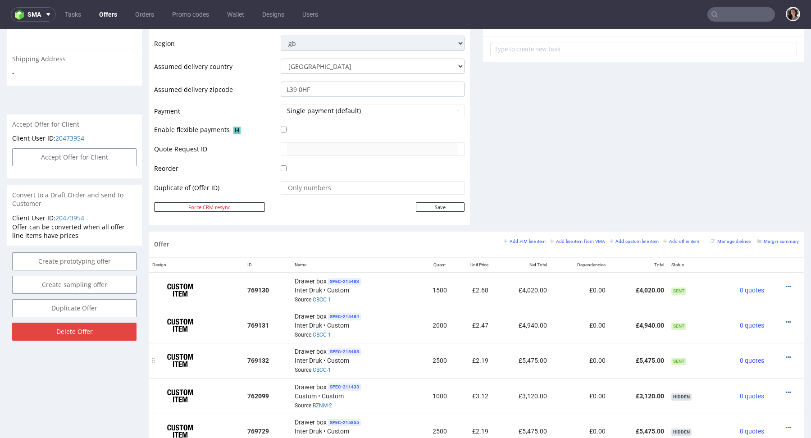
click at [782, 353] on div at bounding box center [783, 357] width 24 height 9
click at [786, 354] on icon at bounding box center [788, 357] width 5 height 6
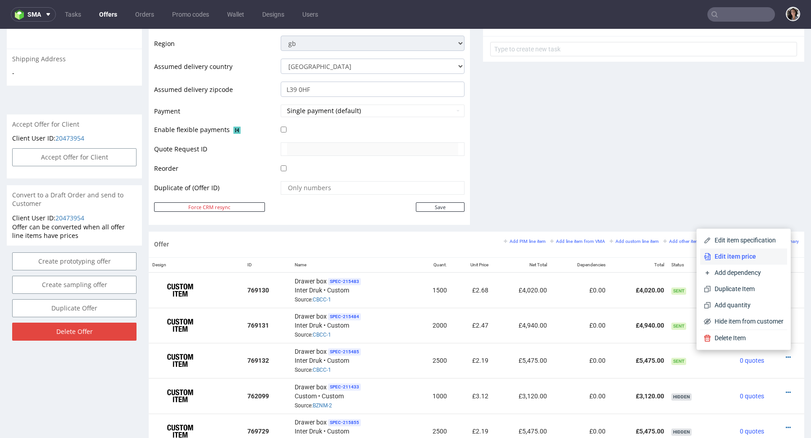
click at [750, 260] on span "Edit item price" at bounding box center [747, 256] width 73 height 9
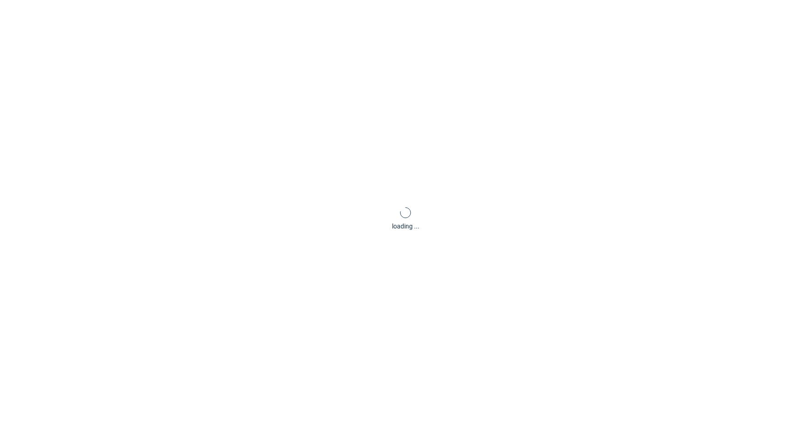
type input "2.19"
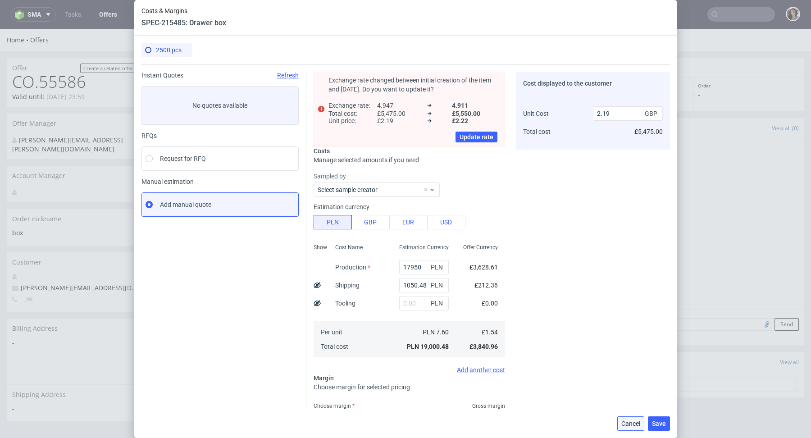
click at [631, 424] on span "Cancel" at bounding box center [630, 423] width 19 height 6
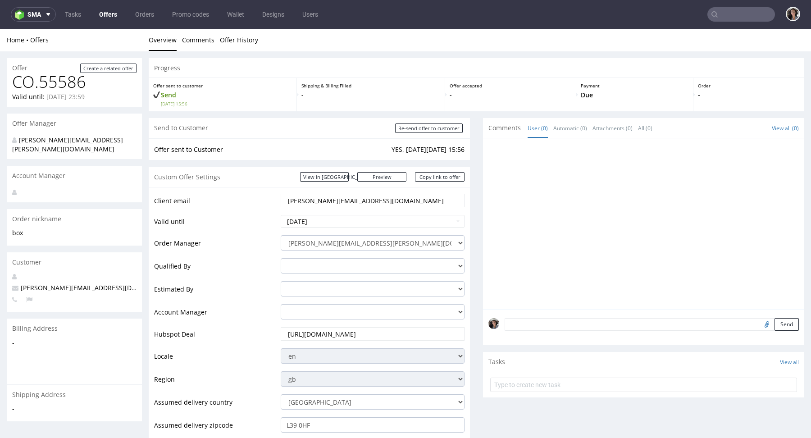
scroll to position [383, 0]
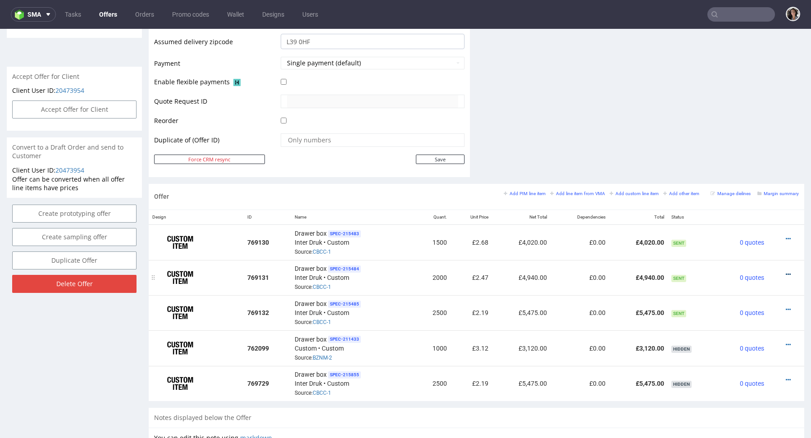
click at [786, 271] on icon at bounding box center [788, 274] width 5 height 6
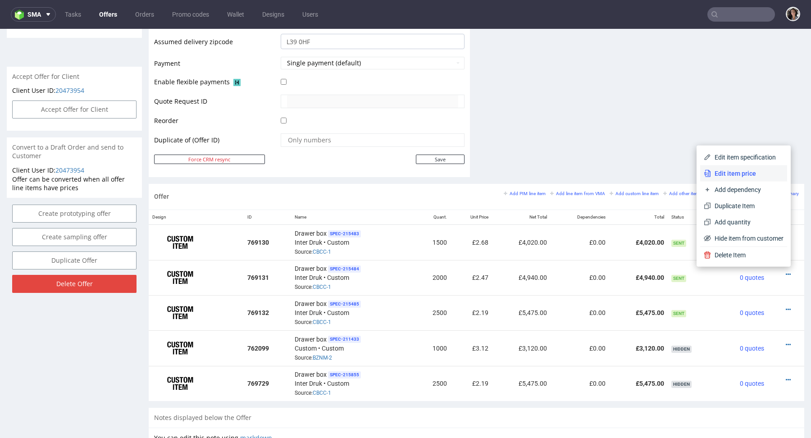
click at [716, 172] on span "Edit item price" at bounding box center [747, 173] width 73 height 9
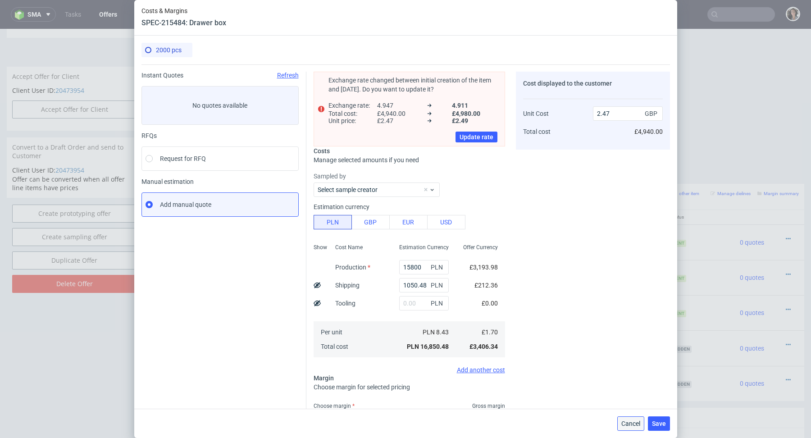
click at [631, 423] on span "Cancel" at bounding box center [630, 423] width 19 height 6
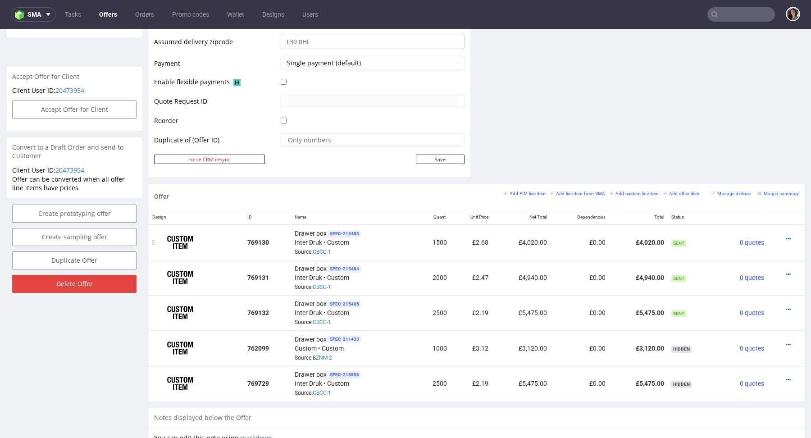
click at [776, 236] on div at bounding box center [783, 238] width 24 height 9
click at [786, 236] on icon at bounding box center [788, 239] width 5 height 6
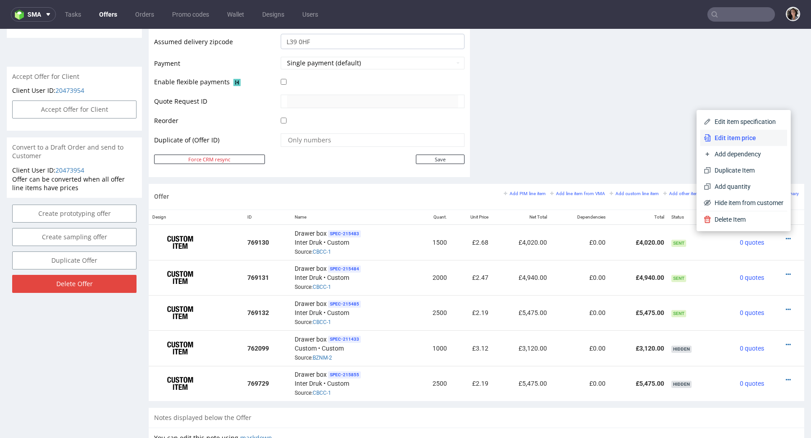
click at [733, 142] on span "Edit item price" at bounding box center [747, 137] width 73 height 9
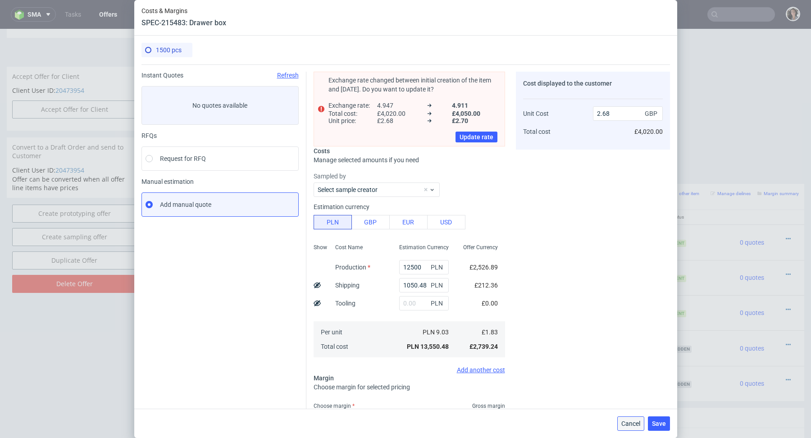
drag, startPoint x: 637, startPoint y: 417, endPoint x: 637, endPoint y: 383, distance: 33.8
click at [637, 417] on button "Cancel" at bounding box center [630, 423] width 27 height 14
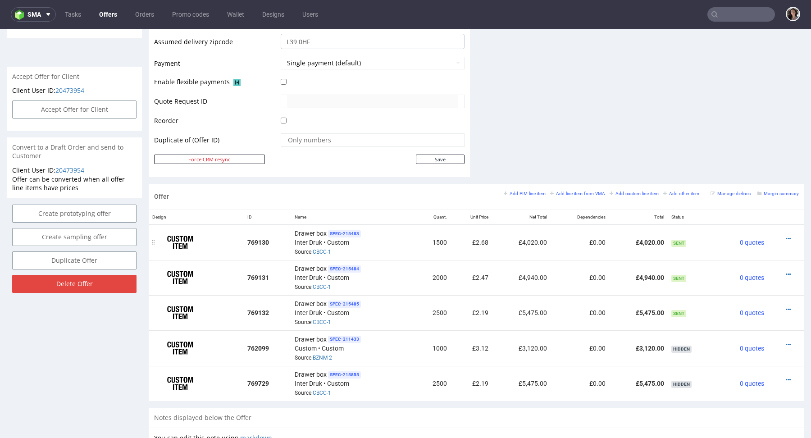
scroll to position [580, 0]
